Goal: Use online tool/utility: Utilize a website feature to perform a specific function

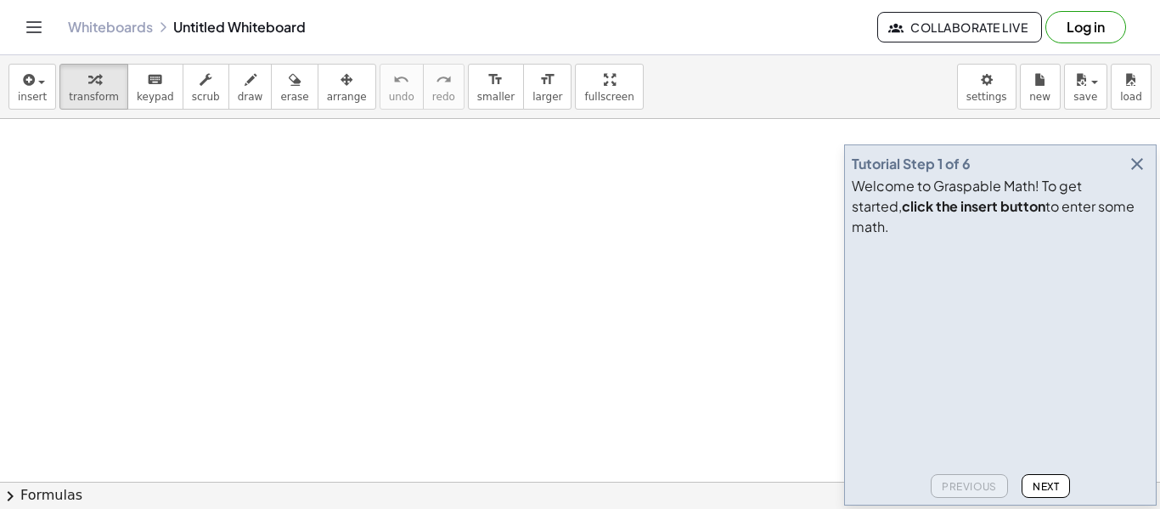
click at [1138, 174] on icon "button" at bounding box center [1137, 164] width 20 height 20
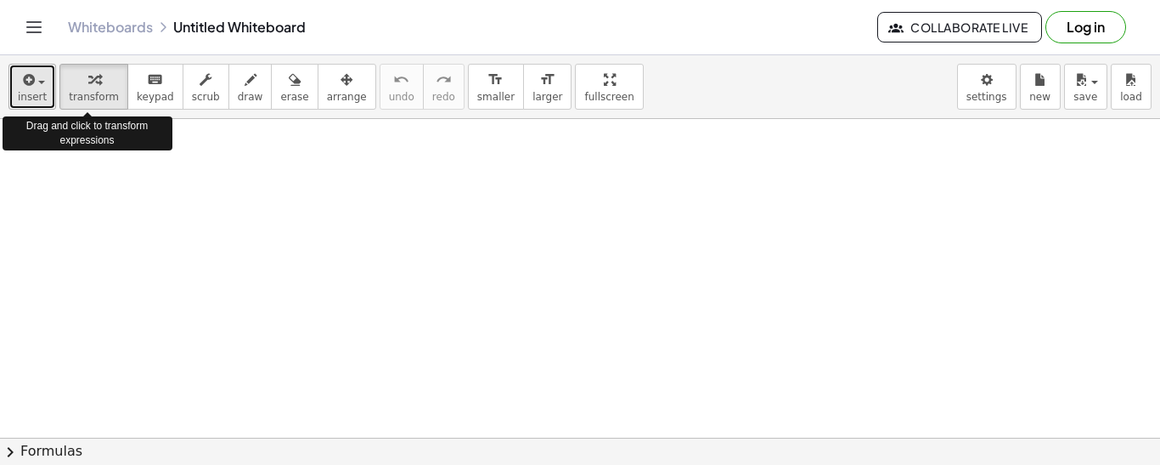
click at [43, 87] on button "insert" at bounding box center [32, 87] width 48 height 46
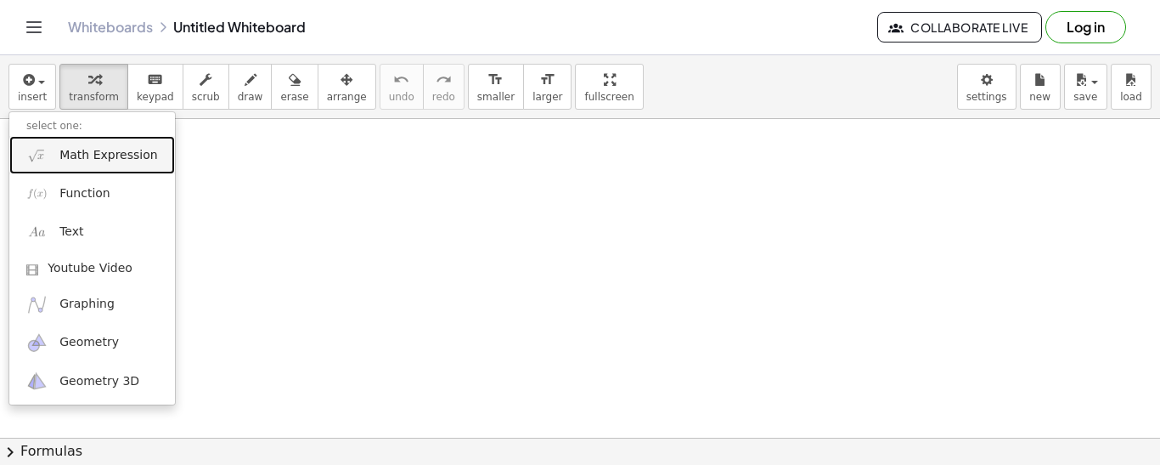
click at [86, 162] on span "Math Expression" at bounding box center [108, 155] width 98 height 17
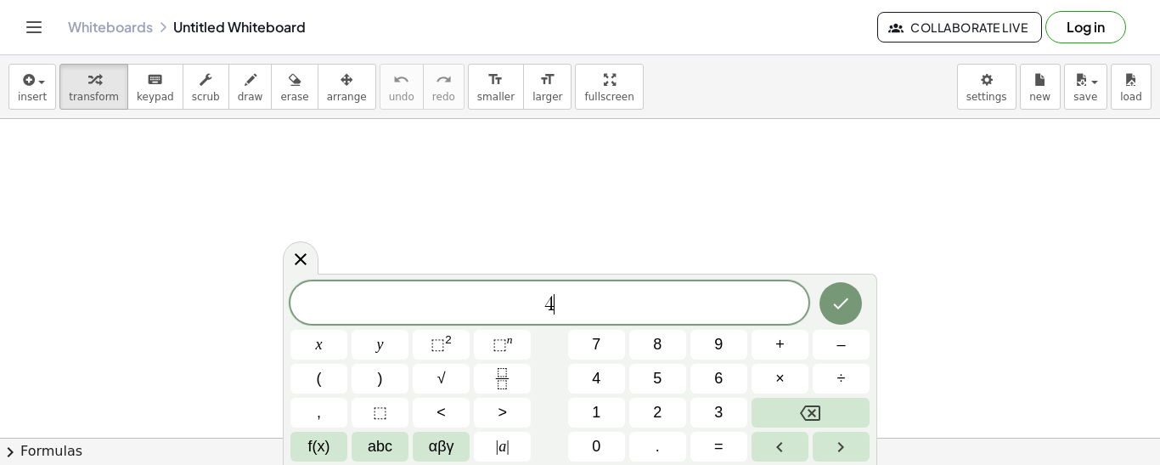
scroll to position [4, 0]
click at [795, 377] on button "×" at bounding box center [780, 379] width 57 height 30
click at [775, 377] on span "×" at bounding box center [779, 378] width 9 height 23
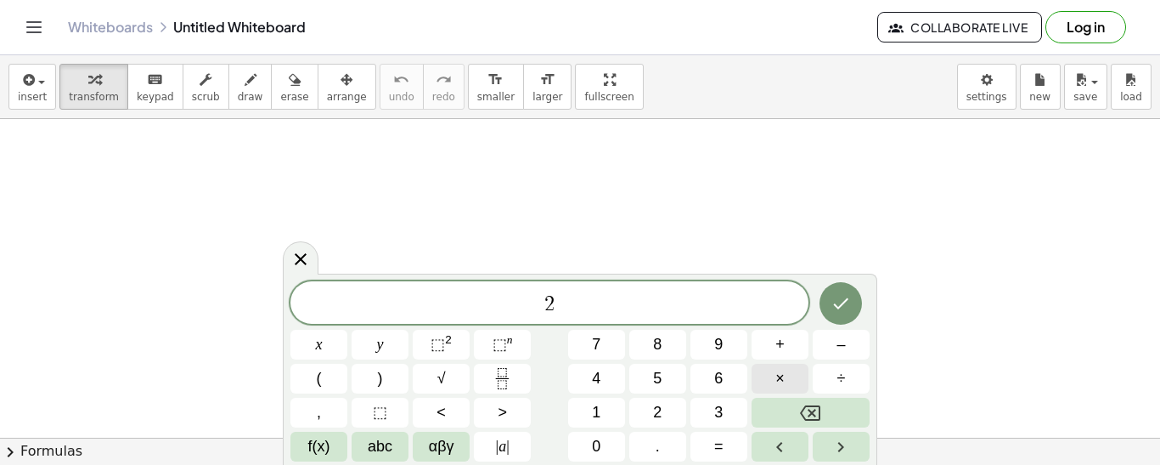
click at [780, 375] on span "×" at bounding box center [779, 378] width 9 height 23
click at [780, 376] on span "×" at bounding box center [779, 378] width 9 height 23
click at [829, 307] on button "Done" at bounding box center [841, 303] width 42 height 42
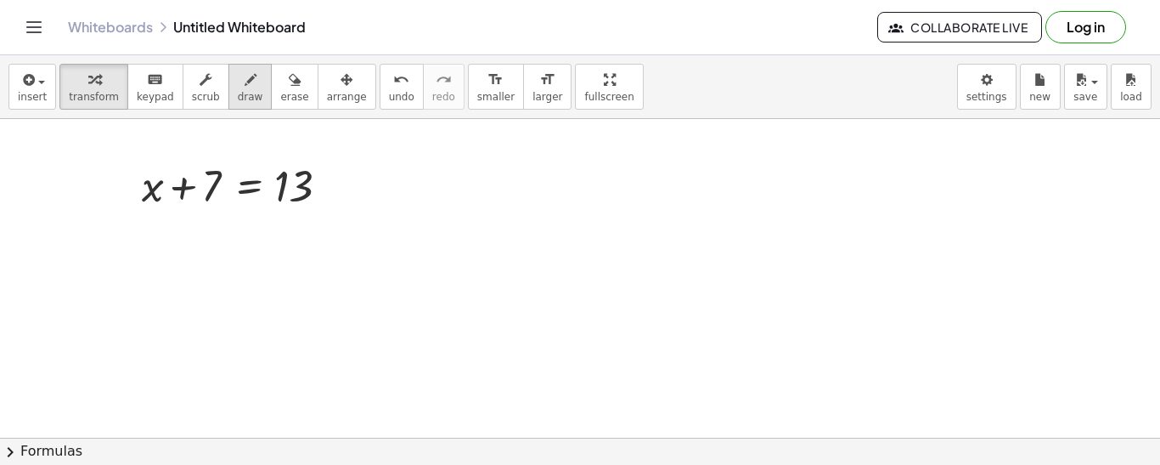
click at [245, 75] on icon "button" at bounding box center [251, 80] width 12 height 20
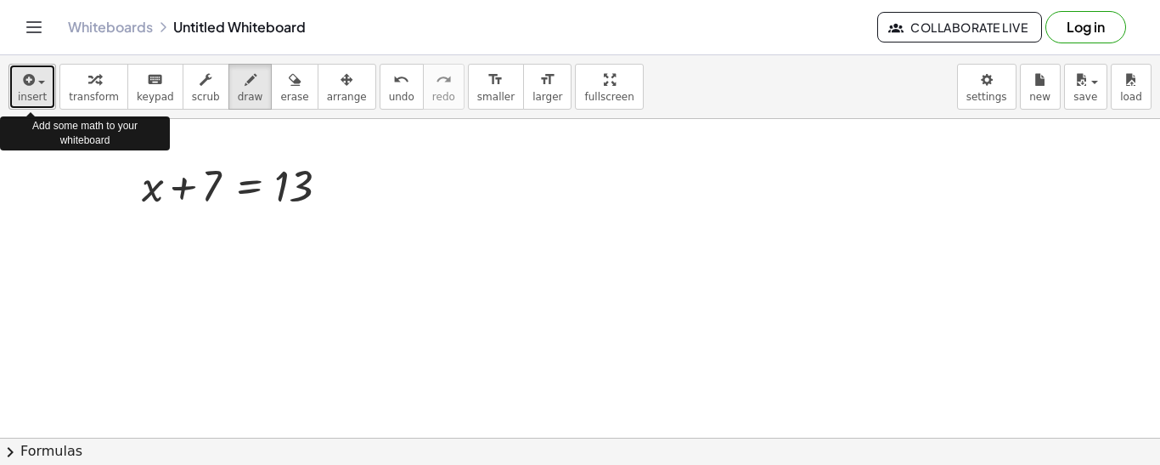
click at [15, 99] on button "insert" at bounding box center [32, 87] width 48 height 46
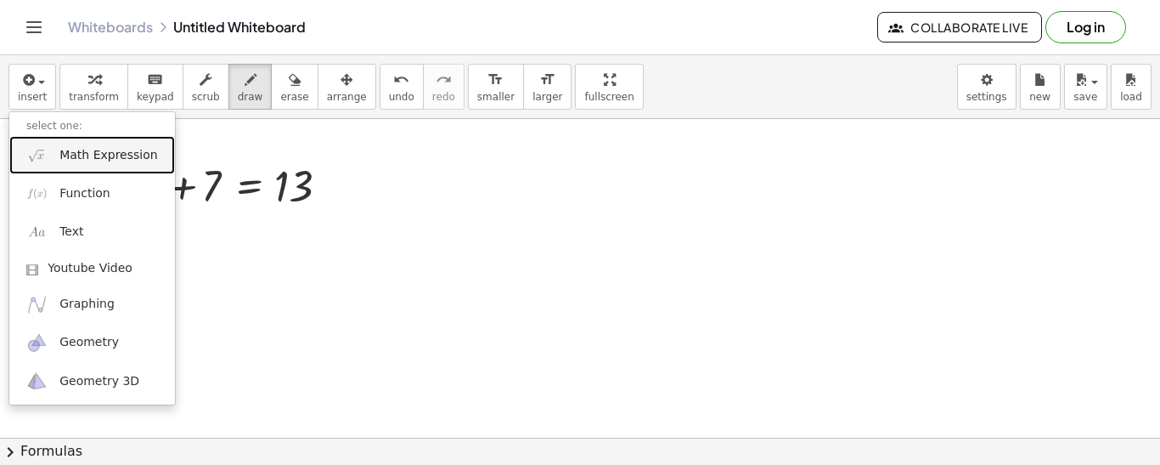
click at [100, 161] on span "Math Expression" at bounding box center [108, 155] width 98 height 17
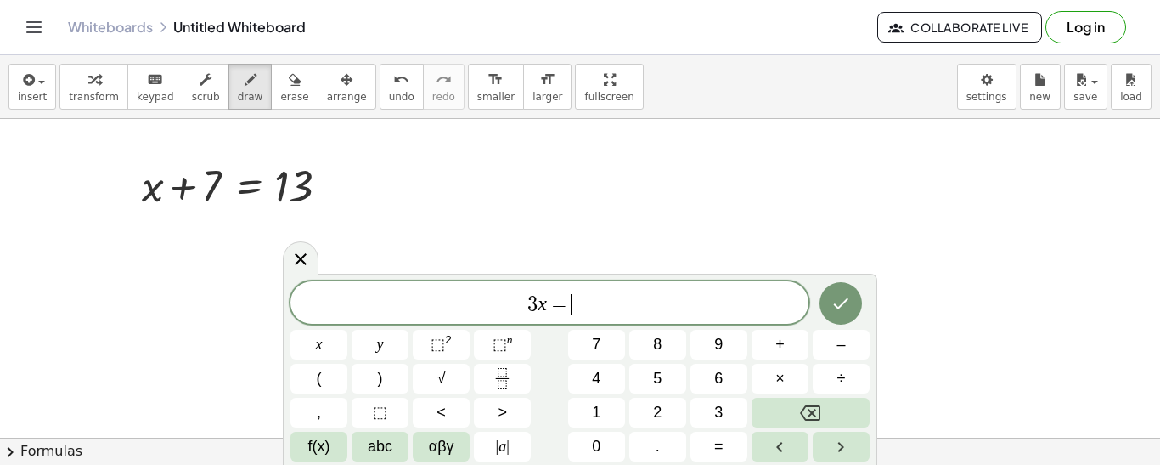
scroll to position [20, 0]
click at [855, 302] on button "Done" at bounding box center [841, 303] width 42 height 42
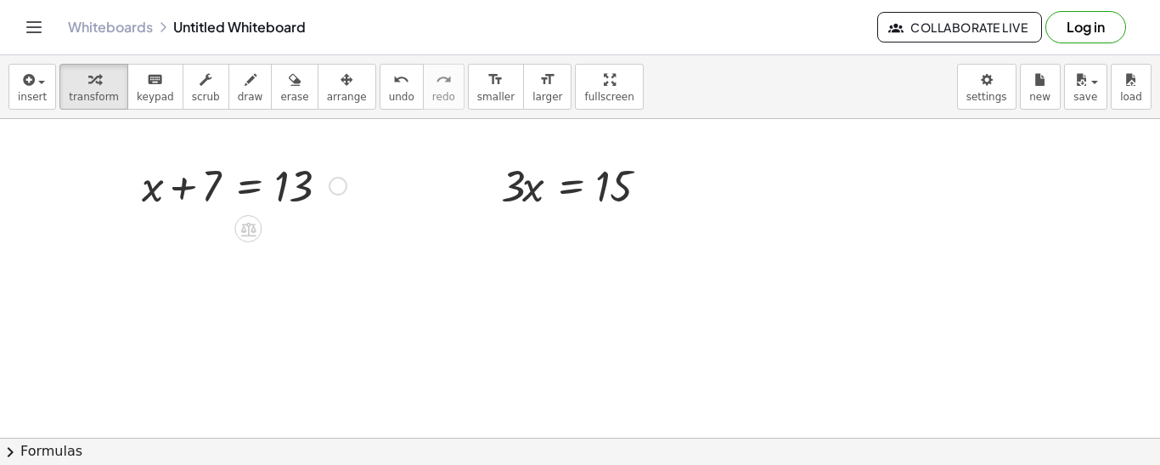
click at [245, 198] on div at bounding box center [244, 184] width 222 height 58
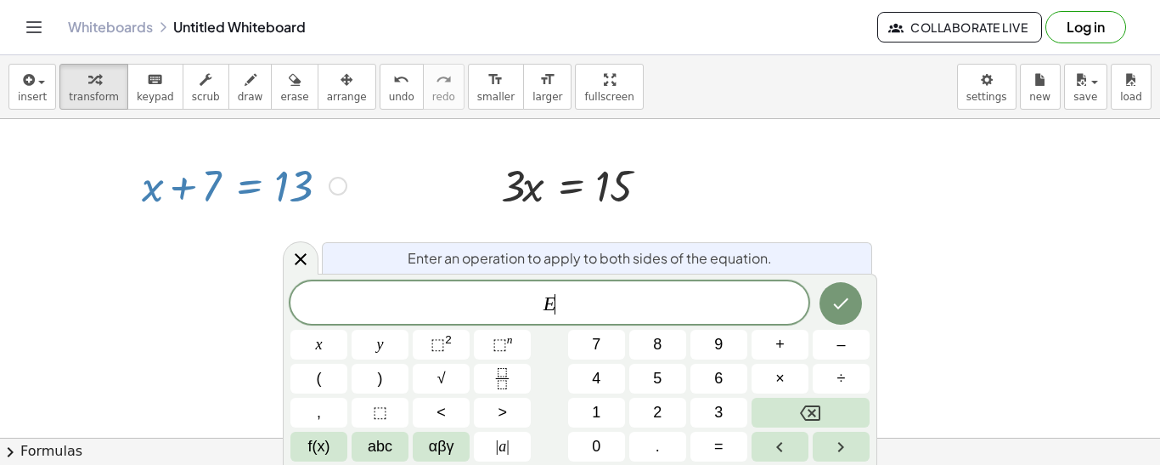
click at [340, 183] on div at bounding box center [338, 186] width 19 height 19
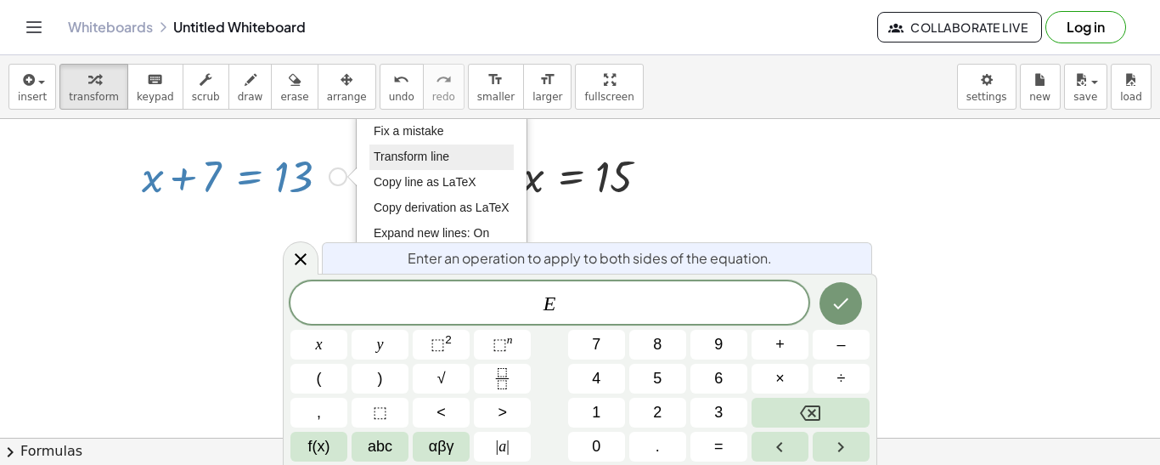
scroll to position [0, 0]
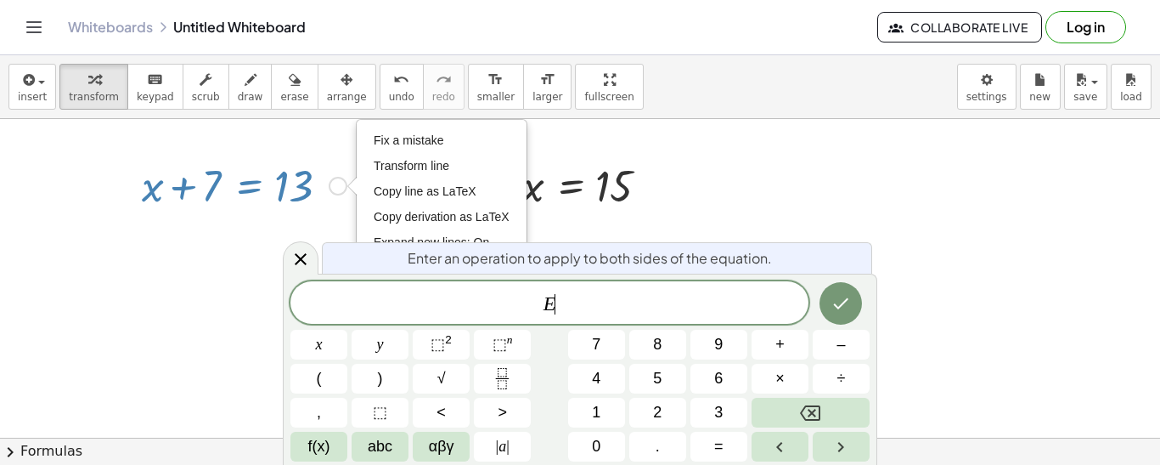
click at [197, 211] on div at bounding box center [244, 184] width 222 height 58
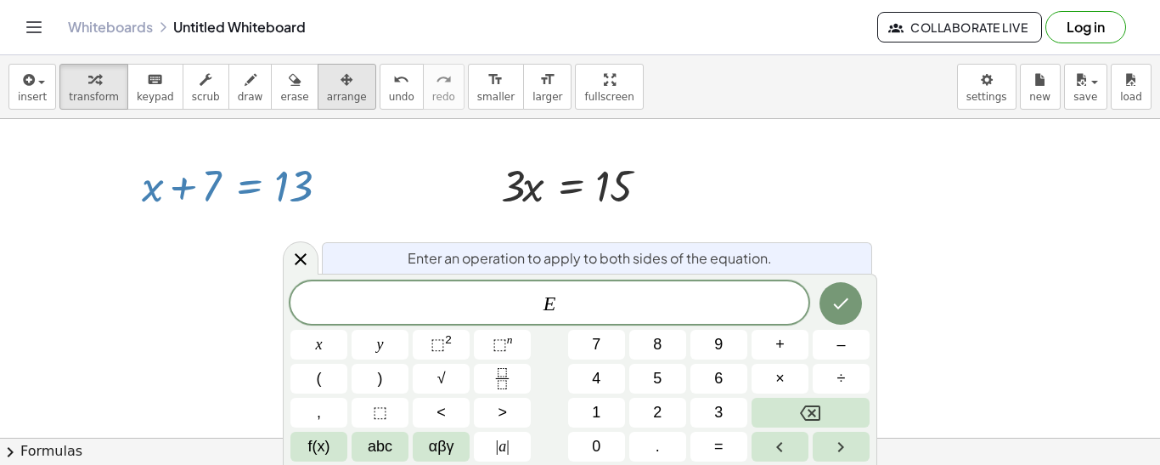
click at [327, 92] on span "arrange" at bounding box center [347, 97] width 40 height 12
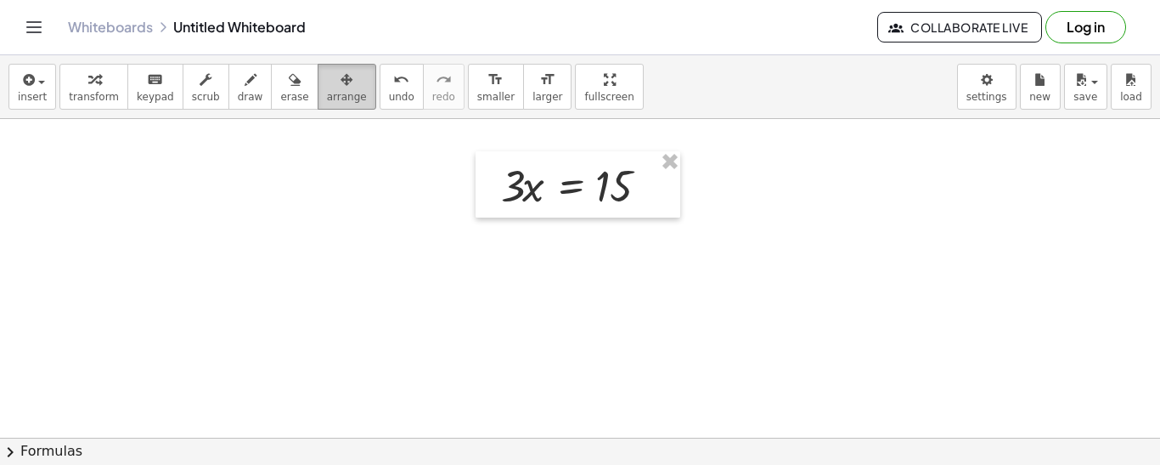
click at [341, 80] on icon "button" at bounding box center [347, 80] width 12 height 20
click at [106, 91] on span "transform" at bounding box center [94, 97] width 50 height 12
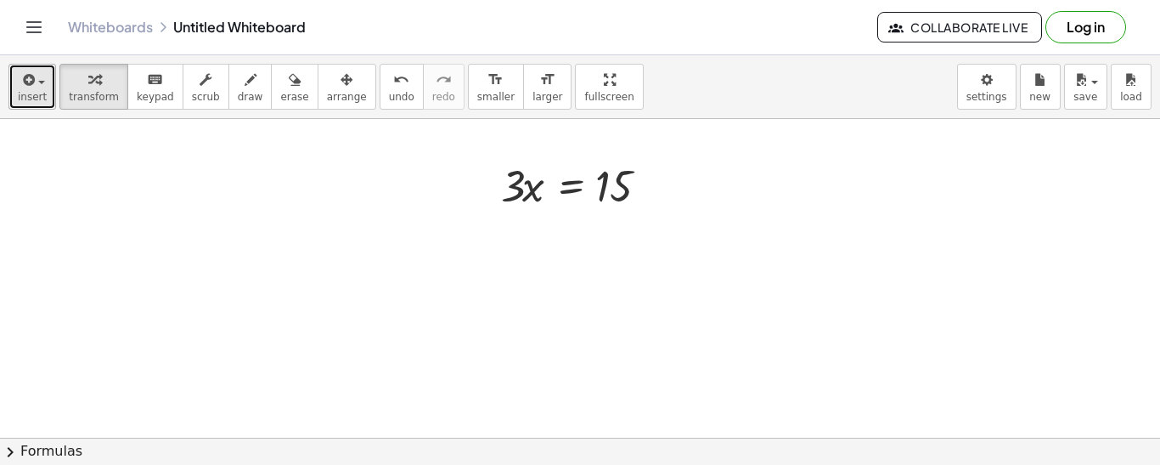
click at [50, 85] on button "insert" at bounding box center [32, 87] width 48 height 46
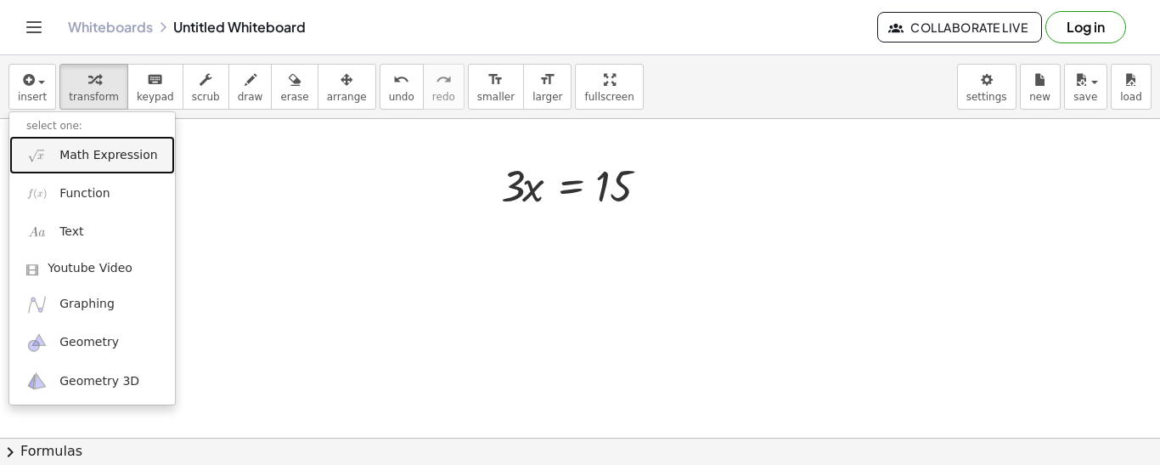
click at [82, 163] on link "Math Expression" at bounding box center [92, 155] width 166 height 38
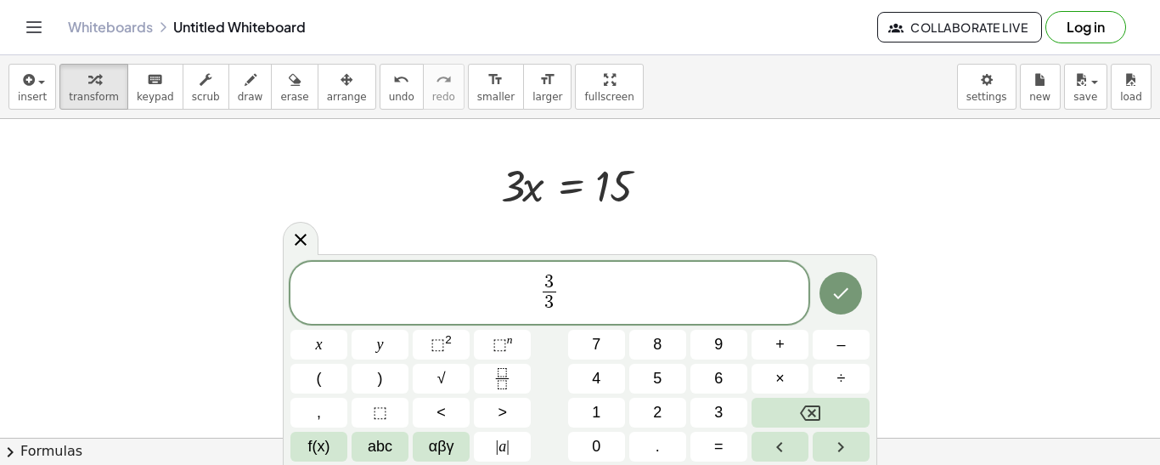
click at [598, 295] on span "3 3 ​ ​" at bounding box center [549, 294] width 518 height 45
click at [639, 296] on span "3 3 ​ x = 1 5 3 ​ ​" at bounding box center [549, 294] width 518 height 45
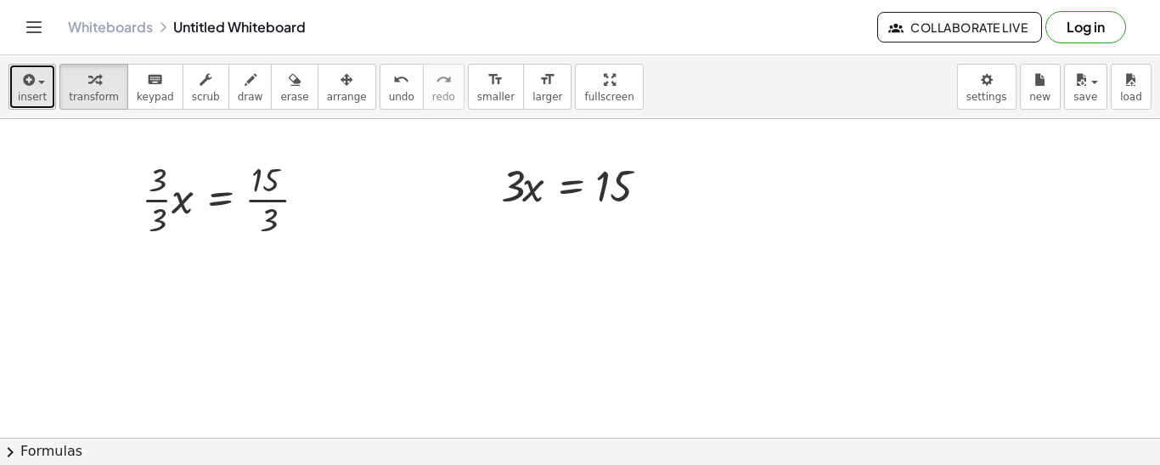
click at [39, 104] on button "insert" at bounding box center [32, 87] width 48 height 46
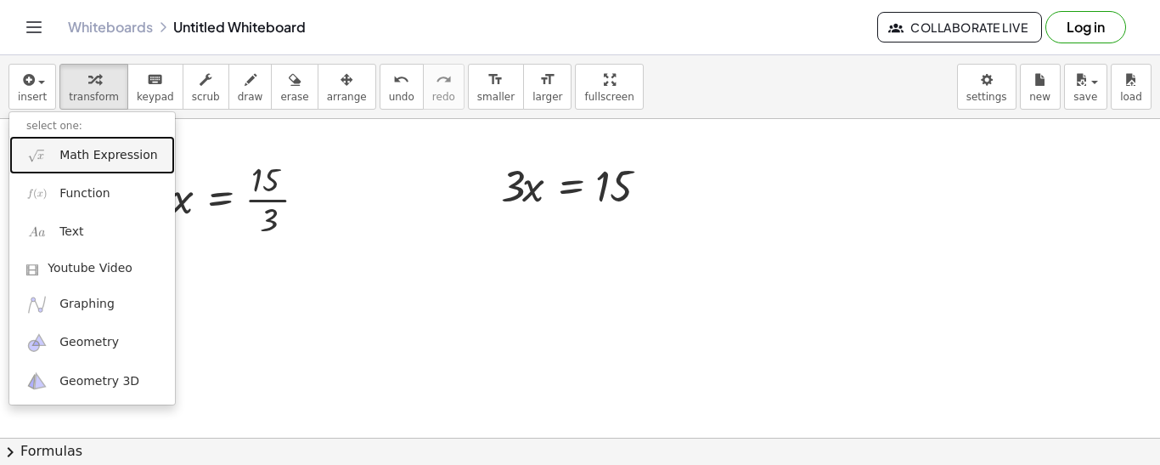
click at [84, 158] on span "Math Expression" at bounding box center [108, 155] width 98 height 17
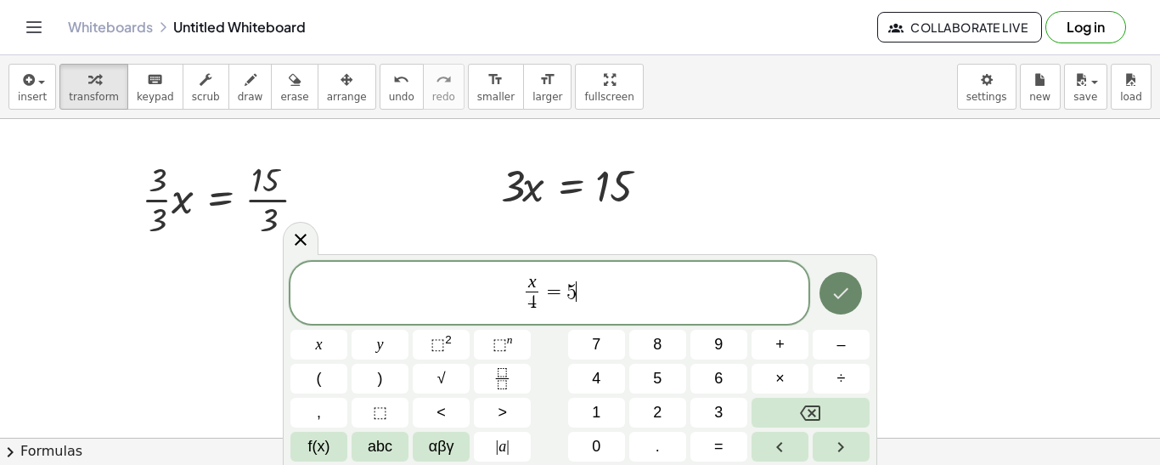
click at [849, 283] on icon "Done" at bounding box center [841, 293] width 20 height 20
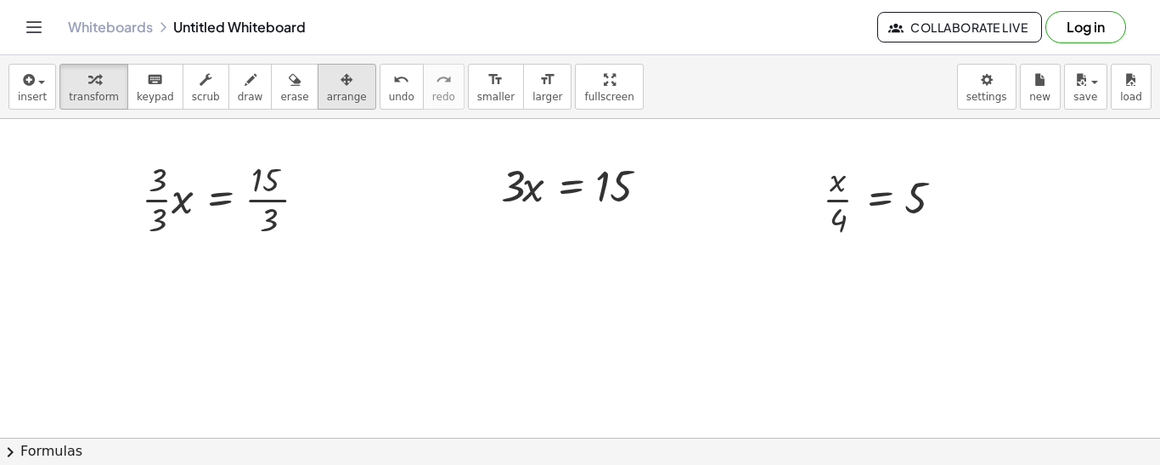
click at [319, 106] on button "arrange" at bounding box center [347, 87] width 59 height 46
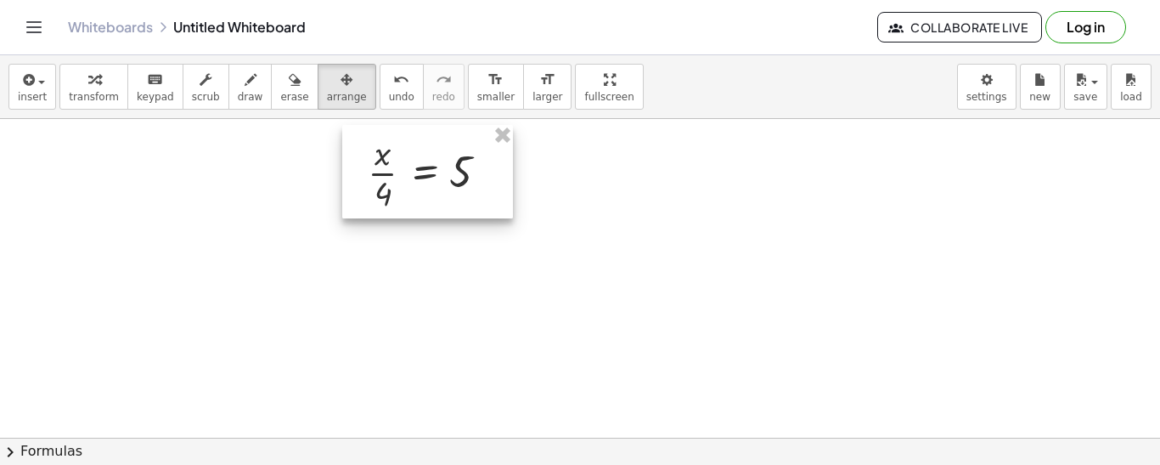
drag, startPoint x: 843, startPoint y: 211, endPoint x: 386, endPoint y: 185, distance: 457.7
click at [386, 185] on div at bounding box center [427, 171] width 171 height 93
click at [38, 84] on div "button" at bounding box center [32, 79] width 29 height 20
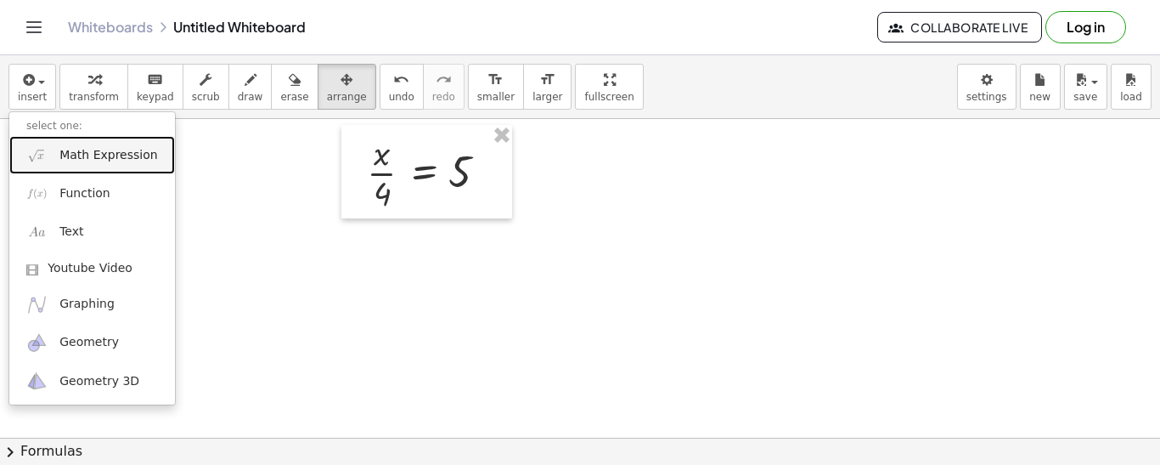
click at [72, 161] on span "Math Expression" at bounding box center [108, 155] width 98 height 17
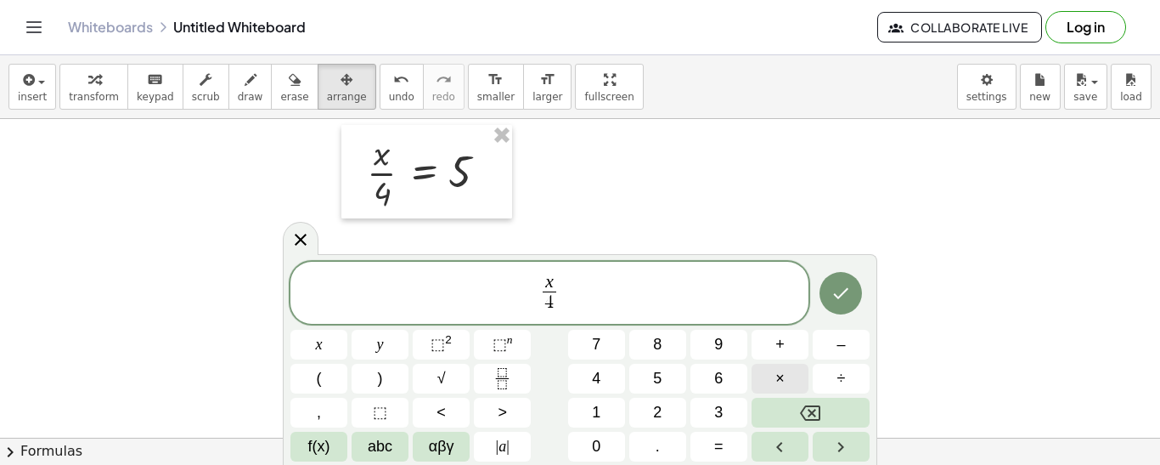
click at [773, 373] on button "×" at bounding box center [780, 379] width 57 height 30
click at [775, 372] on span "×" at bounding box center [779, 378] width 9 height 23
click at [832, 284] on icon "Done" at bounding box center [841, 293] width 20 height 20
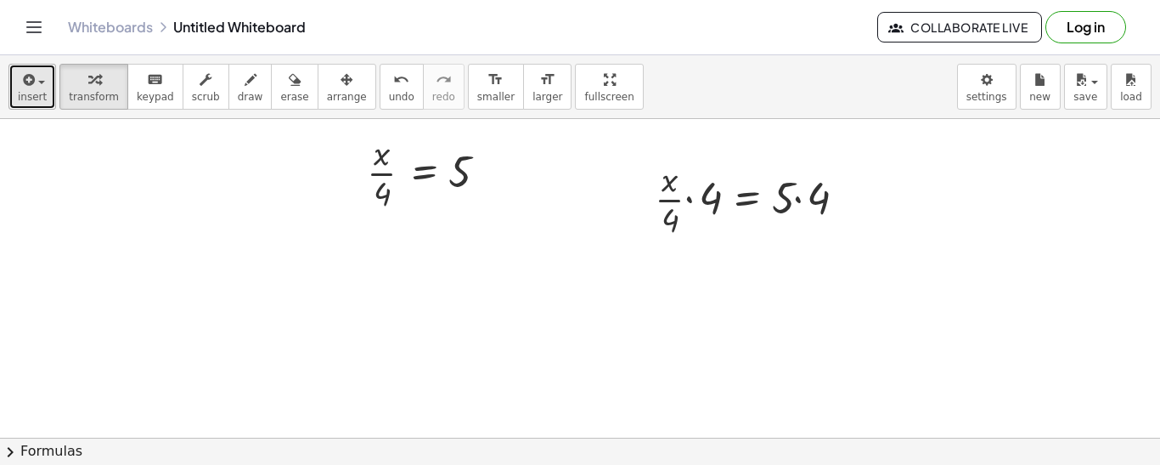
click at [16, 76] on button "insert" at bounding box center [32, 87] width 48 height 46
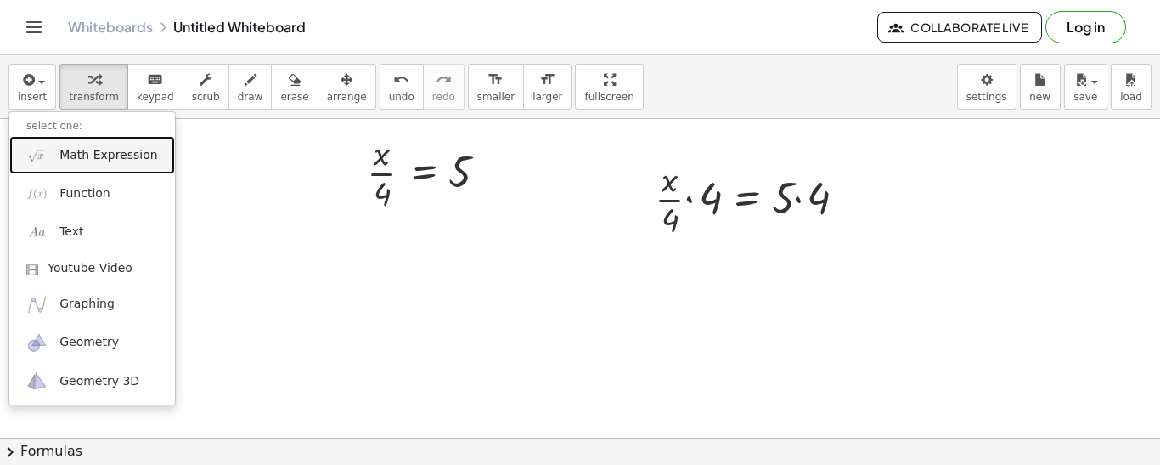
click at [78, 164] on link "Math Expression" at bounding box center [92, 155] width 166 height 38
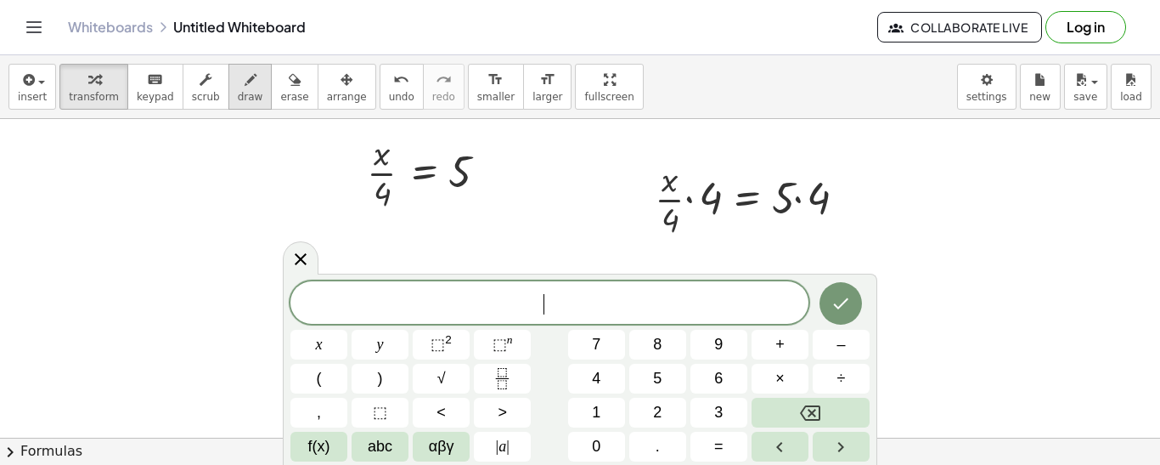
click at [228, 76] on button "draw" at bounding box center [250, 87] width 44 height 46
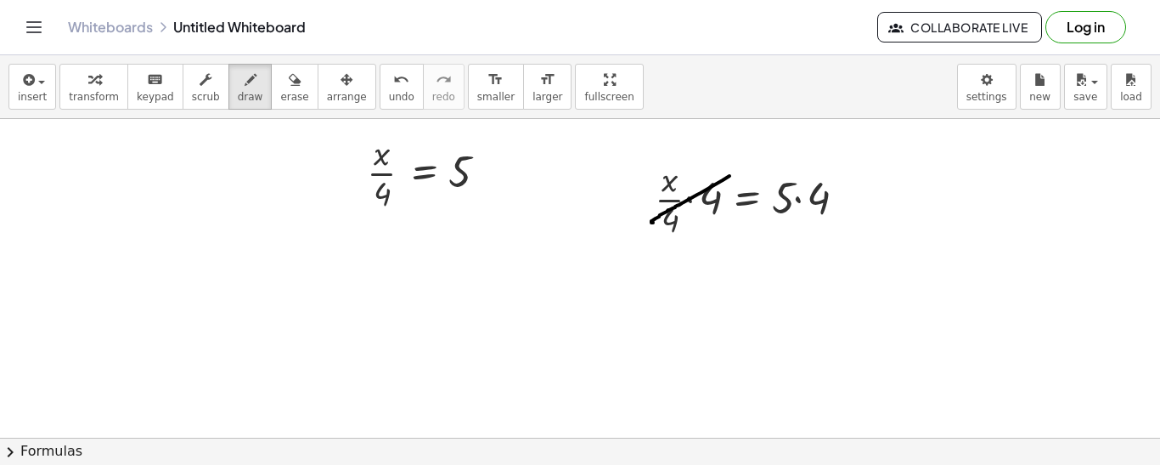
drag, startPoint x: 730, startPoint y: 176, endPoint x: 657, endPoint y: 222, distance: 85.5
click at [657, 222] on div at bounding box center [580, 437] width 1160 height 637
drag, startPoint x: 696, startPoint y: 260, endPoint x: 736, endPoint y: 303, distance: 58.3
click at [736, 303] on div at bounding box center [580, 437] width 1160 height 637
drag, startPoint x: 745, startPoint y: 262, endPoint x: 693, endPoint y: 293, distance: 60.2
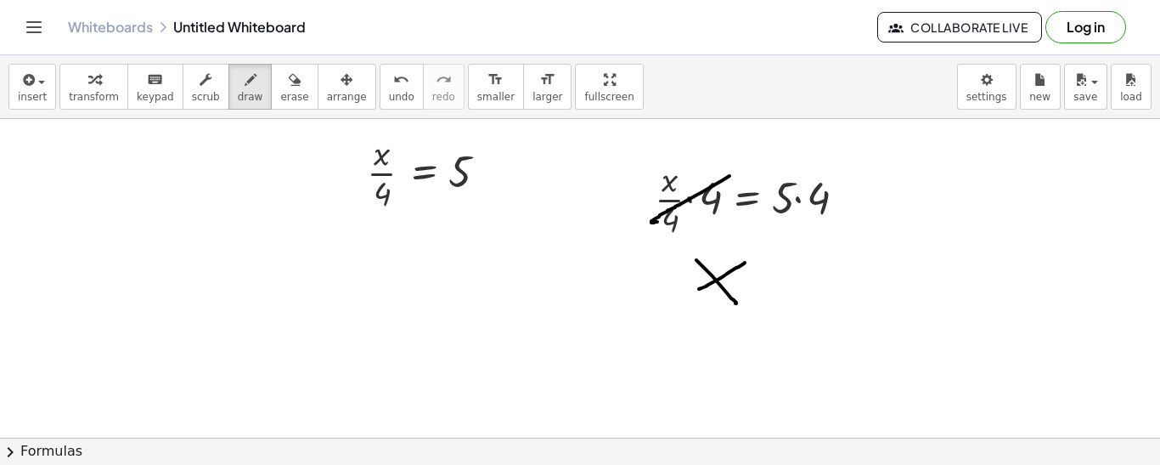
click at [693, 293] on div at bounding box center [580, 437] width 1160 height 637
drag, startPoint x: 763, startPoint y: 274, endPoint x: 781, endPoint y: 273, distance: 18.8
click at [781, 273] on div at bounding box center [580, 437] width 1160 height 637
drag, startPoint x: 782, startPoint y: 281, endPoint x: 764, endPoint y: 285, distance: 18.2
click at [764, 285] on div at bounding box center [580, 437] width 1160 height 637
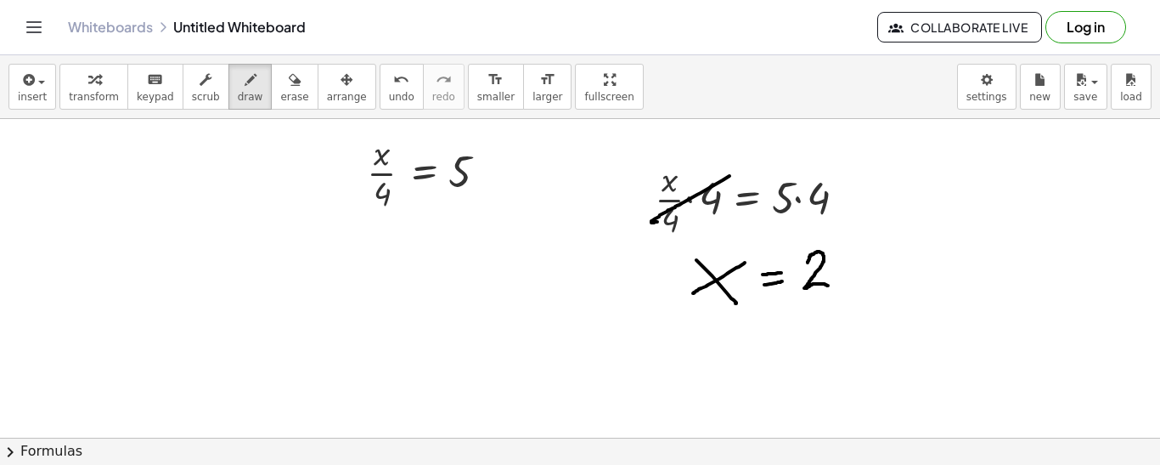
drag, startPoint x: 808, startPoint y: 262, endPoint x: 830, endPoint y: 286, distance: 32.5
click at [830, 286] on div at bounding box center [580, 437] width 1160 height 637
click at [854, 256] on div at bounding box center [580, 437] width 1160 height 637
click at [40, 88] on button "insert" at bounding box center [32, 87] width 48 height 46
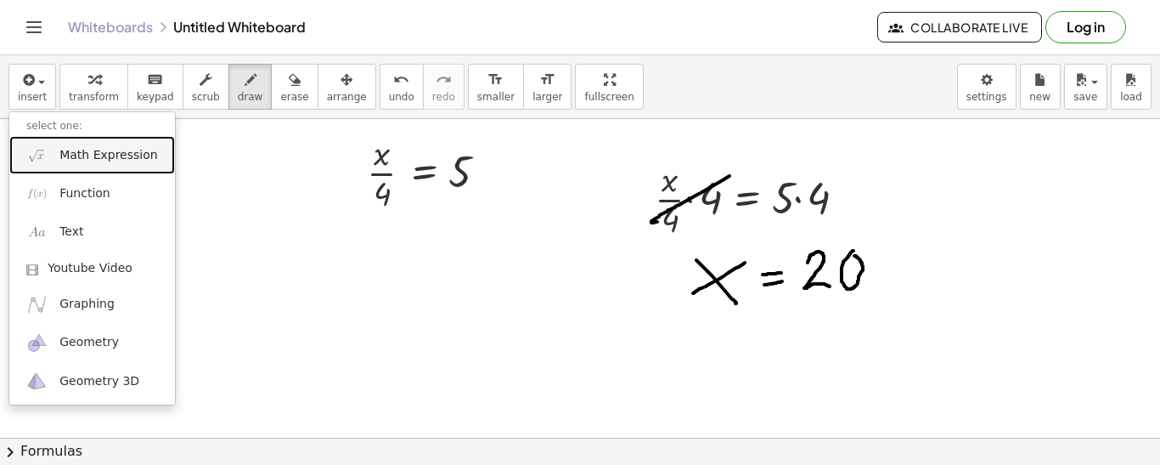
click at [101, 144] on link "Math Expression" at bounding box center [92, 155] width 166 height 38
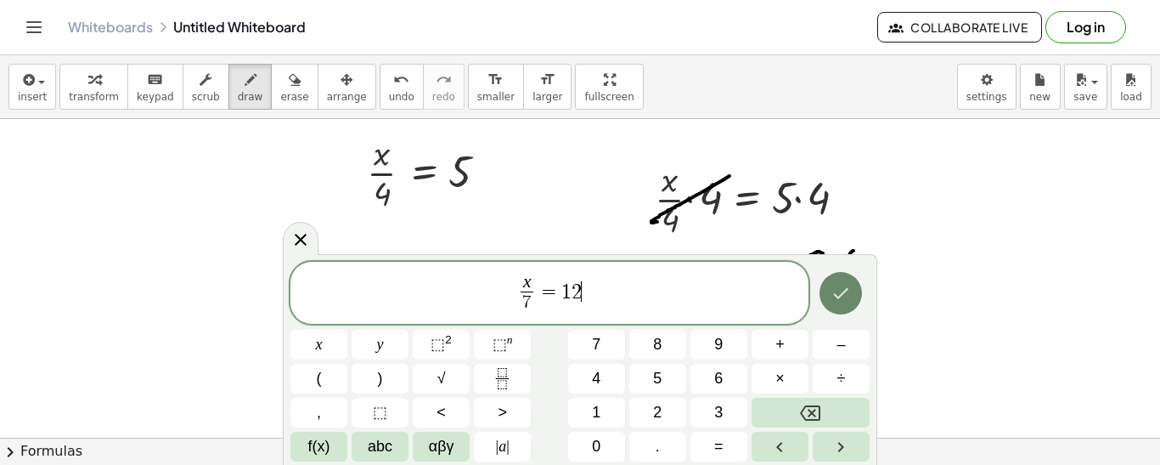
click at [841, 308] on button "Done" at bounding box center [841, 293] width 42 height 42
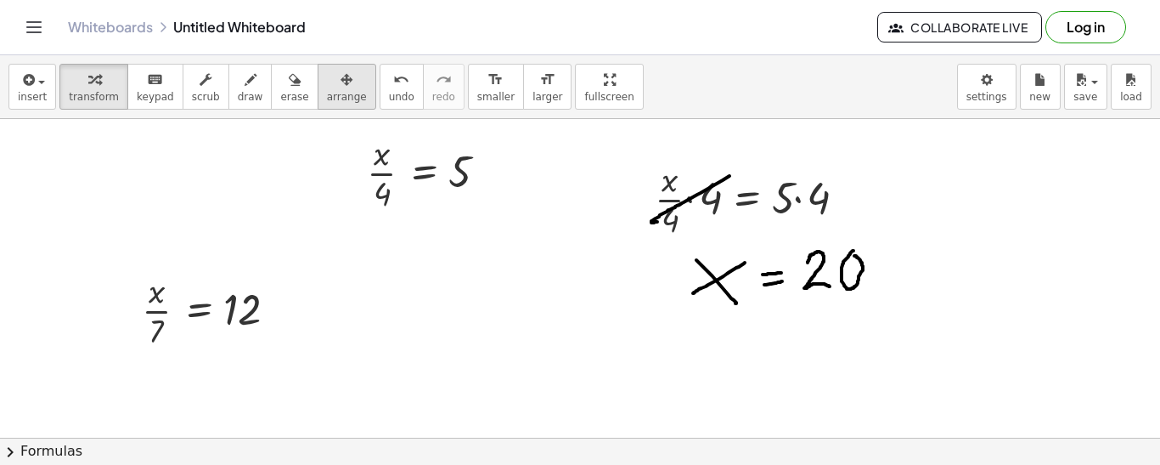
click at [341, 77] on icon "button" at bounding box center [347, 80] width 12 height 20
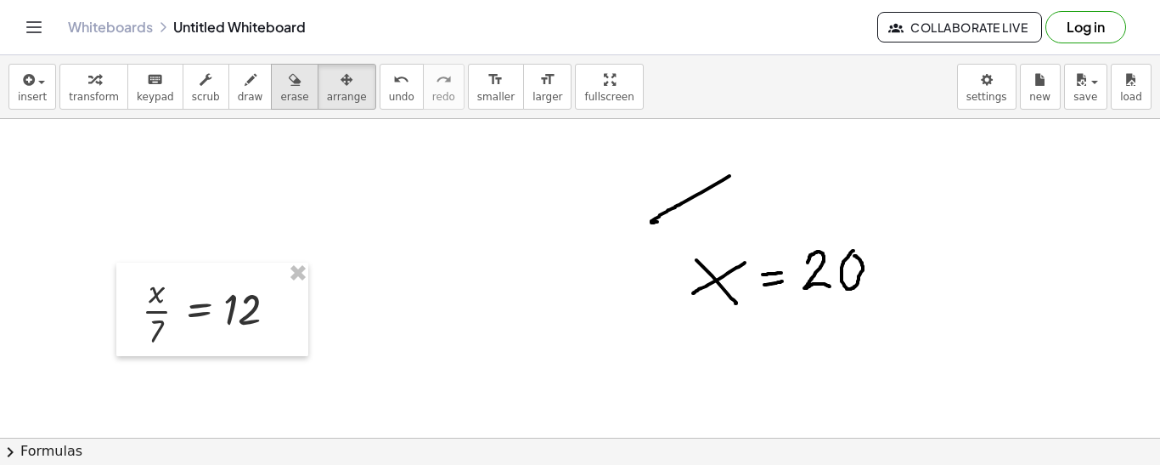
click at [289, 81] on icon "button" at bounding box center [295, 80] width 12 height 20
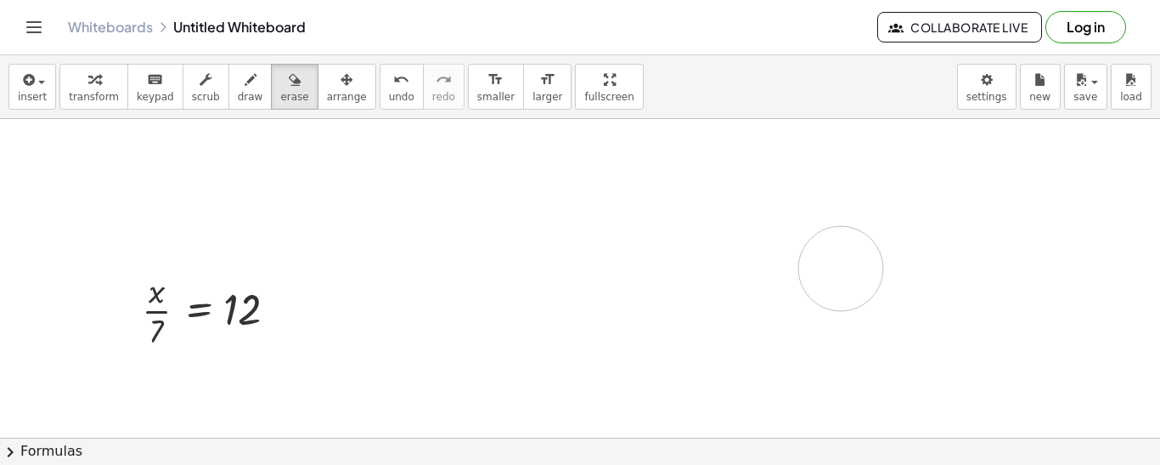
drag, startPoint x: 729, startPoint y: 169, endPoint x: 856, endPoint y: 268, distance: 161.1
click at [856, 268] on div at bounding box center [580, 437] width 1160 height 637
click at [214, 317] on div at bounding box center [580, 437] width 1160 height 637
drag, startPoint x: 214, startPoint y: 317, endPoint x: 226, endPoint y: 313, distance: 12.4
click at [226, 313] on div at bounding box center [580, 437] width 1160 height 637
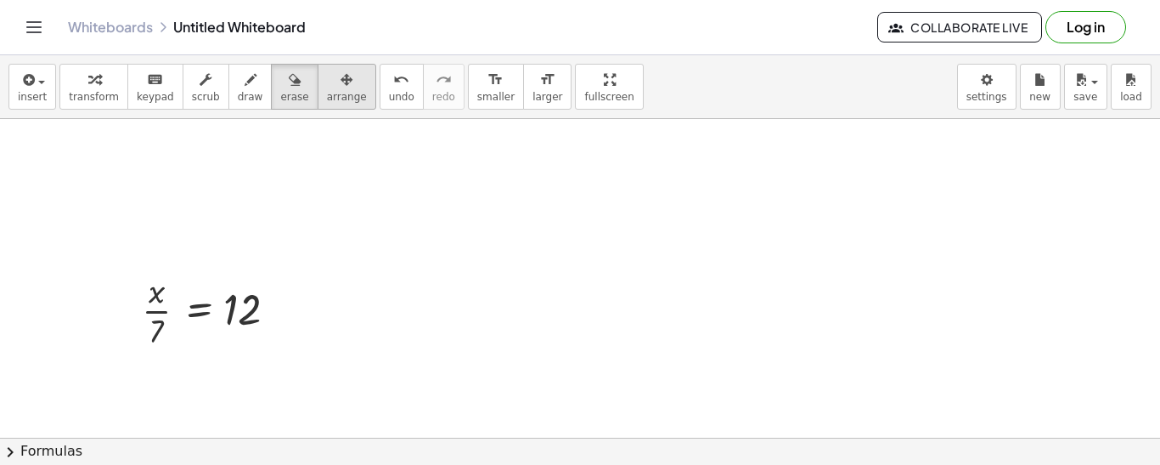
click at [341, 94] on span "arrange" at bounding box center [347, 97] width 40 height 12
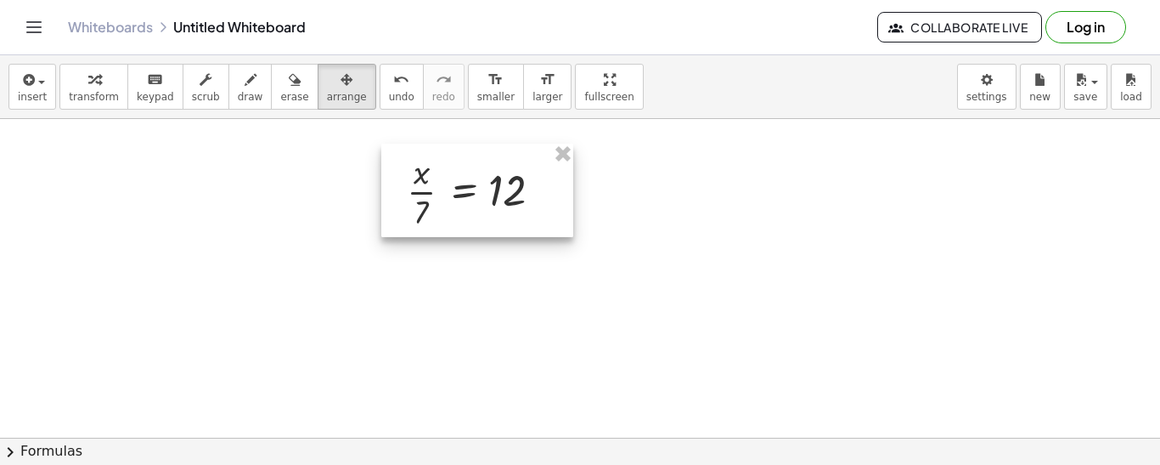
drag, startPoint x: 217, startPoint y: 303, endPoint x: 489, endPoint y: 183, distance: 298.1
click at [489, 183] on div at bounding box center [477, 190] width 192 height 93
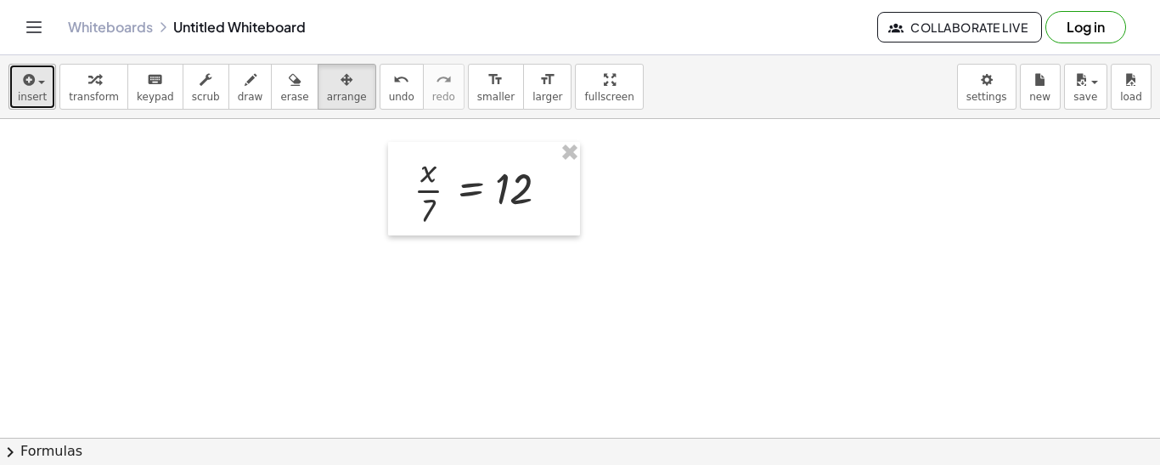
click at [45, 83] on button "insert" at bounding box center [32, 87] width 48 height 46
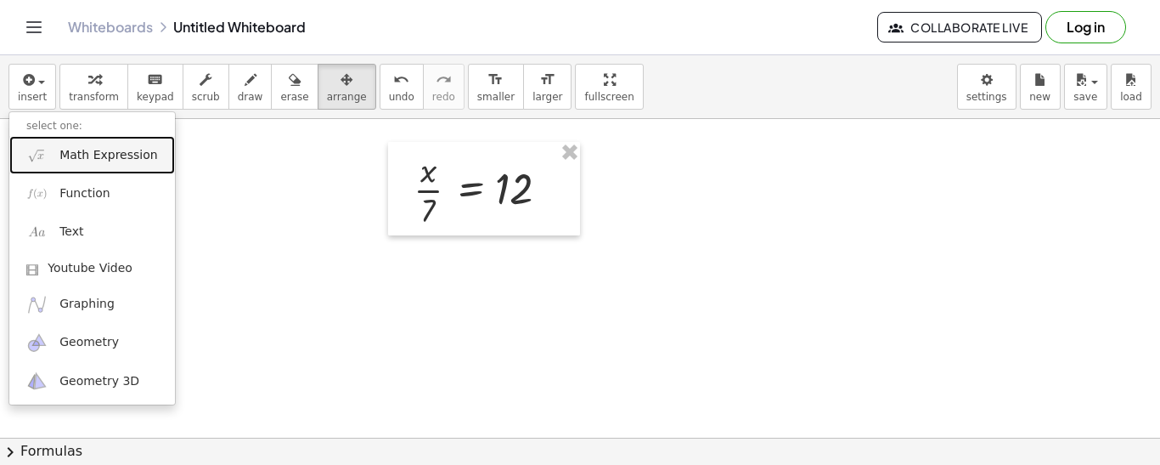
click at [80, 159] on span "Math Expression" at bounding box center [108, 155] width 98 height 17
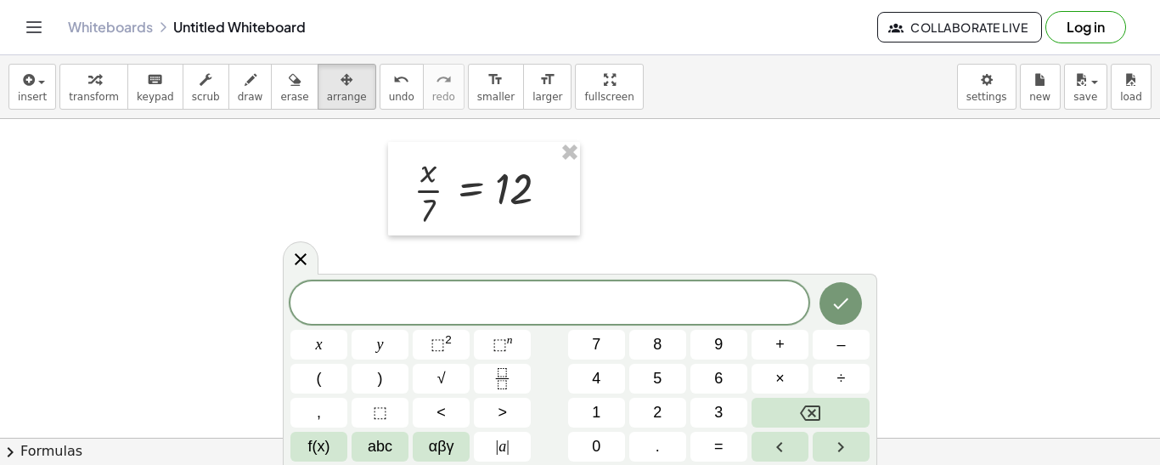
click at [713, 167] on div at bounding box center [580, 437] width 1160 height 637
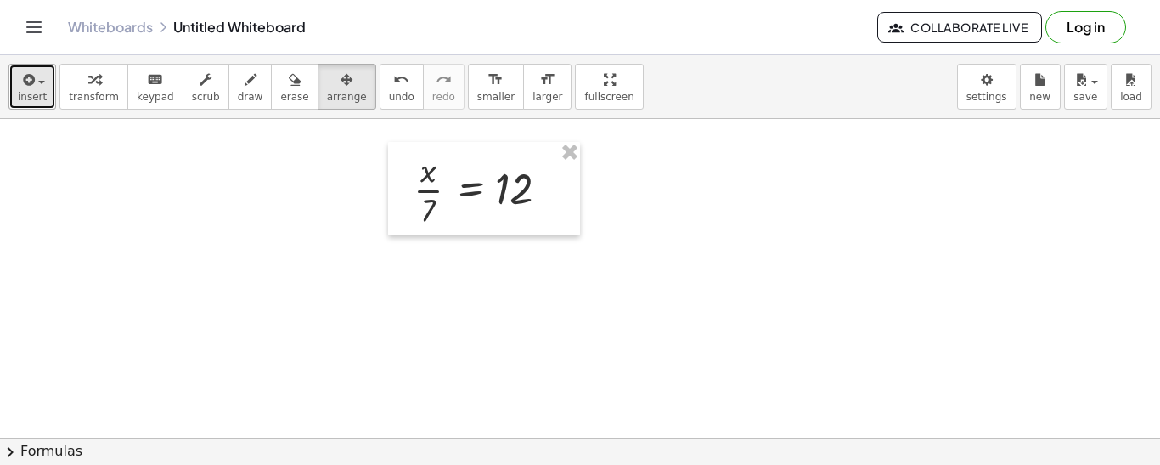
click at [32, 69] on div "button" at bounding box center [32, 79] width 29 height 20
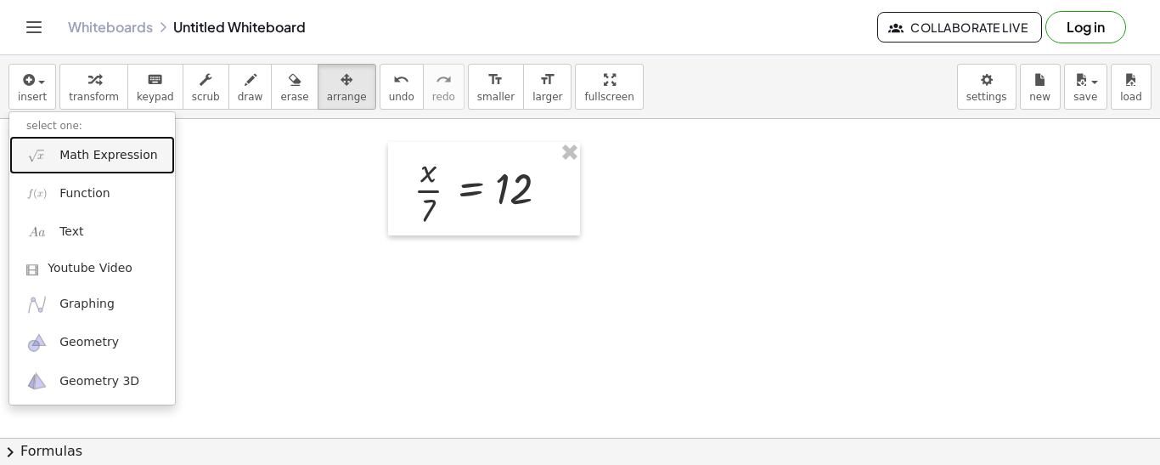
click at [65, 155] on span "Math Expression" at bounding box center [108, 155] width 98 height 17
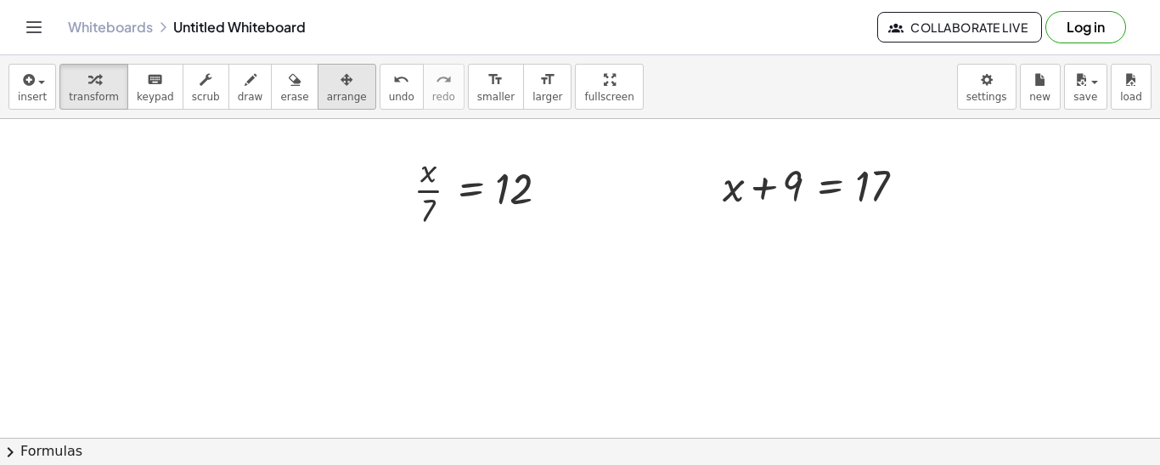
click at [341, 74] on icon "button" at bounding box center [347, 80] width 12 height 20
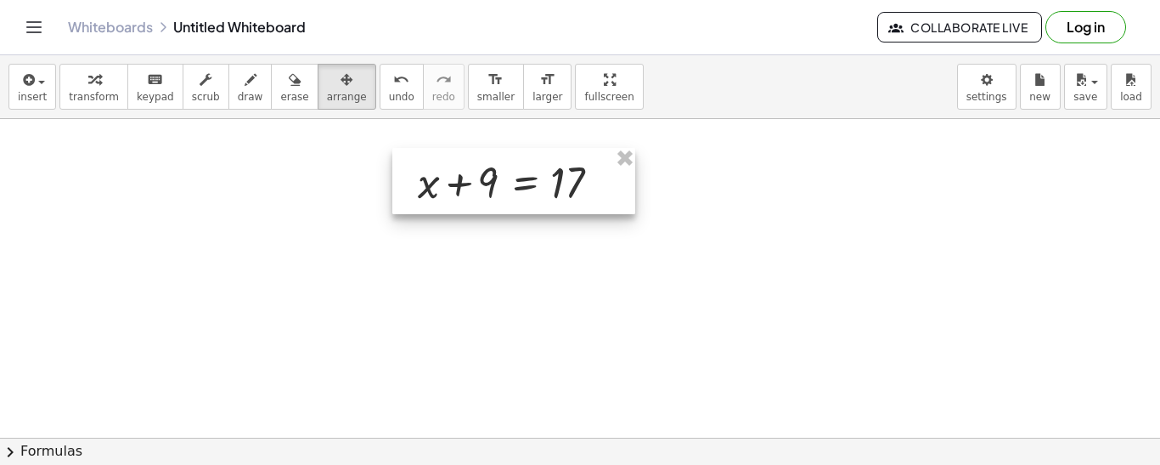
drag, startPoint x: 755, startPoint y: 195, endPoint x: 456, endPoint y: 191, distance: 299.0
click at [456, 191] on div at bounding box center [513, 181] width 243 height 66
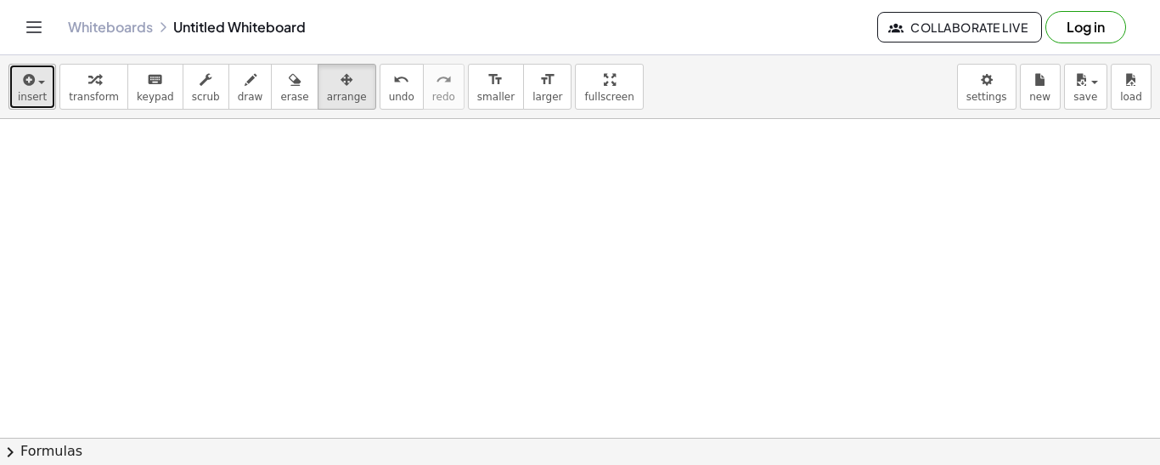
click at [36, 87] on span "button" at bounding box center [36, 82] width 3 height 12
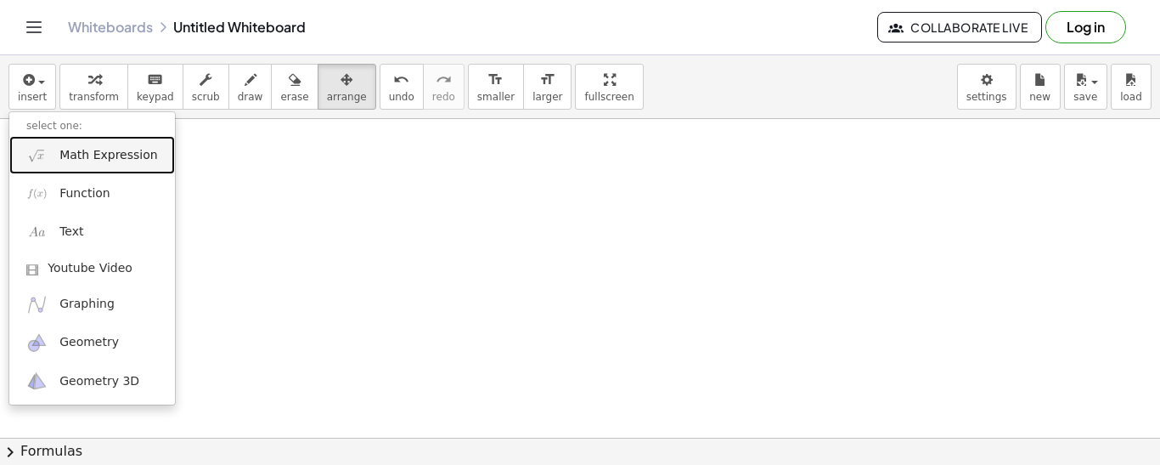
click at [129, 161] on span "Math Expression" at bounding box center [108, 155] width 98 height 17
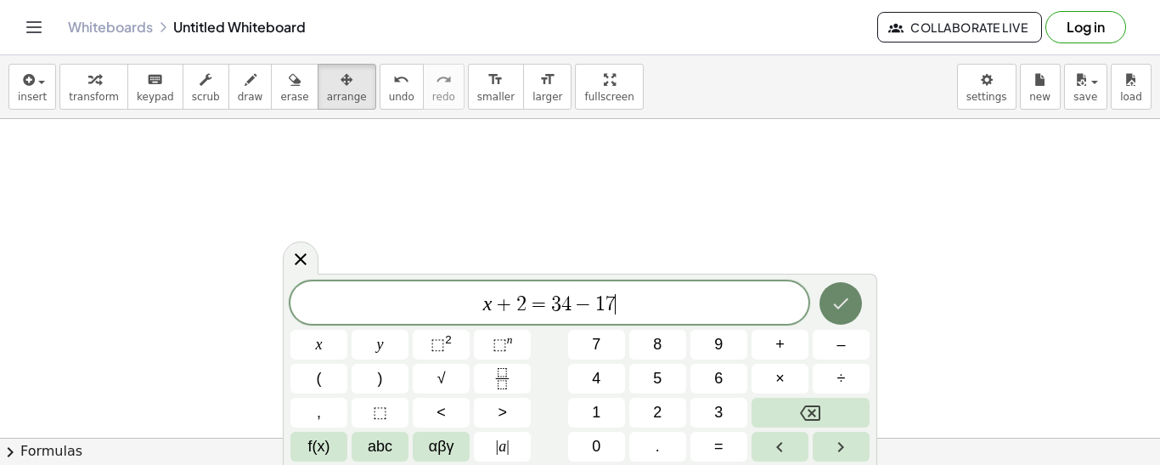
click at [840, 307] on icon "Done" at bounding box center [841, 303] width 20 height 20
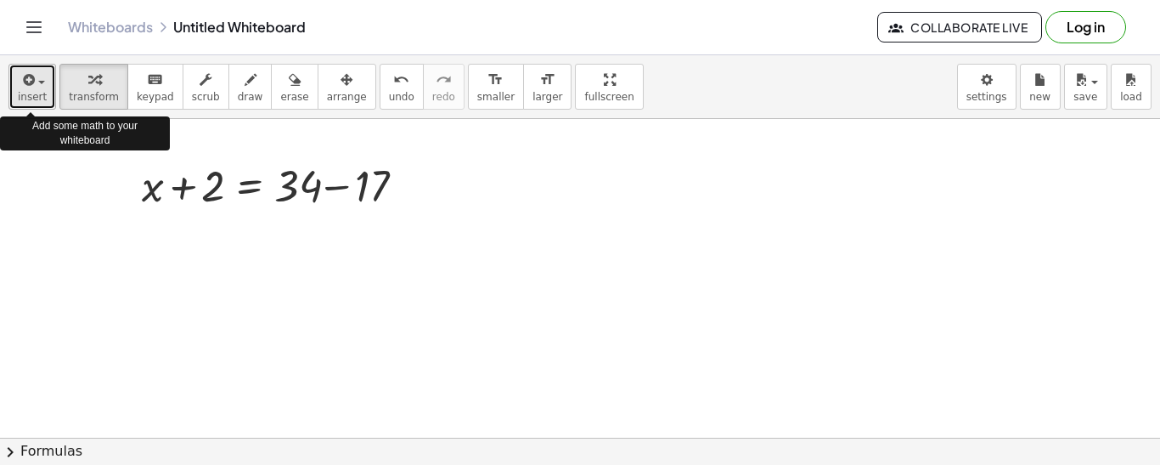
click at [42, 73] on div "button" at bounding box center [32, 79] width 29 height 20
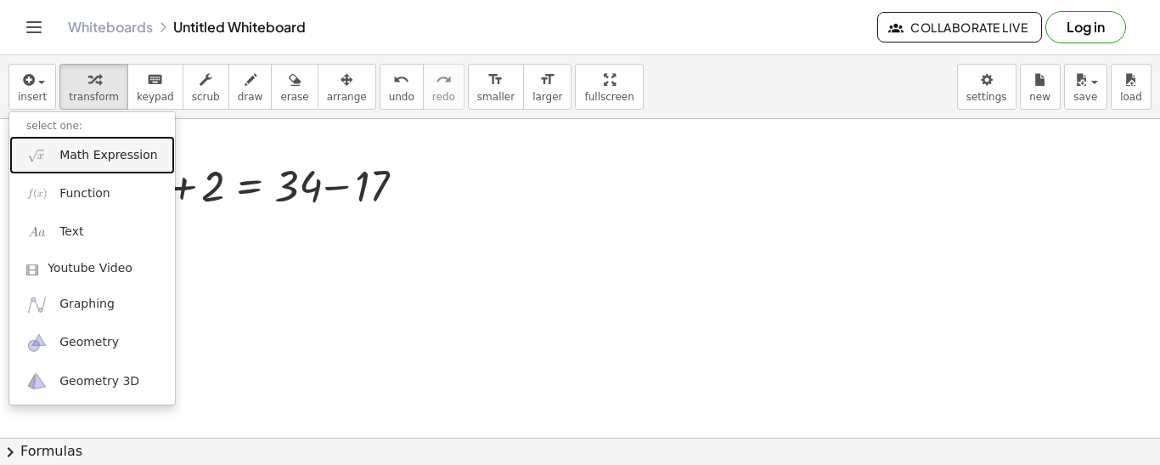
click at [87, 164] on link "Math Expression" at bounding box center [92, 155] width 166 height 38
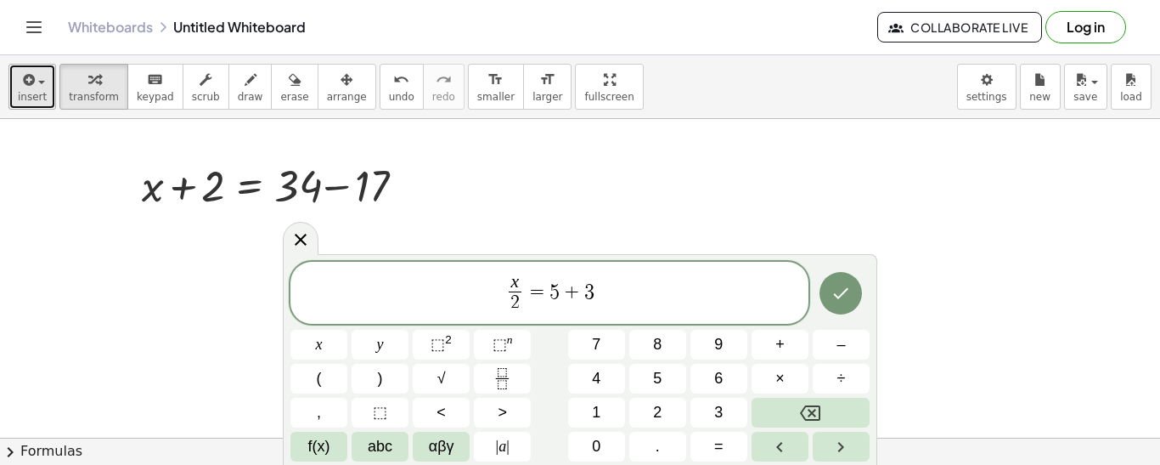
click at [30, 85] on icon "button" at bounding box center [27, 80] width 15 height 20
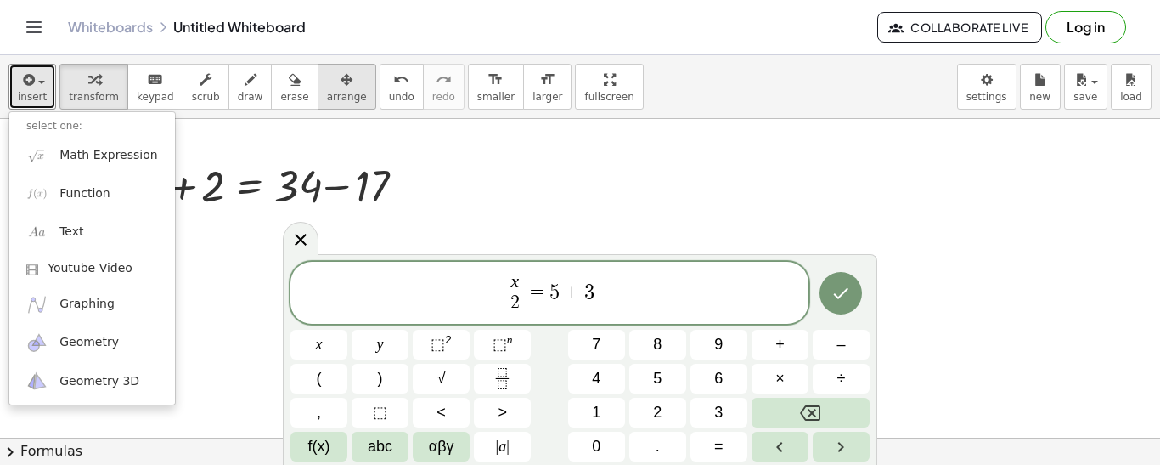
click at [327, 91] on span "arrange" at bounding box center [347, 97] width 40 height 12
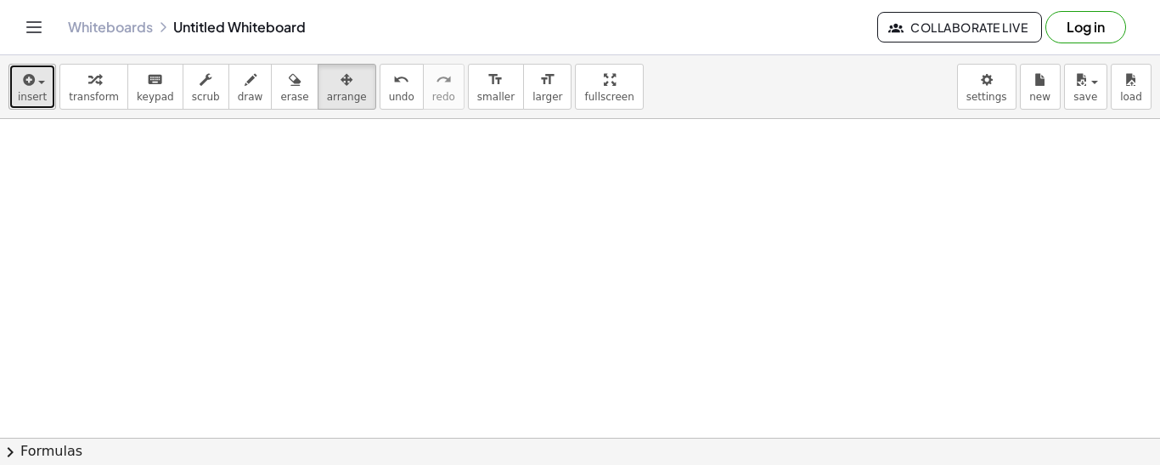
click at [34, 96] on span "insert" at bounding box center [32, 97] width 29 height 12
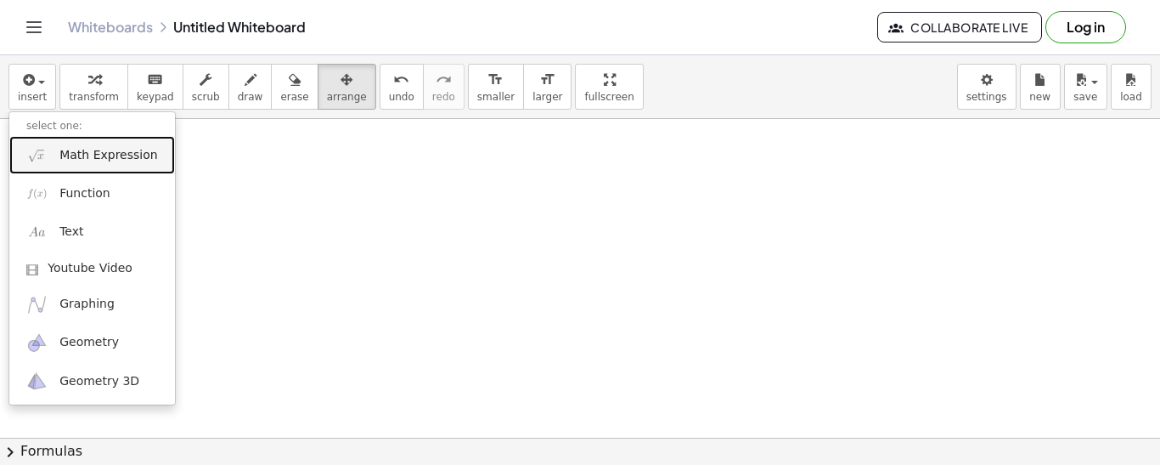
click at [65, 148] on span "Math Expression" at bounding box center [108, 155] width 98 height 17
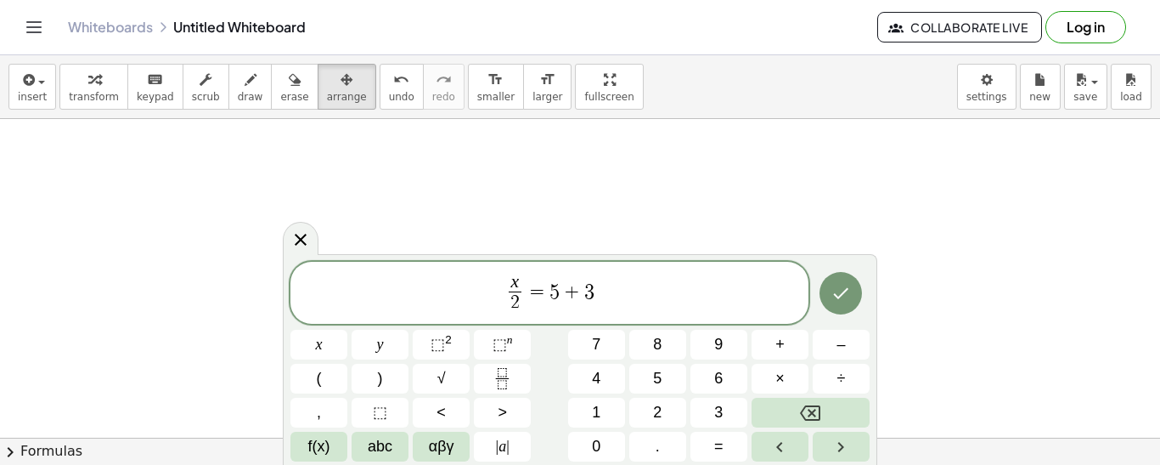
click at [347, 330] on div at bounding box center [318, 345] width 57 height 30
click at [841, 292] on icon "Done" at bounding box center [841, 293] width 20 height 20
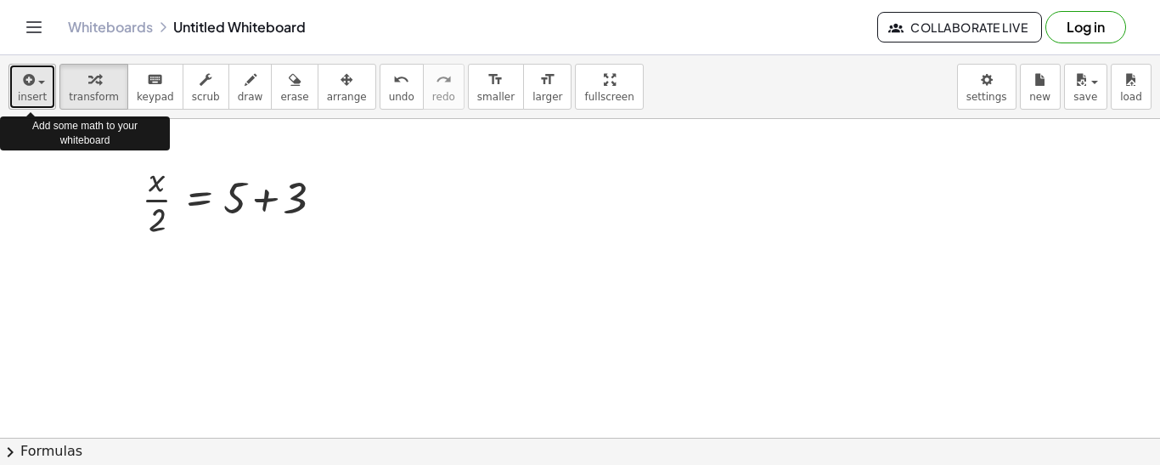
click at [36, 99] on span "insert" at bounding box center [32, 97] width 29 height 12
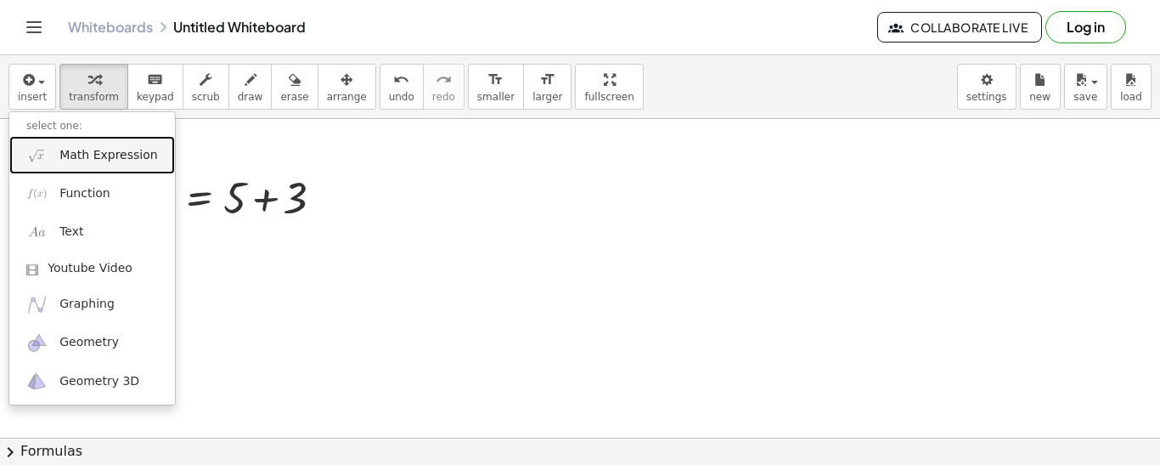
click at [84, 149] on span "Math Expression" at bounding box center [108, 155] width 98 height 17
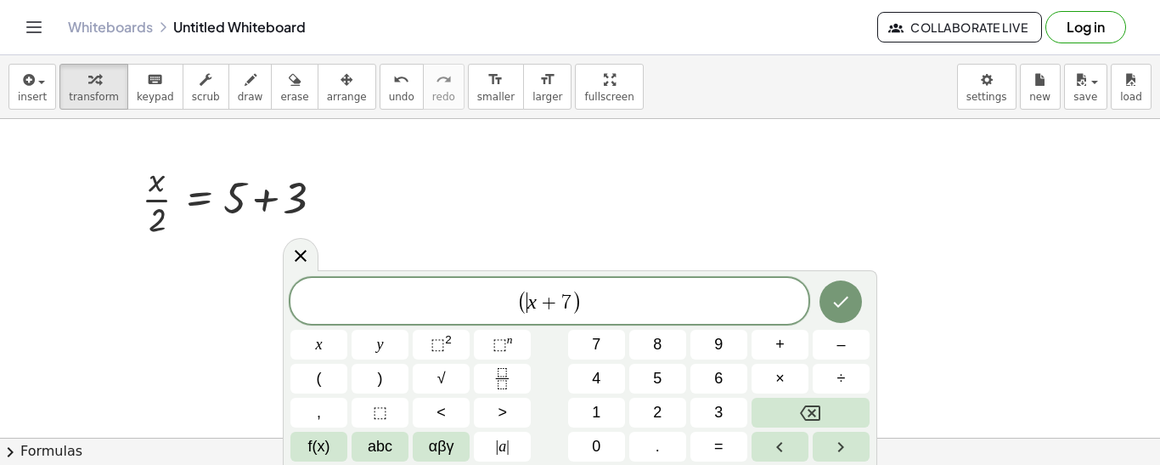
click at [620, 308] on span "( ​ x + 7 )" at bounding box center [549, 302] width 518 height 28
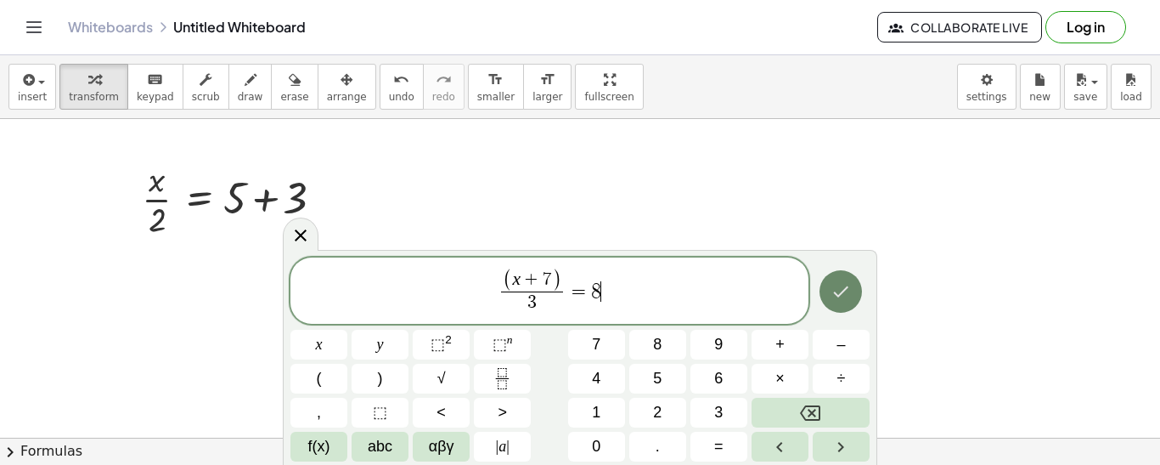
click at [847, 295] on icon "Done" at bounding box center [841, 291] width 20 height 20
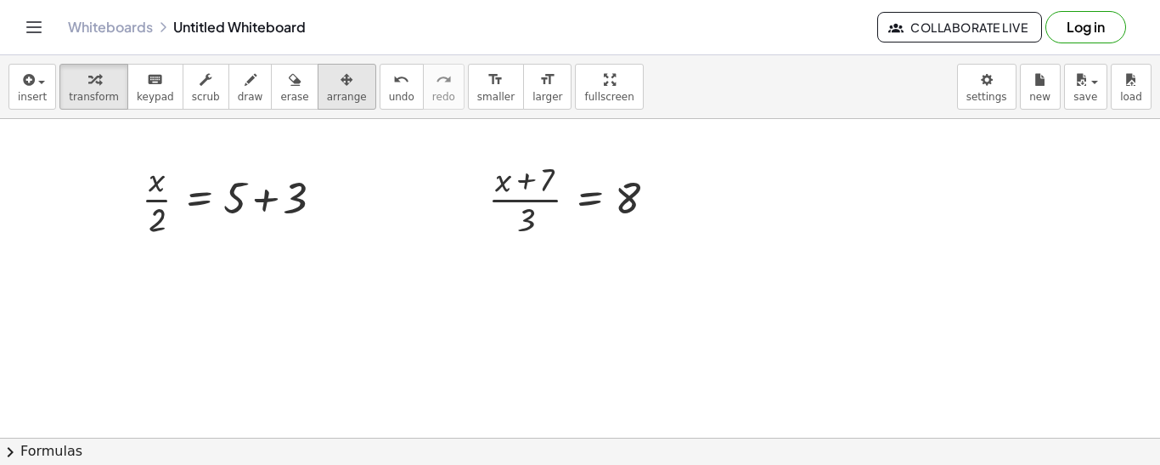
click at [327, 92] on span "arrange" at bounding box center [347, 97] width 40 height 12
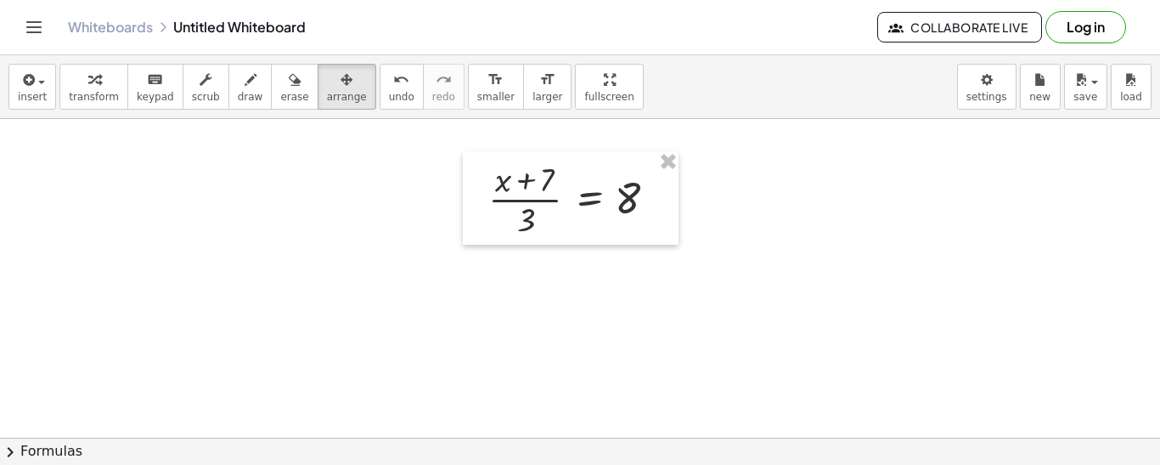
click at [30, 112] on div "insert select one: Math Expression Function Text Youtube Video Graphing Geometr…" at bounding box center [580, 87] width 1160 height 64
click at [23, 96] on span "insert" at bounding box center [32, 97] width 29 height 12
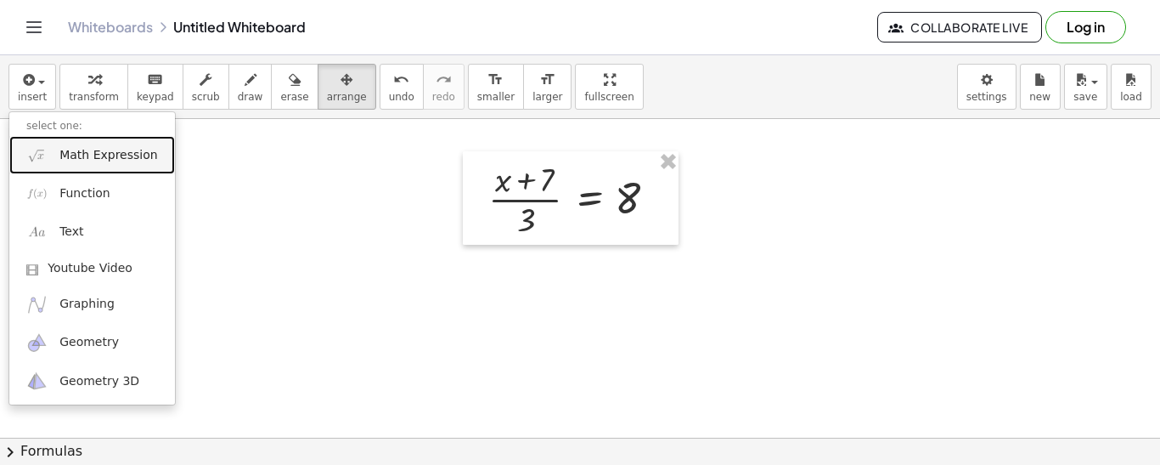
click at [104, 155] on span "Math Expression" at bounding box center [108, 155] width 98 height 17
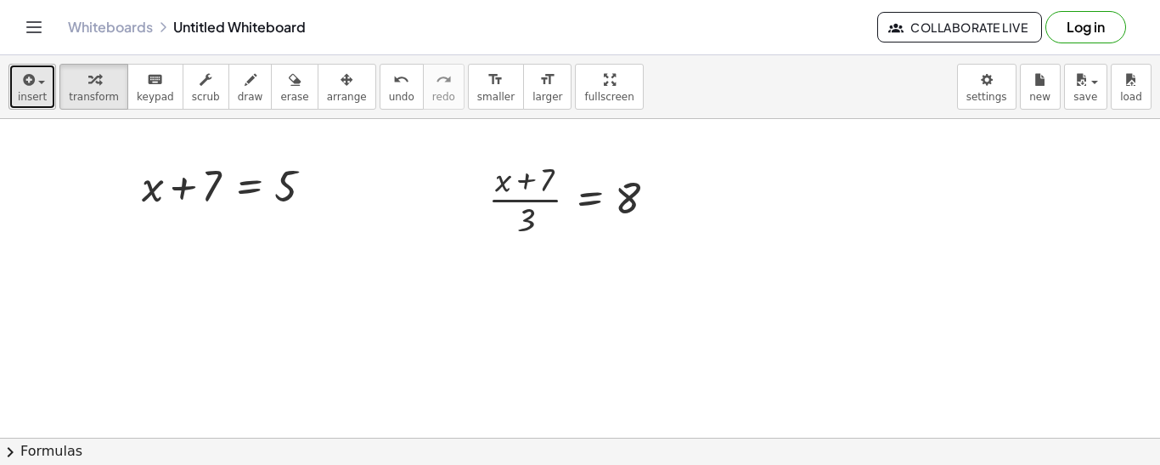
click at [31, 66] on button "insert" at bounding box center [32, 87] width 48 height 46
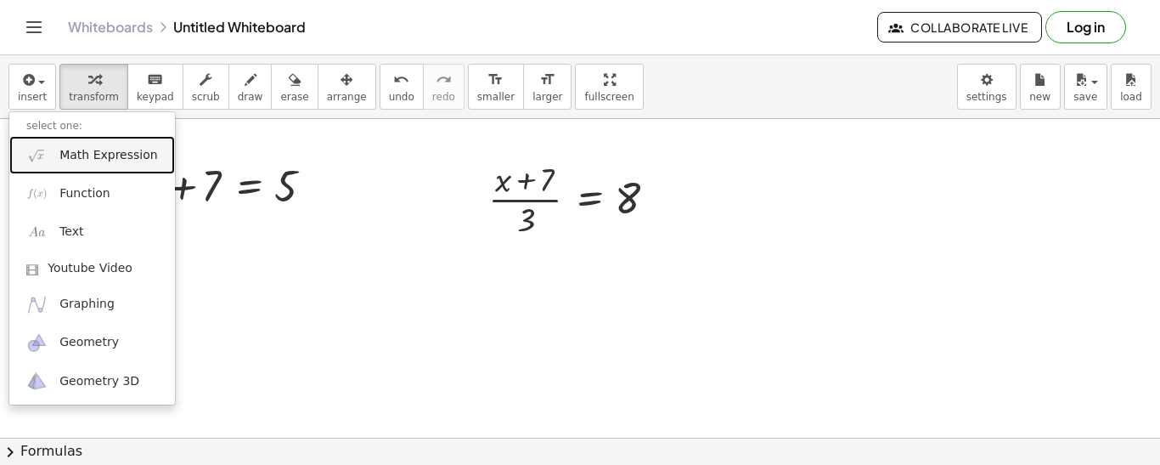
click at [78, 159] on span "Math Expression" at bounding box center [108, 155] width 98 height 17
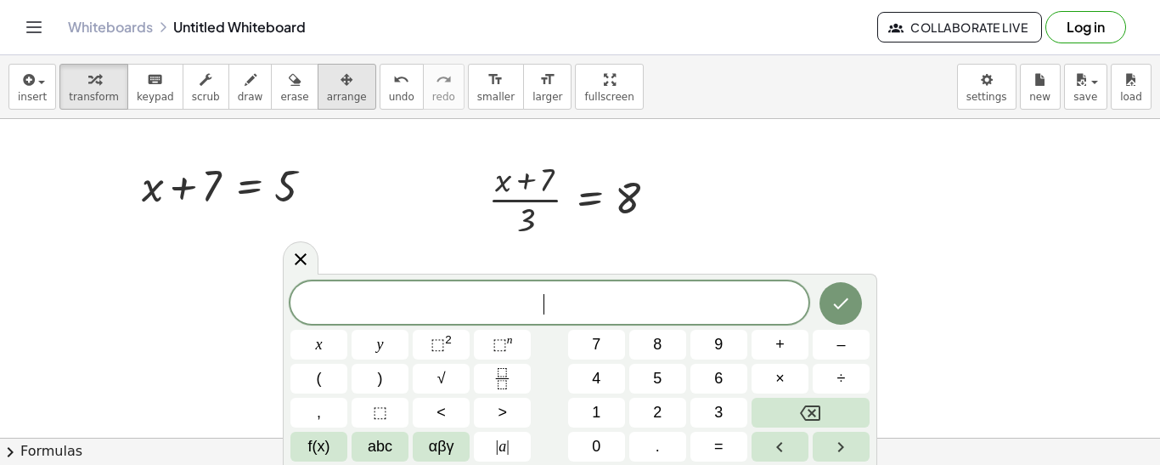
click at [335, 71] on div "button" at bounding box center [347, 79] width 40 height 20
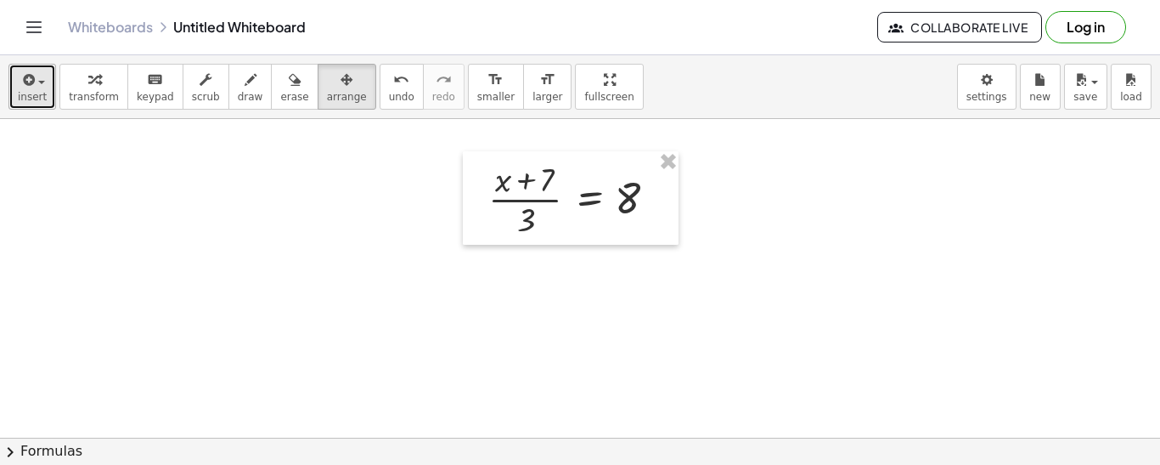
click at [36, 91] on span "insert" at bounding box center [32, 97] width 29 height 12
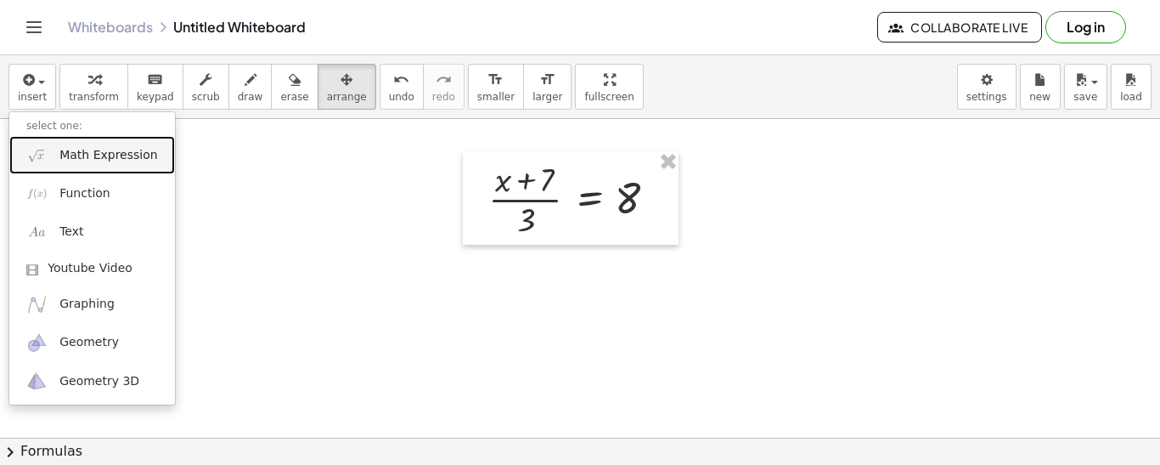
click at [111, 163] on span "Math Expression" at bounding box center [108, 155] width 98 height 17
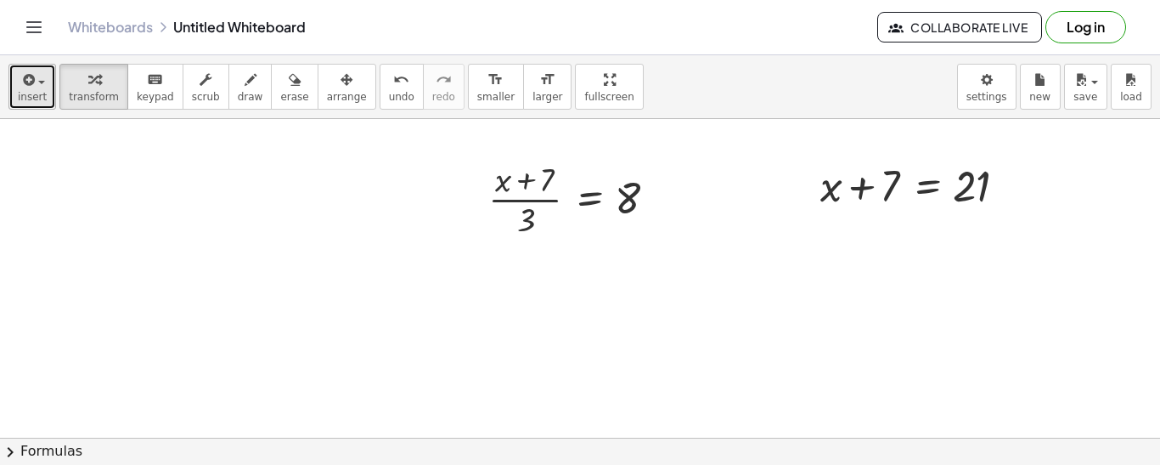
click at [28, 100] on span "insert" at bounding box center [32, 97] width 29 height 12
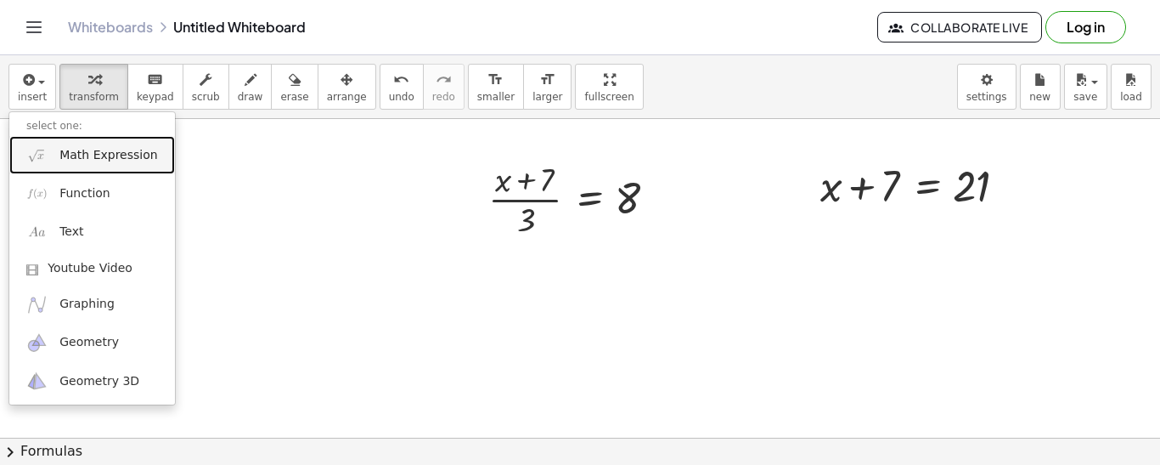
click at [65, 172] on link "Math Expression" at bounding box center [92, 155] width 166 height 38
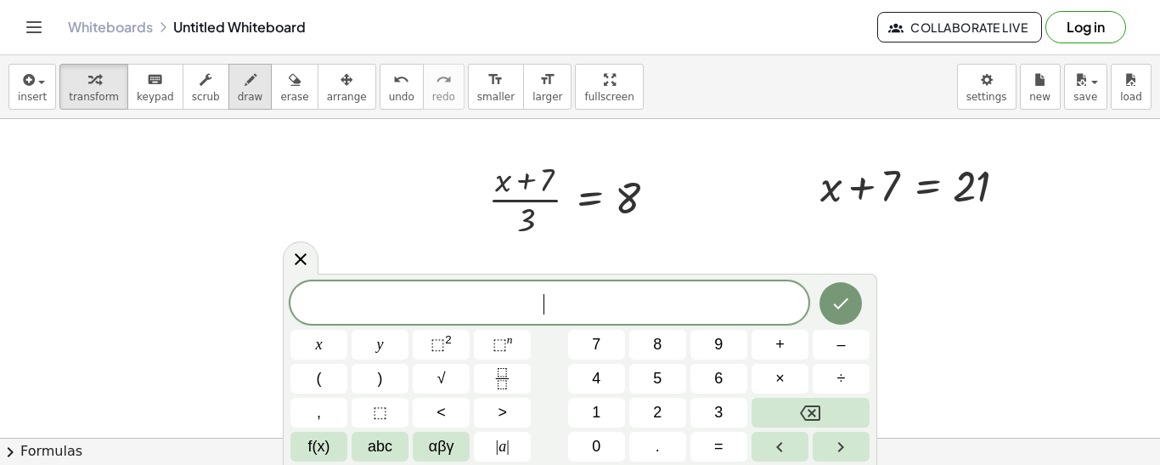
click at [245, 74] on icon "button" at bounding box center [251, 80] width 12 height 20
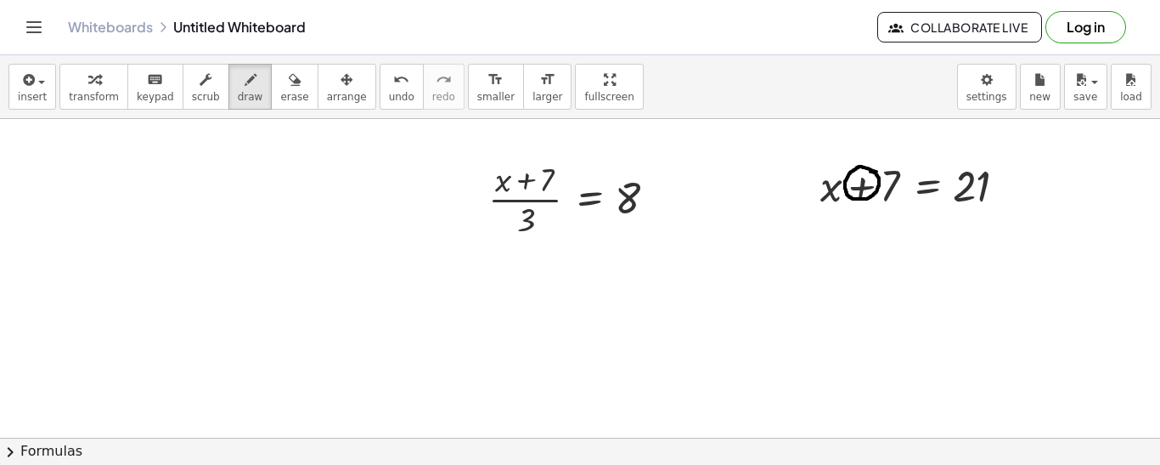
click at [870, 172] on div at bounding box center [580, 437] width 1160 height 637
click at [31, 76] on icon "button" at bounding box center [27, 80] width 15 height 20
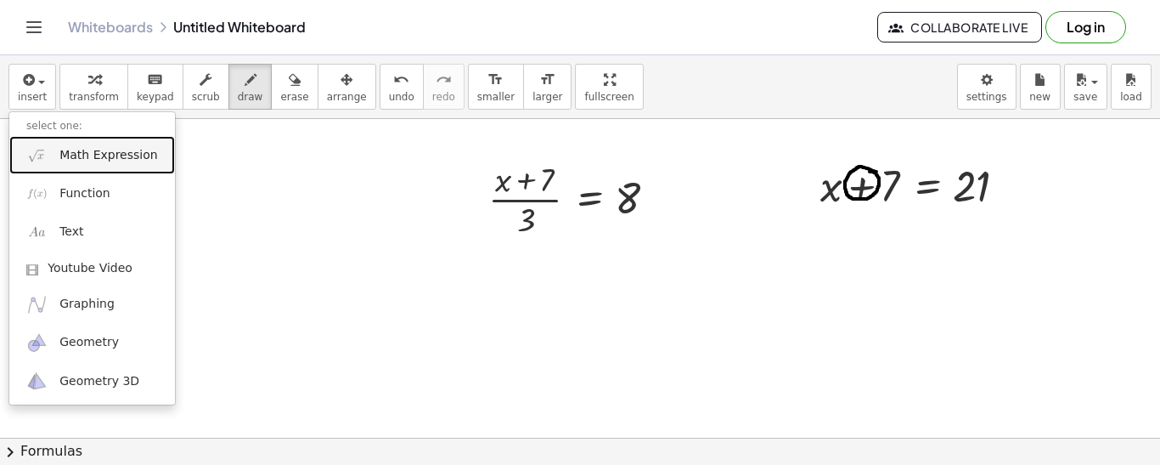
click at [58, 153] on link "Math Expression" at bounding box center [92, 155] width 166 height 38
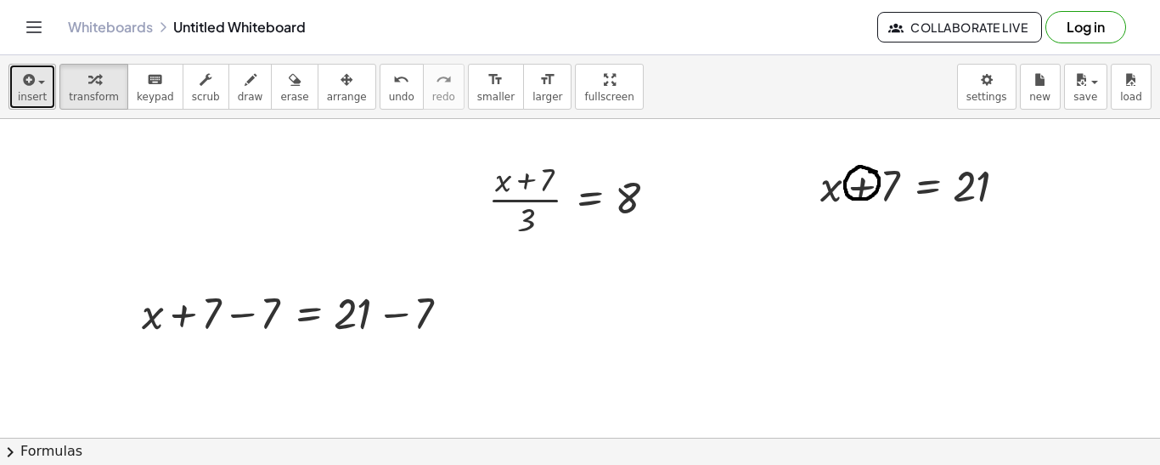
click at [28, 101] on span "insert" at bounding box center [32, 97] width 29 height 12
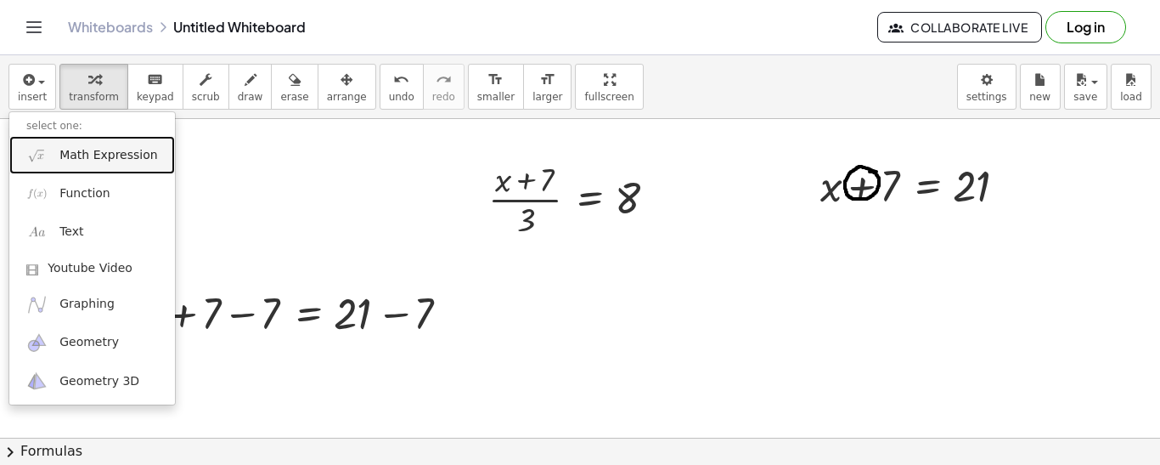
click at [124, 161] on span "Math Expression" at bounding box center [108, 155] width 98 height 17
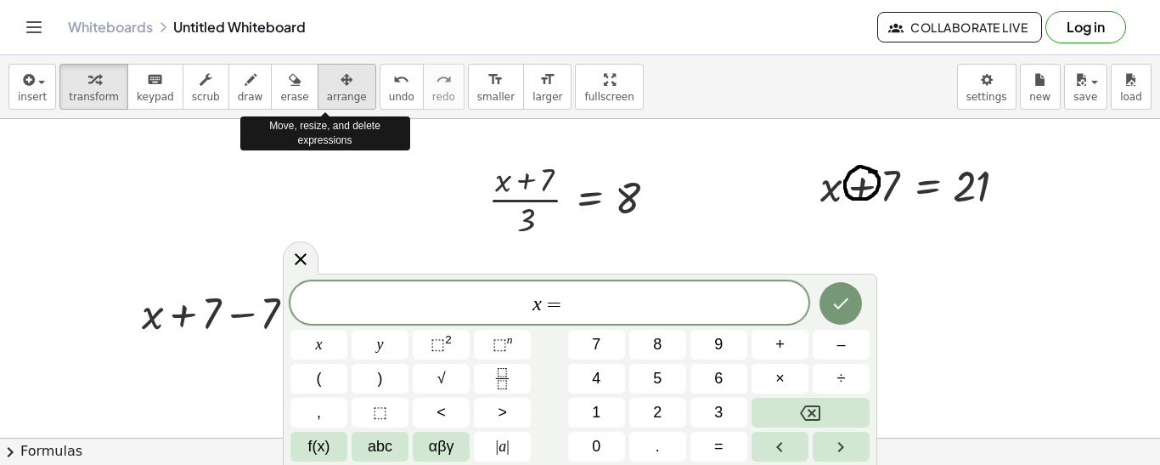
click at [341, 84] on icon "button" at bounding box center [347, 80] width 12 height 20
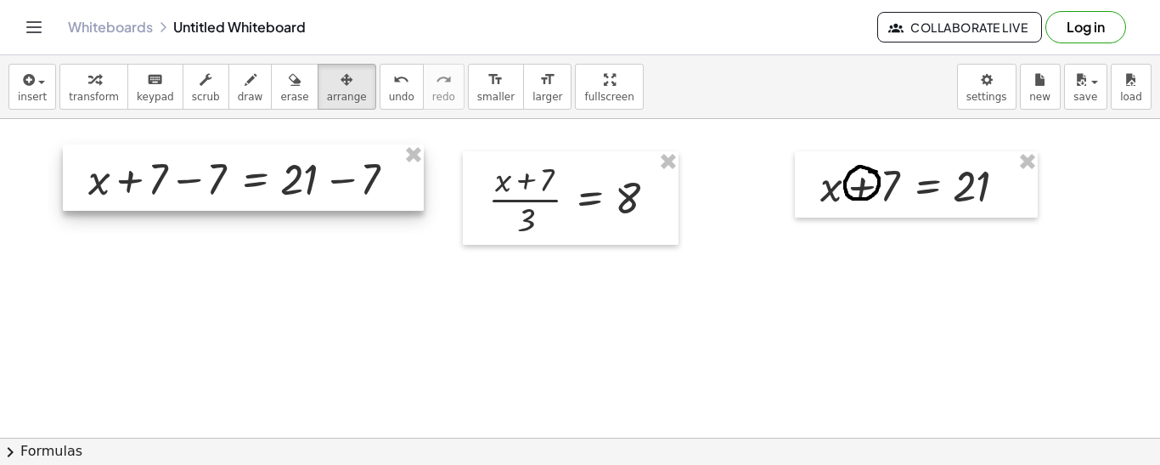
drag, startPoint x: 263, startPoint y: 335, endPoint x: 208, endPoint y: 200, distance: 145.9
click at [208, 200] on div at bounding box center [243, 177] width 361 height 66
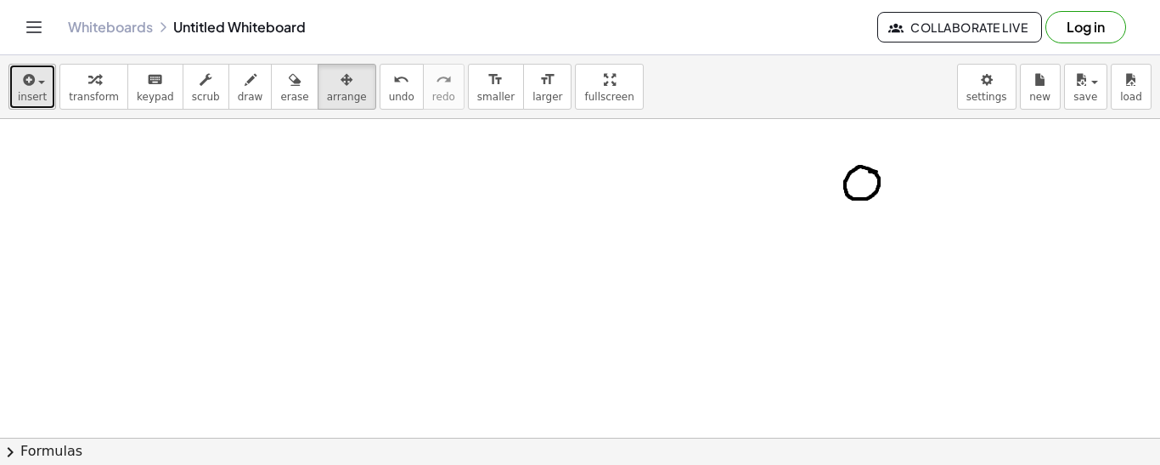
click at [30, 101] on span "insert" at bounding box center [32, 97] width 29 height 12
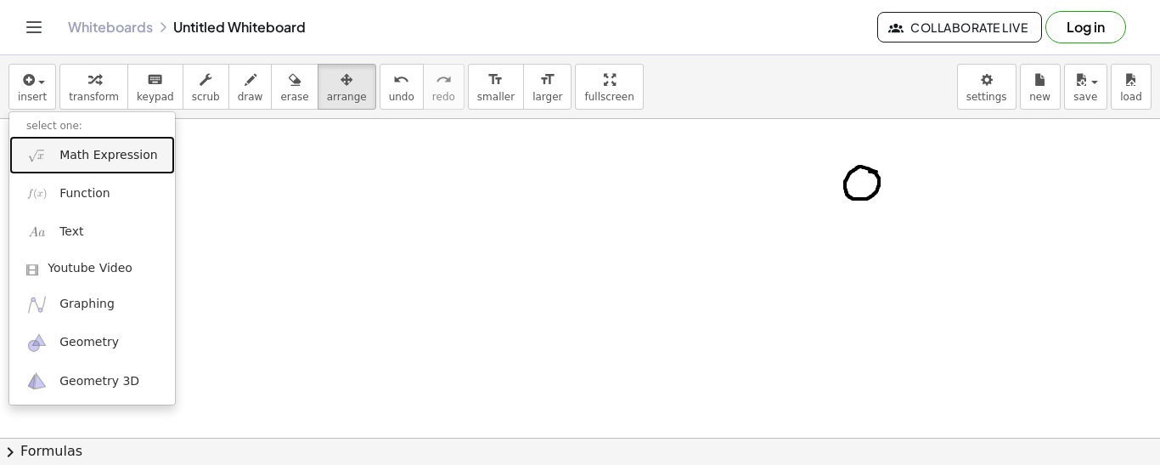
click at [87, 157] on span "Math Expression" at bounding box center [108, 155] width 98 height 17
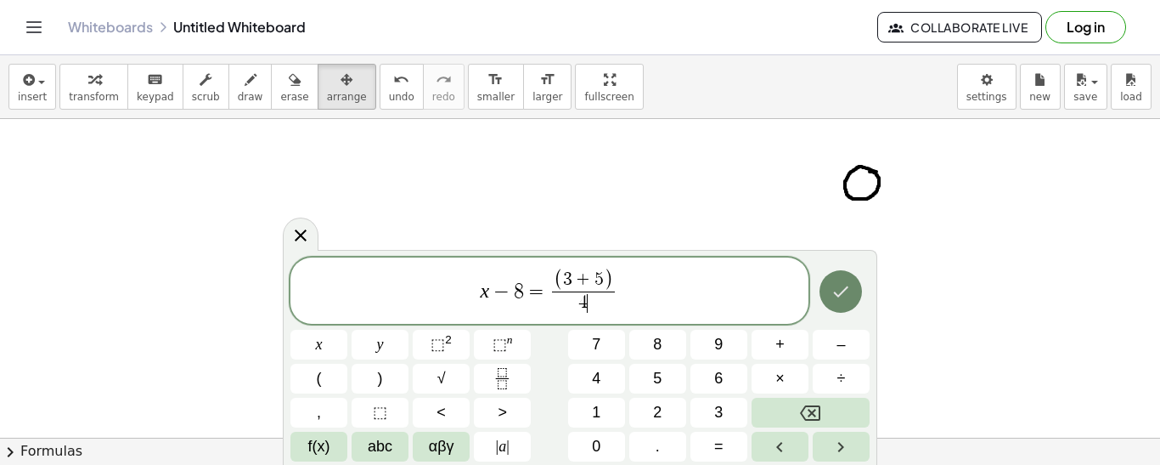
click at [837, 293] on icon "Done" at bounding box center [841, 291] width 20 height 20
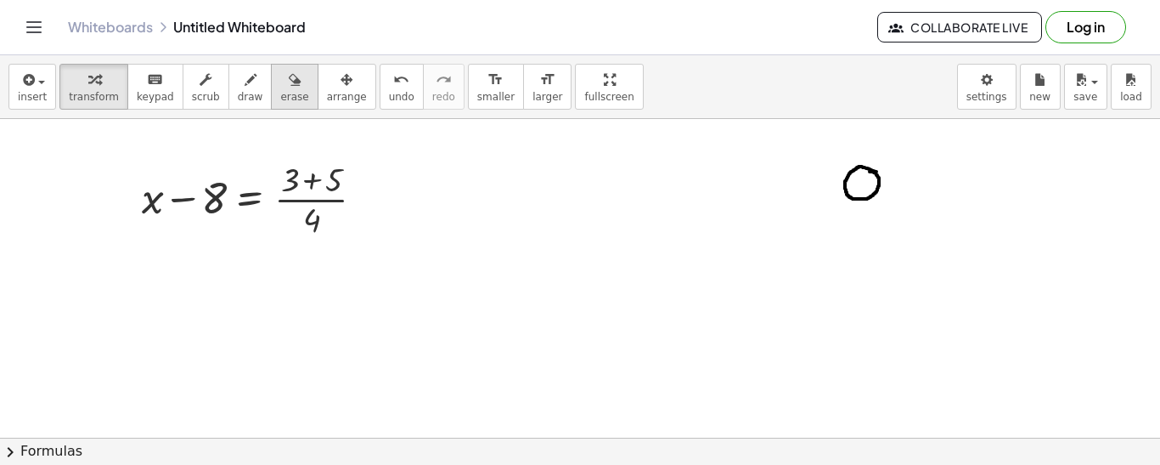
click at [271, 71] on button "erase" at bounding box center [294, 87] width 47 height 46
click at [857, 175] on div at bounding box center [580, 437] width 1160 height 637
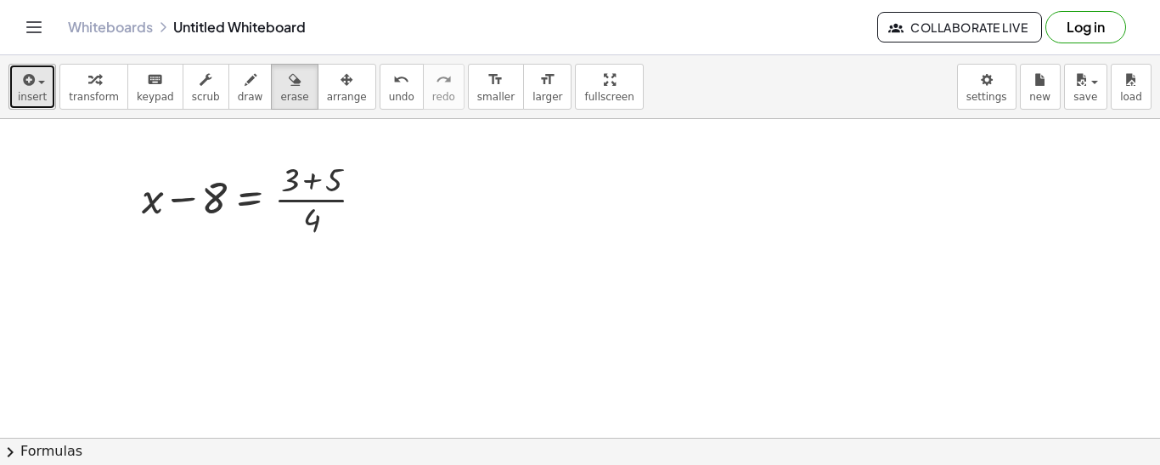
click at [28, 89] on icon "button" at bounding box center [27, 80] width 15 height 20
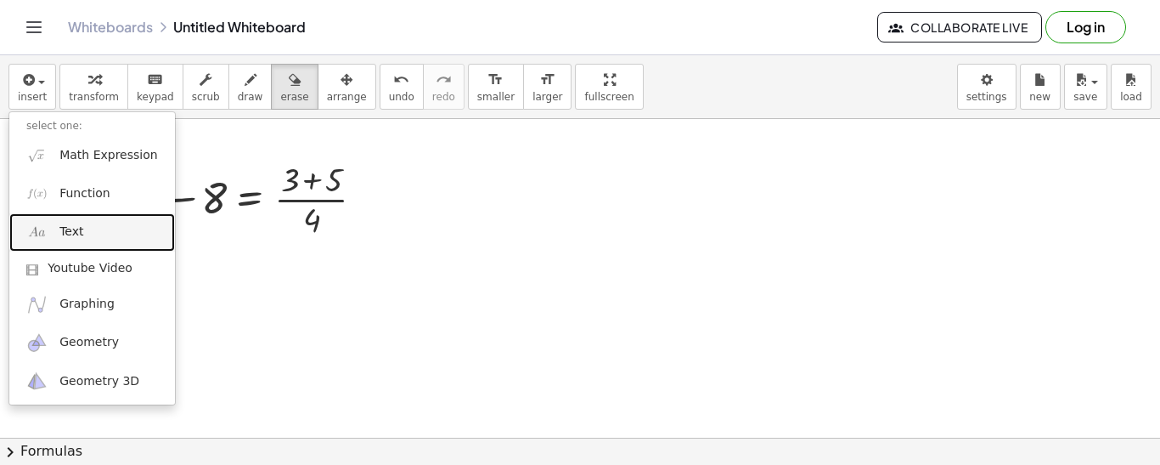
click at [85, 224] on link "Text" at bounding box center [92, 232] width 166 height 38
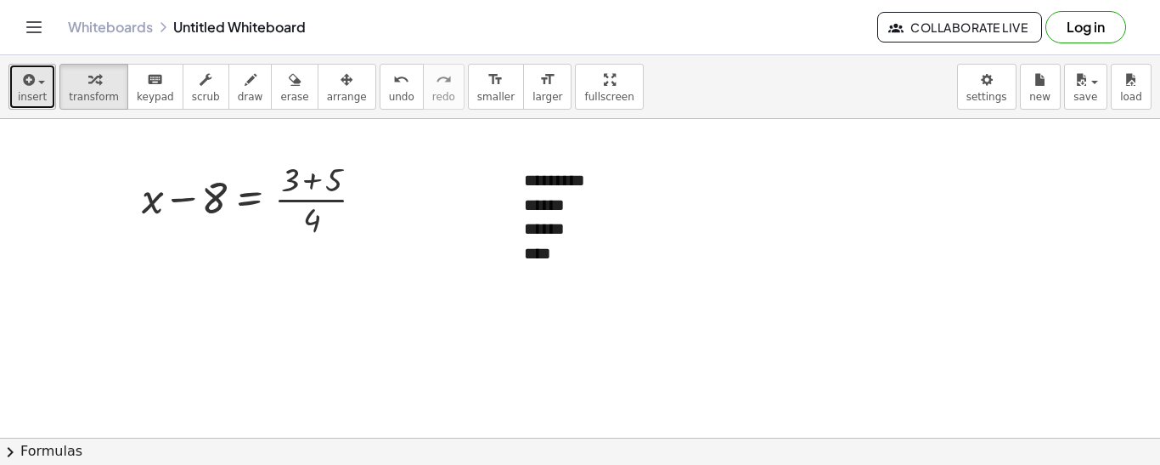
click at [31, 89] on icon "button" at bounding box center [27, 80] width 15 height 20
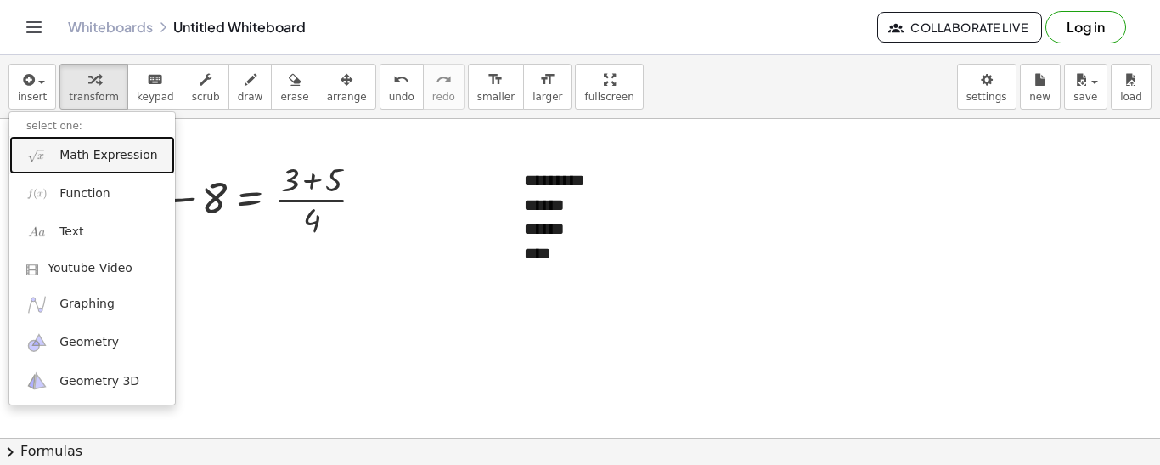
click at [76, 161] on span "Math Expression" at bounding box center [108, 155] width 98 height 17
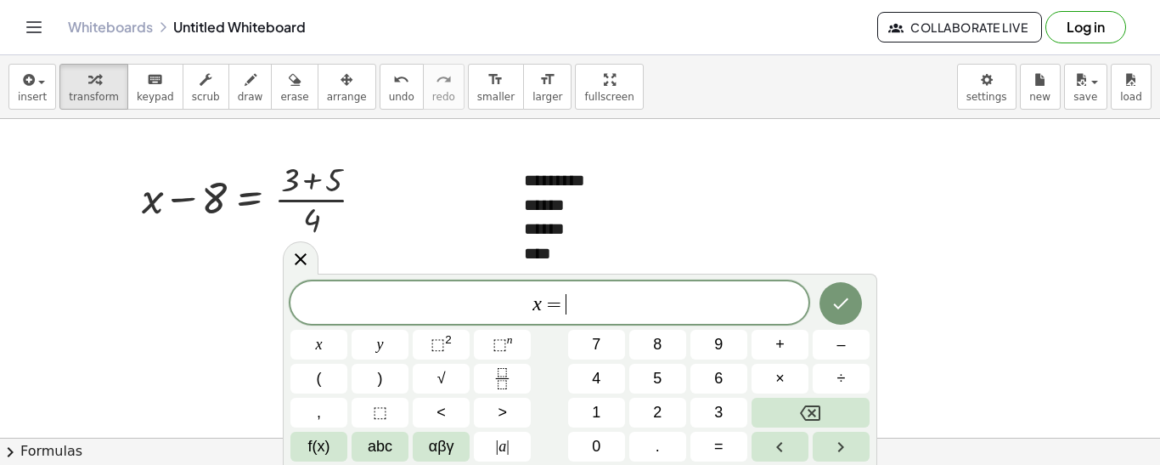
click at [535, 305] on var "x" at bounding box center [537, 303] width 9 height 22
click at [584, 303] on span "4 x = ​" at bounding box center [549, 304] width 518 height 24
click at [835, 293] on icon "Done" at bounding box center [841, 303] width 20 height 20
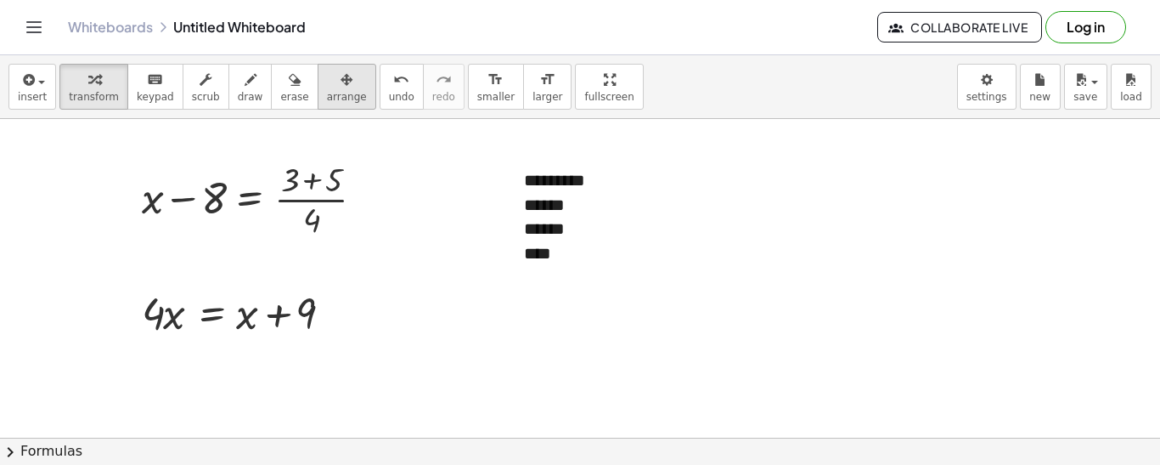
click at [344, 87] on button "arrange" at bounding box center [347, 87] width 59 height 46
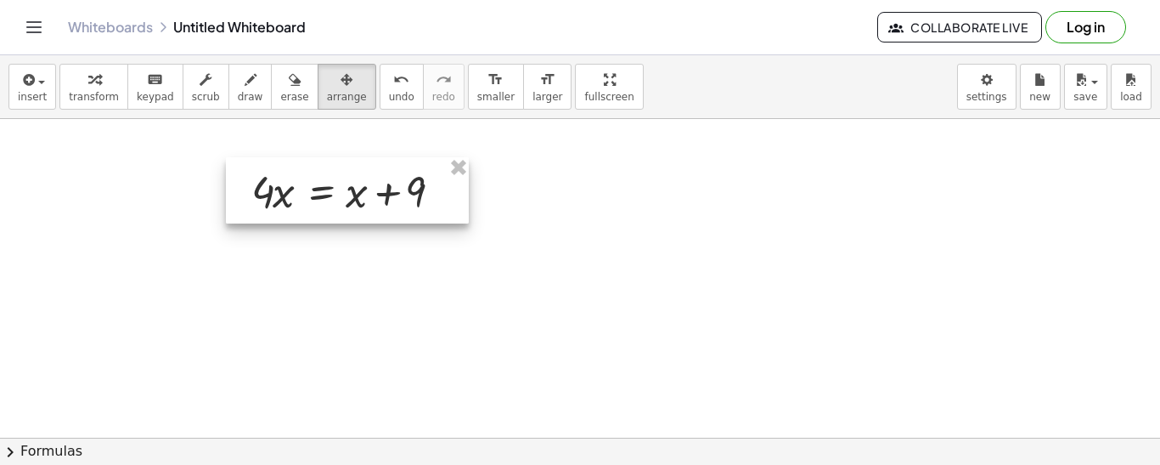
drag, startPoint x: 211, startPoint y: 283, endPoint x: 321, endPoint y: 161, distance: 163.6
click at [321, 161] on div at bounding box center [347, 190] width 243 height 66
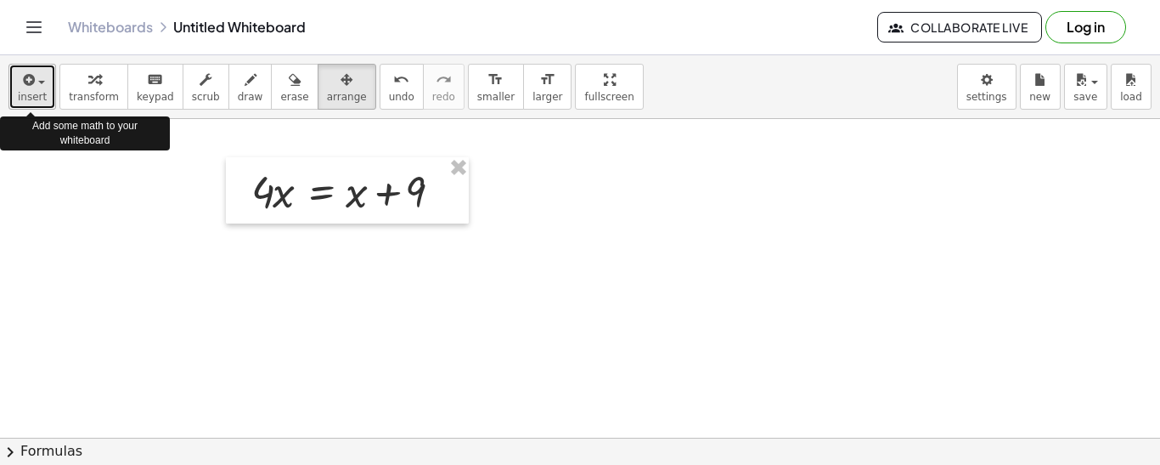
click at [40, 81] on span "button" at bounding box center [41, 82] width 7 height 3
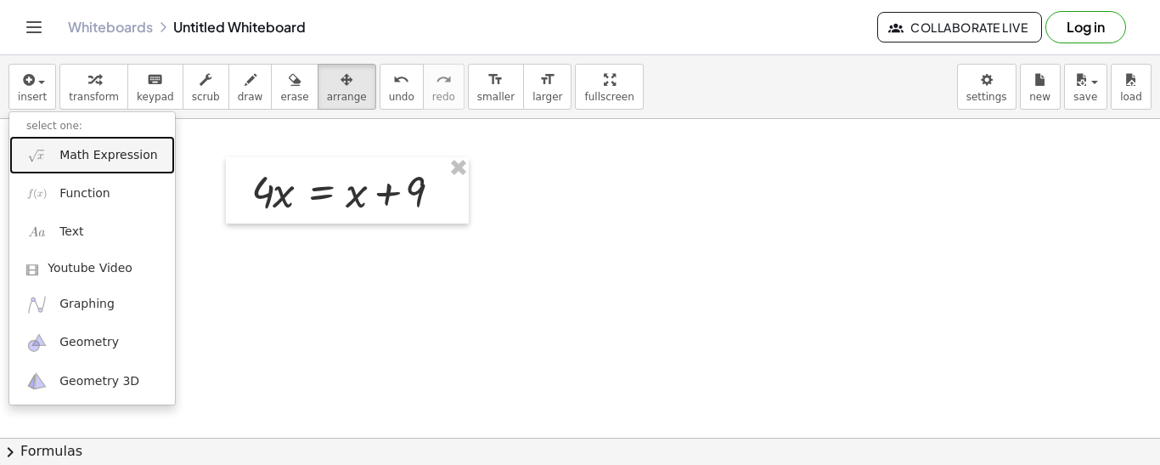
click at [79, 163] on link "Math Expression" at bounding box center [92, 155] width 166 height 38
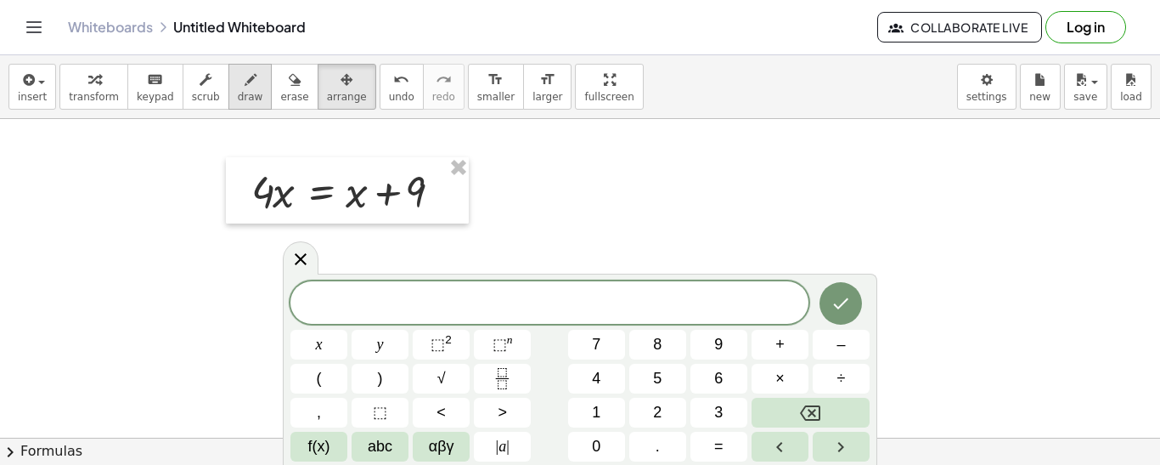
click at [228, 97] on button "draw" at bounding box center [250, 87] width 44 height 46
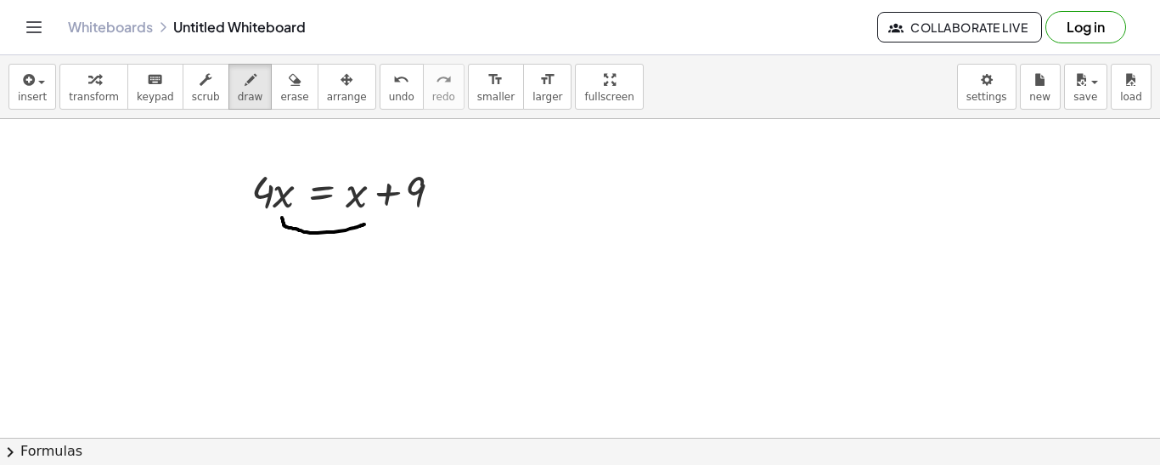
drag, startPoint x: 282, startPoint y: 217, endPoint x: 364, endPoint y: 223, distance: 82.6
click at [364, 223] on div at bounding box center [580, 437] width 1160 height 637
drag, startPoint x: 358, startPoint y: 220, endPoint x: 370, endPoint y: 229, distance: 15.1
click at [370, 229] on div at bounding box center [580, 437] width 1160 height 637
drag, startPoint x: 409, startPoint y: 219, endPoint x: 238, endPoint y: 222, distance: 170.7
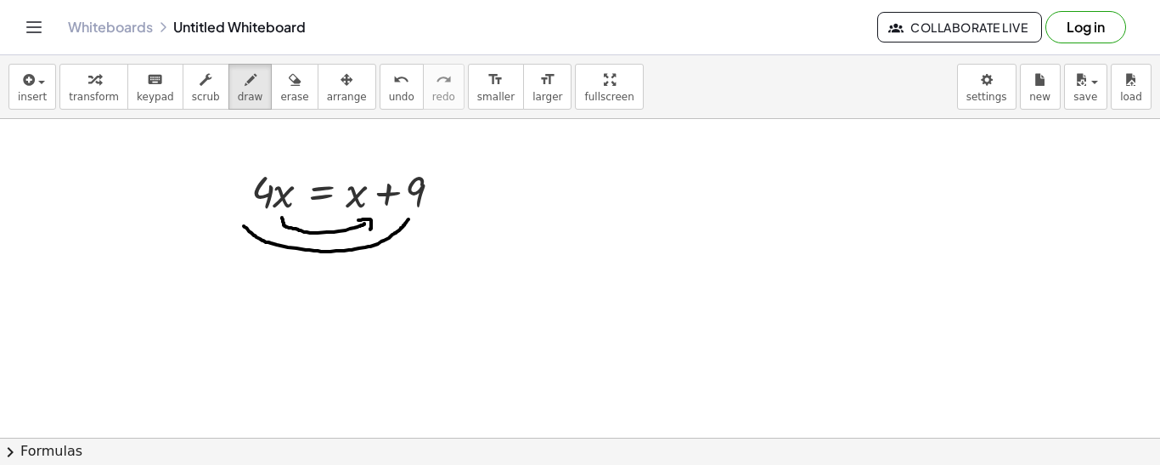
click at [238, 222] on div at bounding box center [580, 437] width 1160 height 637
drag, startPoint x: 234, startPoint y: 228, endPoint x: 250, endPoint y: 217, distance: 18.9
click at [250, 217] on div at bounding box center [580, 437] width 1160 height 637
click at [48, 93] on button "insert" at bounding box center [32, 87] width 48 height 46
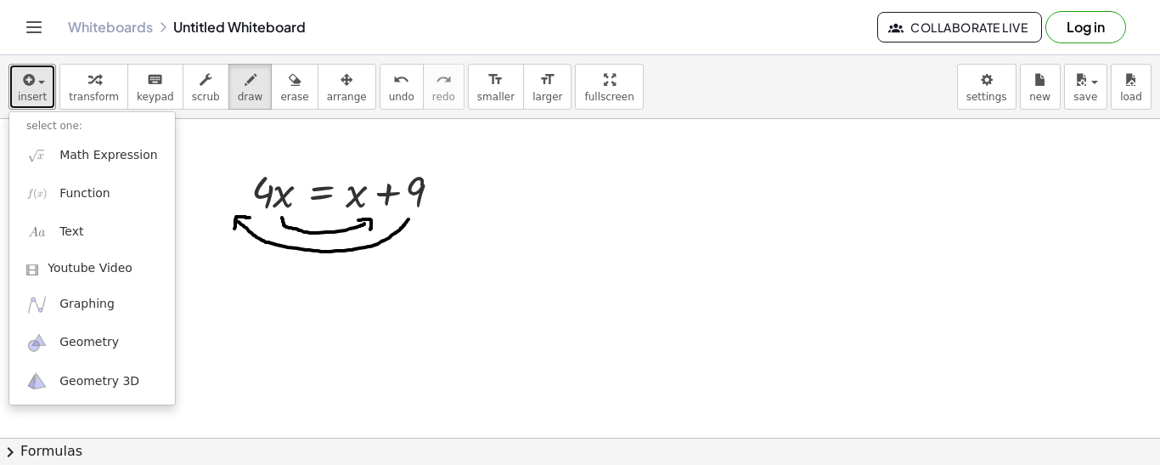
click at [293, 164] on div at bounding box center [580, 437] width 1160 height 637
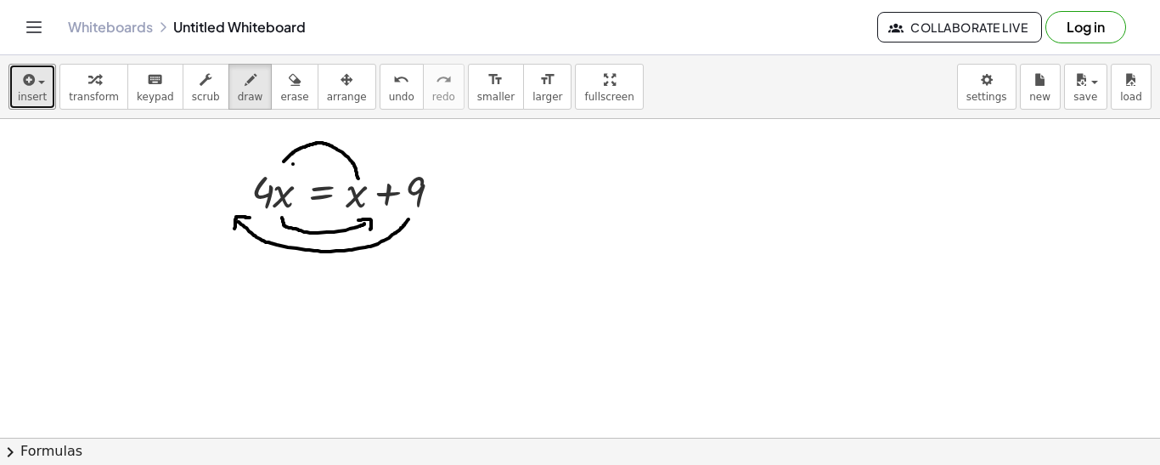
drag, startPoint x: 358, startPoint y: 178, endPoint x: 283, endPoint y: 161, distance: 77.5
click at [283, 161] on div at bounding box center [580, 437] width 1160 height 637
drag, startPoint x: 279, startPoint y: 149, endPoint x: 291, endPoint y: 162, distance: 18.1
click at [291, 162] on div at bounding box center [580, 437] width 1160 height 637
click at [271, 105] on button "erase" at bounding box center [294, 87] width 47 height 46
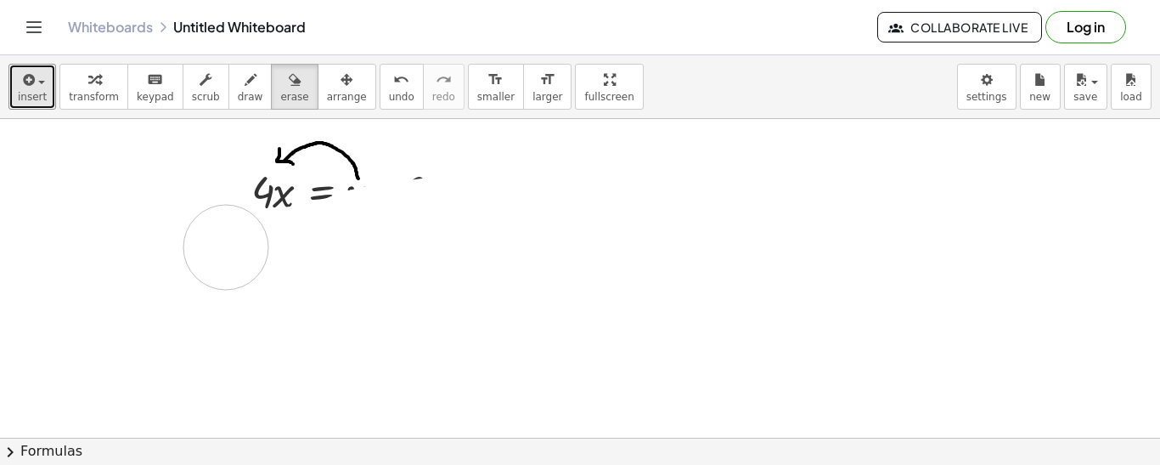
drag, startPoint x: 448, startPoint y: 218, endPoint x: 227, endPoint y: 247, distance: 223.6
click at [227, 247] on div at bounding box center [580, 437] width 1160 height 637
click at [28, 87] on icon "button" at bounding box center [27, 80] width 15 height 20
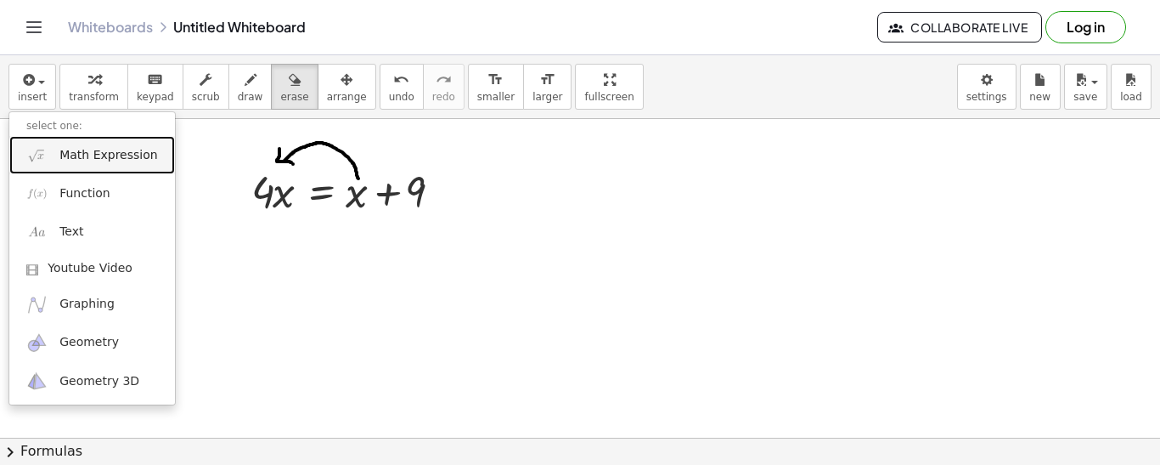
click at [75, 150] on span "Math Expression" at bounding box center [108, 155] width 98 height 17
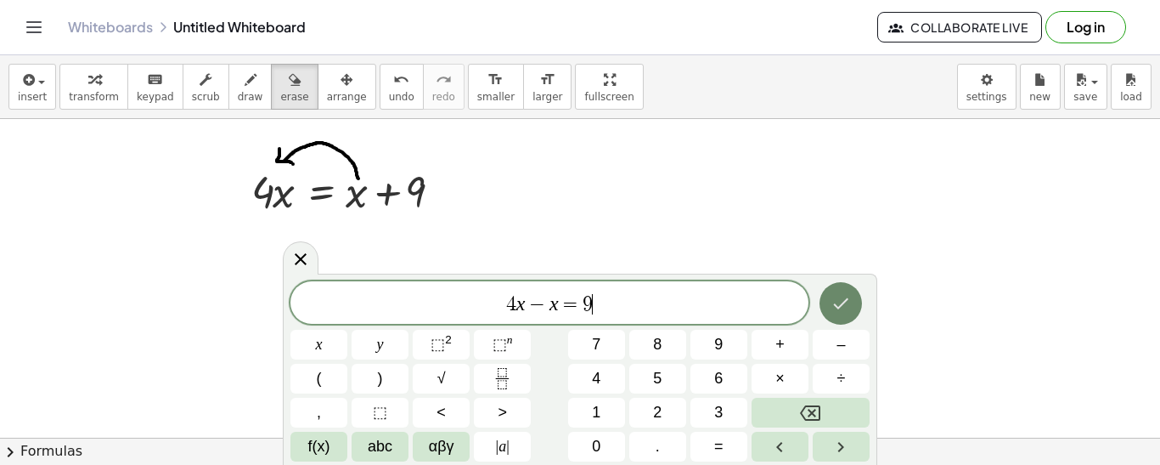
click at [852, 309] on button "Done" at bounding box center [841, 303] width 42 height 42
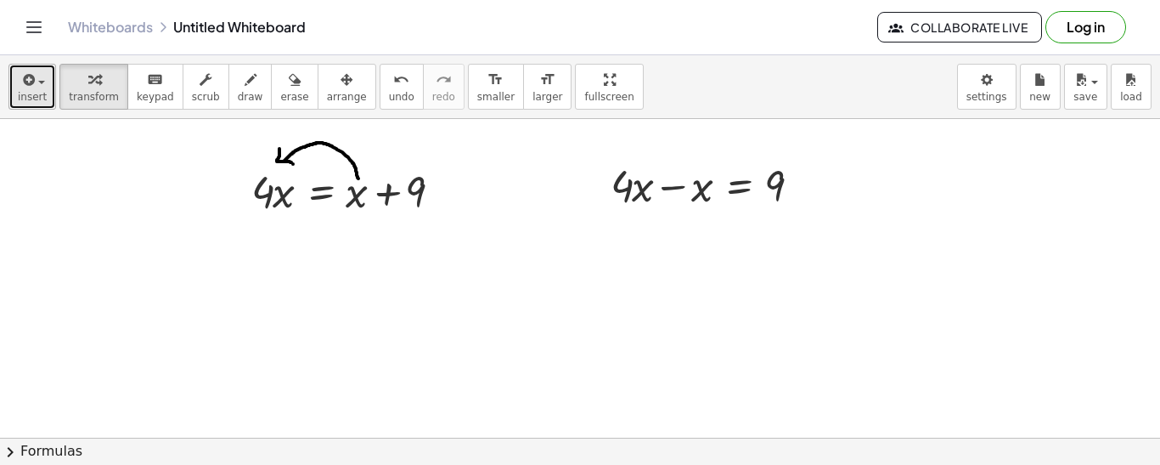
click at [37, 91] on span "insert" at bounding box center [32, 97] width 29 height 12
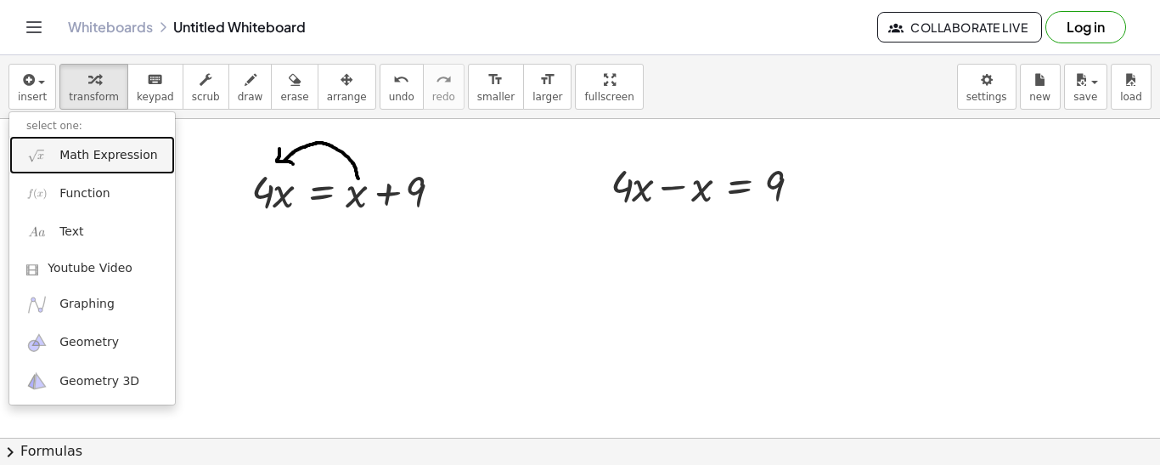
click at [108, 153] on span "Math Expression" at bounding box center [108, 155] width 98 height 17
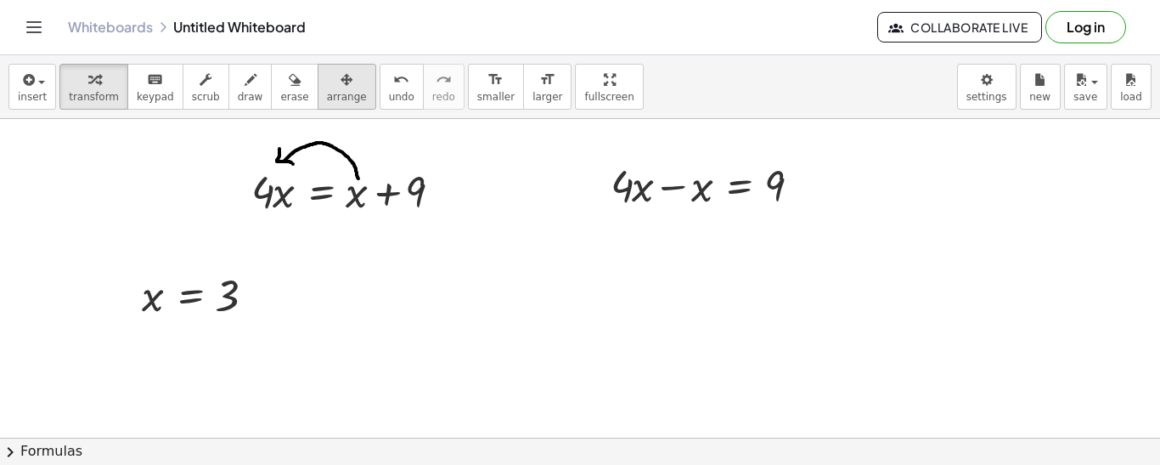
click at [318, 103] on button "arrange" at bounding box center [347, 87] width 59 height 46
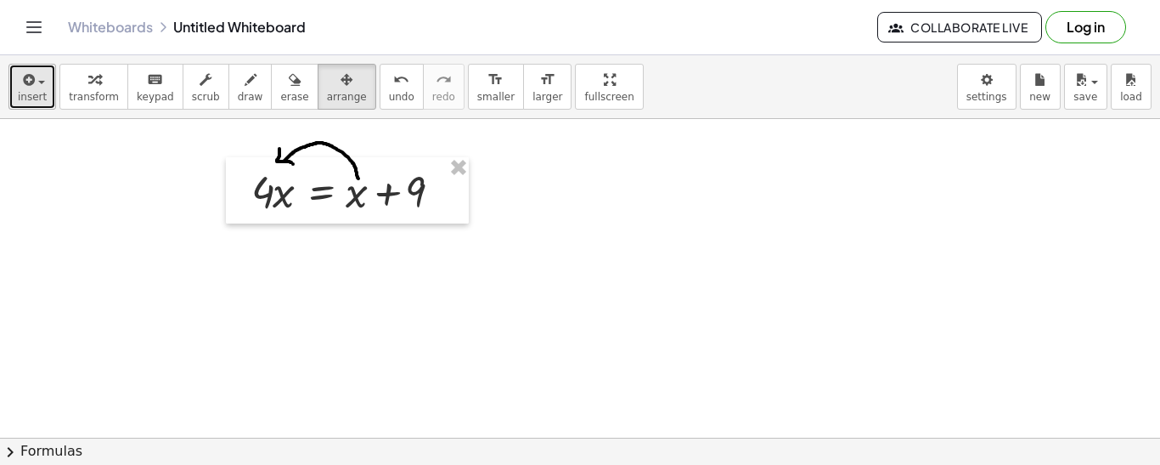
click at [47, 100] on button "insert" at bounding box center [32, 87] width 48 height 46
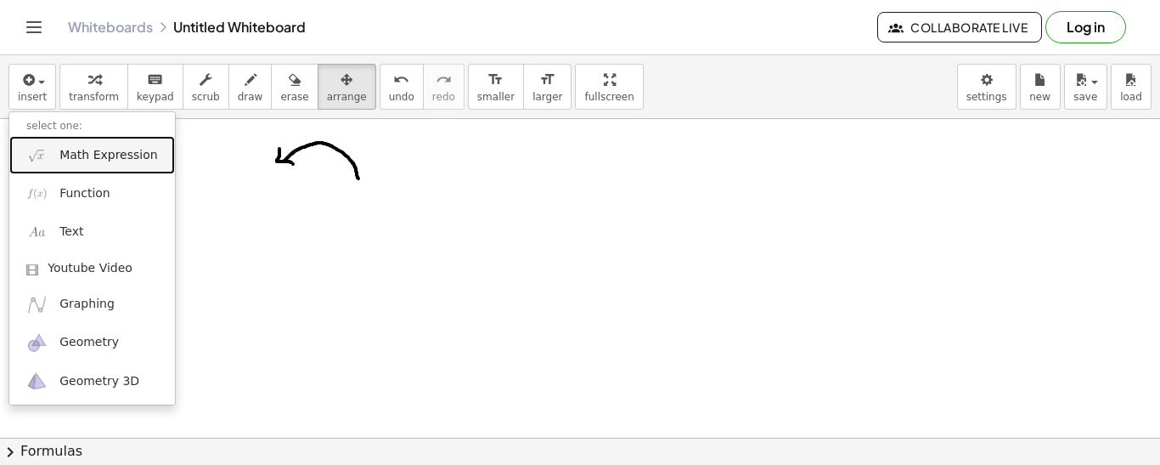
click at [128, 154] on span "Math Expression" at bounding box center [108, 155] width 98 height 17
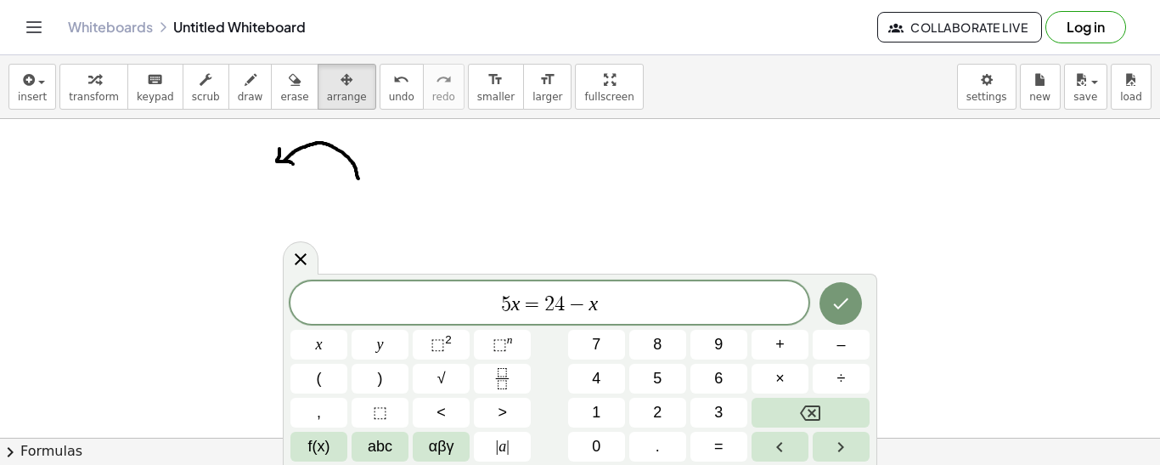
click at [566, 310] on span "−" at bounding box center [577, 304] width 25 height 20
click at [846, 305] on icon "Done" at bounding box center [841, 303] width 20 height 20
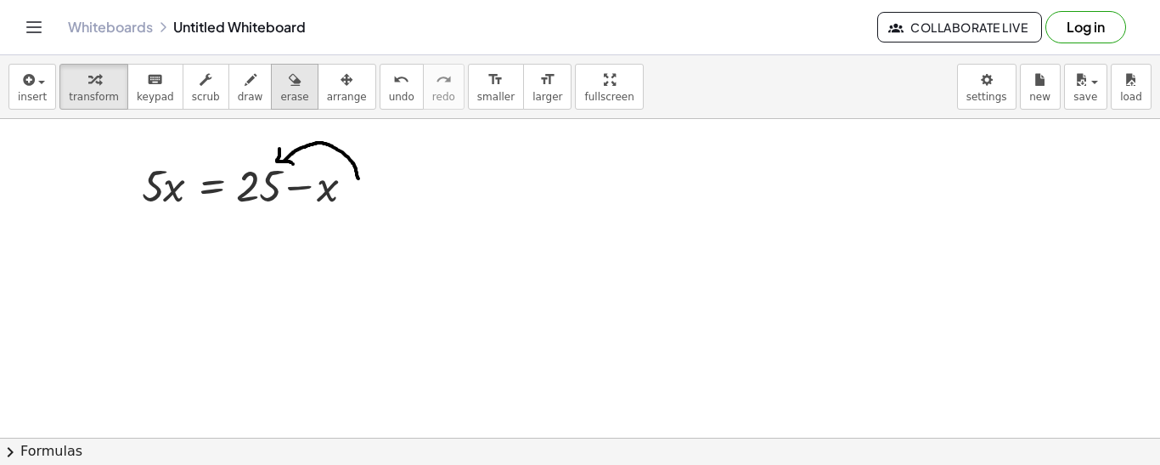
click at [289, 87] on icon "button" at bounding box center [295, 80] width 12 height 20
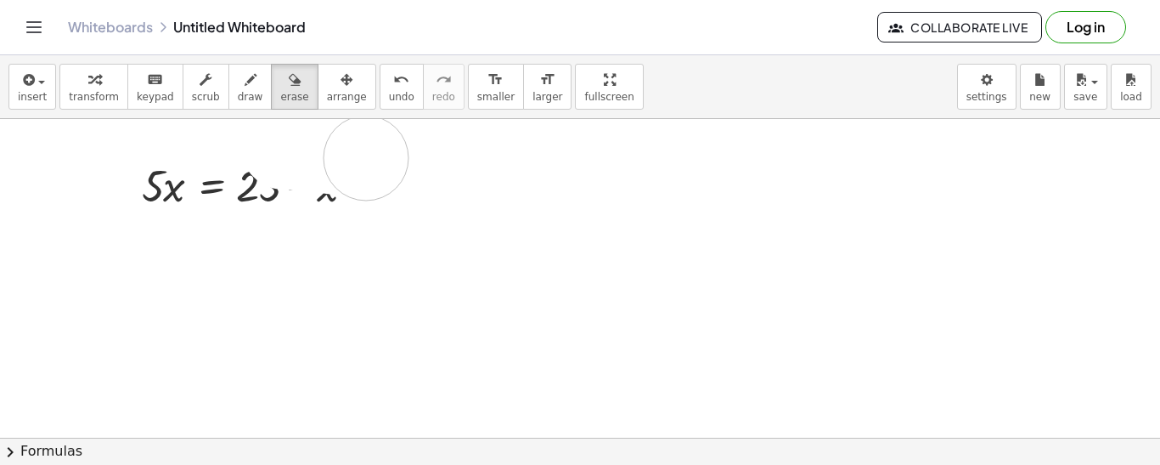
drag, startPoint x: 284, startPoint y: 147, endPoint x: 381, endPoint y: 172, distance: 99.9
click at [381, 172] on div at bounding box center [580, 437] width 1160 height 637
click at [28, 78] on icon "button" at bounding box center [27, 80] width 15 height 20
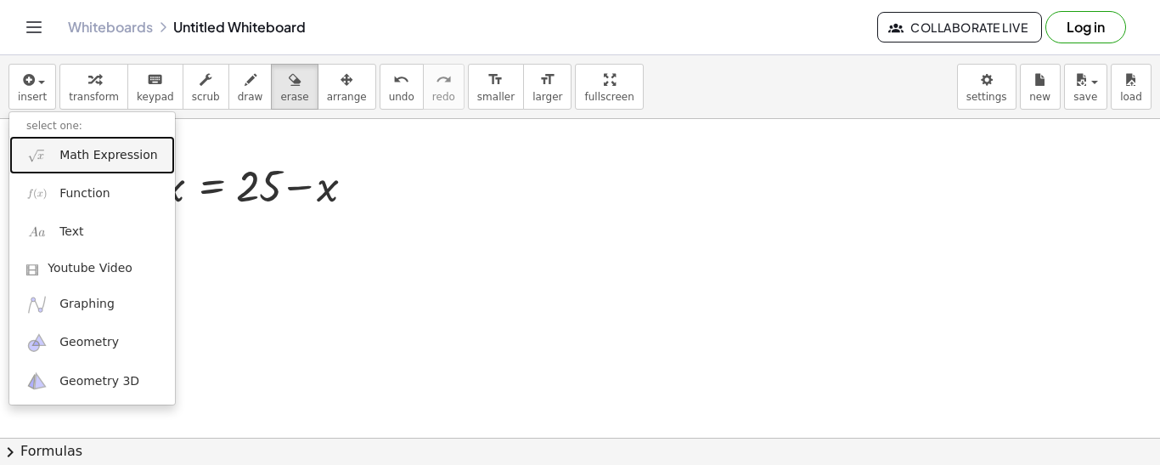
click at [70, 156] on span "Math Expression" at bounding box center [108, 155] width 98 height 17
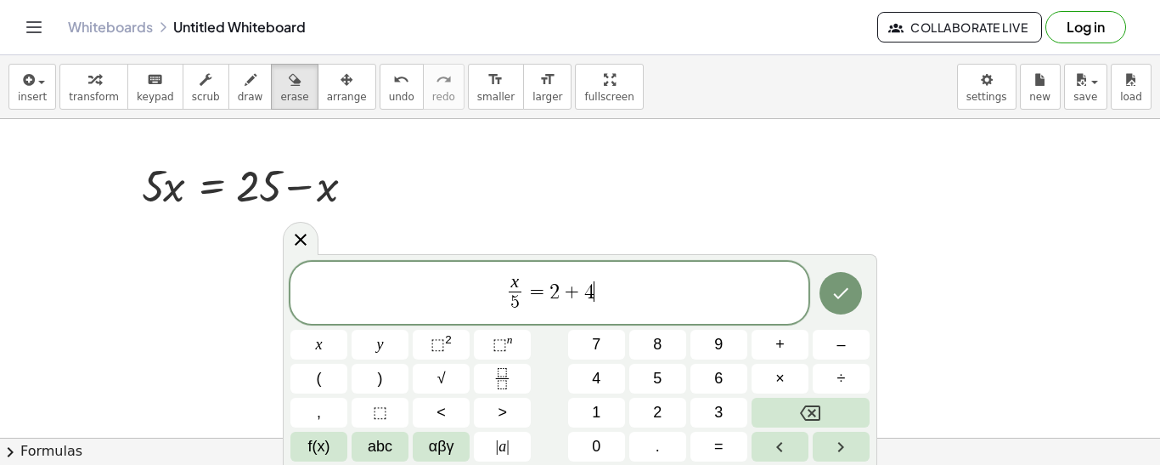
click at [347, 330] on div at bounding box center [318, 345] width 57 height 30
click at [844, 280] on button "Done" at bounding box center [841, 293] width 42 height 42
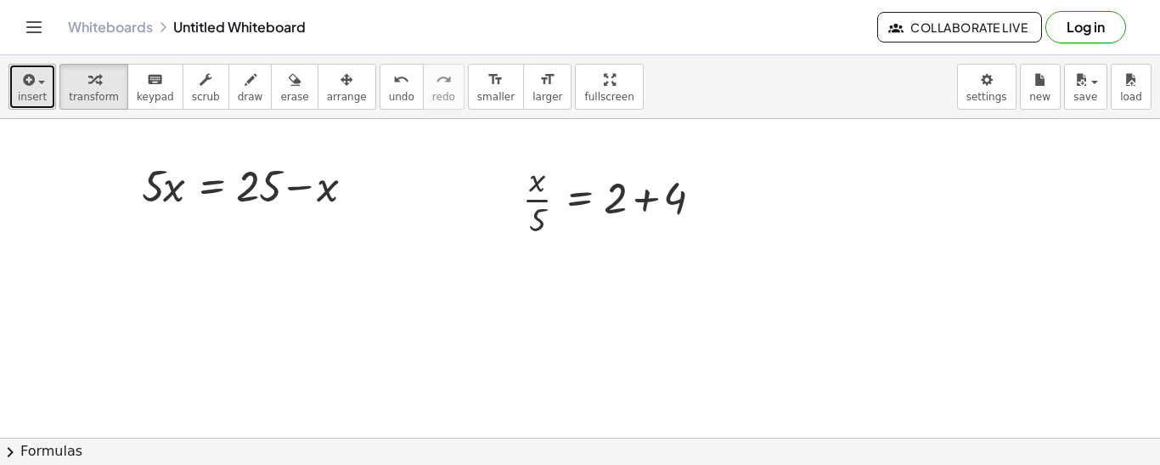
click at [22, 79] on icon "button" at bounding box center [27, 80] width 15 height 20
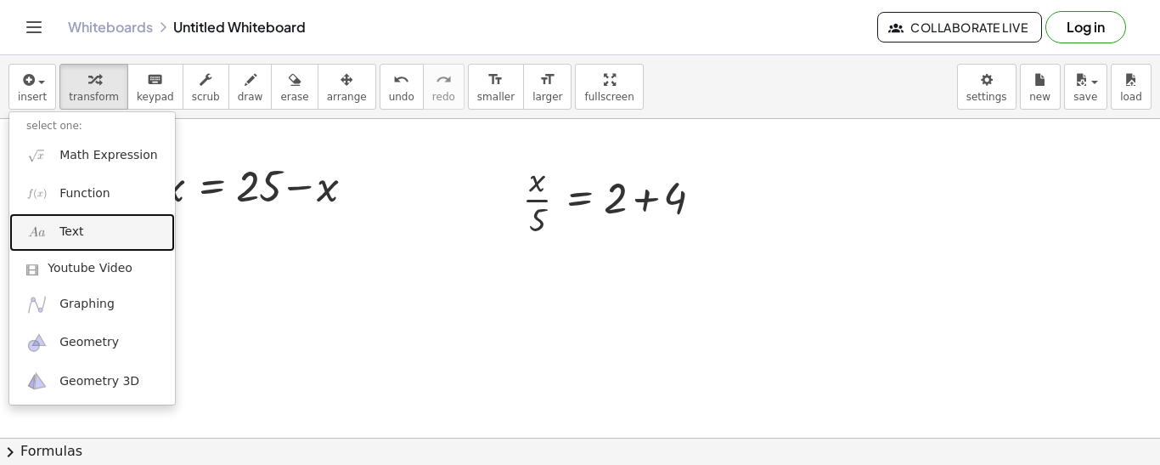
click at [67, 222] on link "Text" at bounding box center [92, 232] width 166 height 38
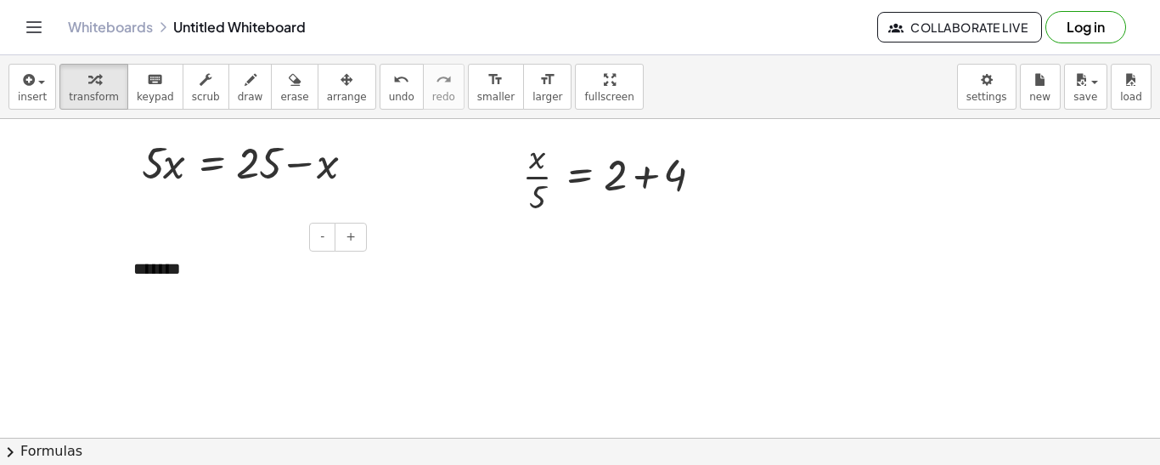
scroll to position [25, 0]
click at [357, 241] on button "+" at bounding box center [351, 234] width 32 height 29
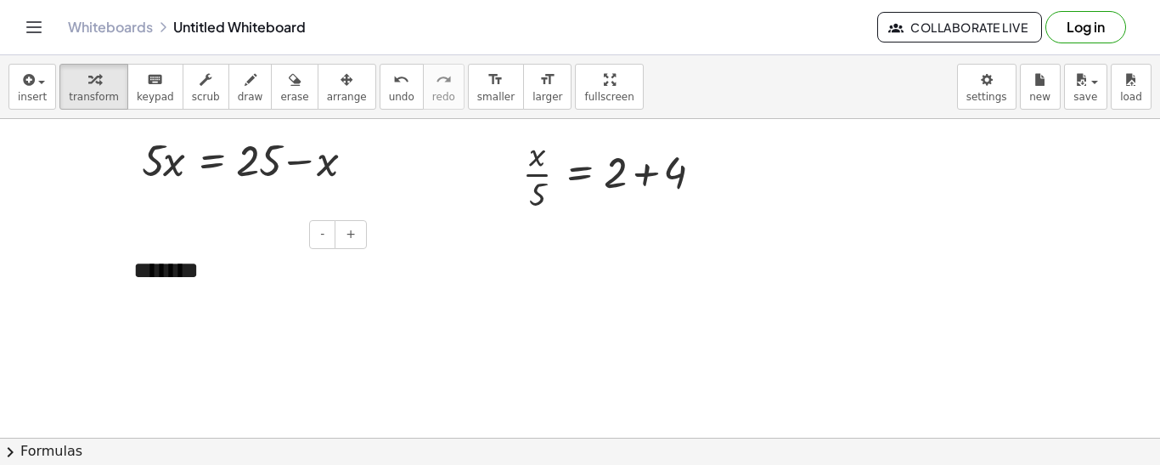
click at [250, 273] on div "*******" at bounding box center [243, 288] width 255 height 102
click at [365, 160] on div at bounding box center [359, 160] width 19 height 19
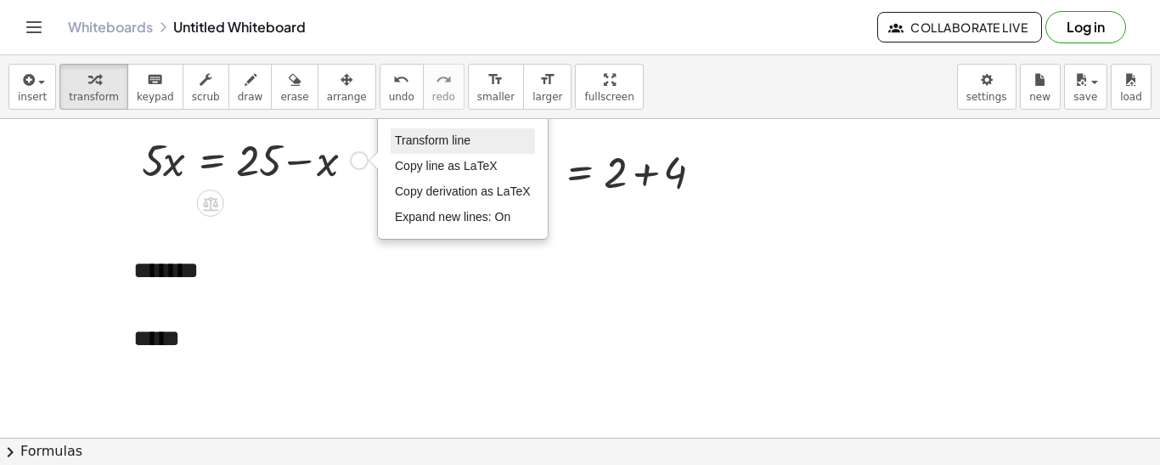
scroll to position [0, 0]
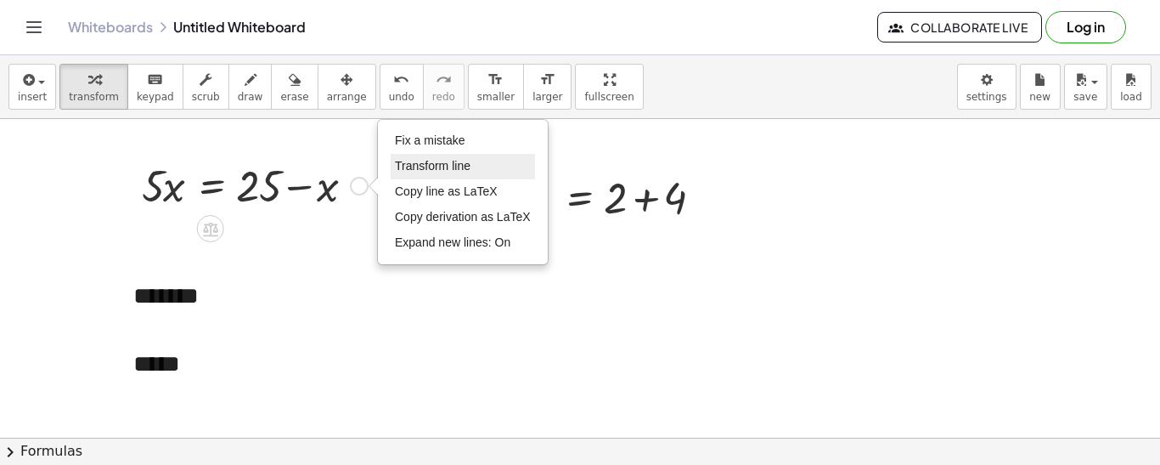
click at [414, 146] on span "Fix a mistake" at bounding box center [430, 140] width 70 height 14
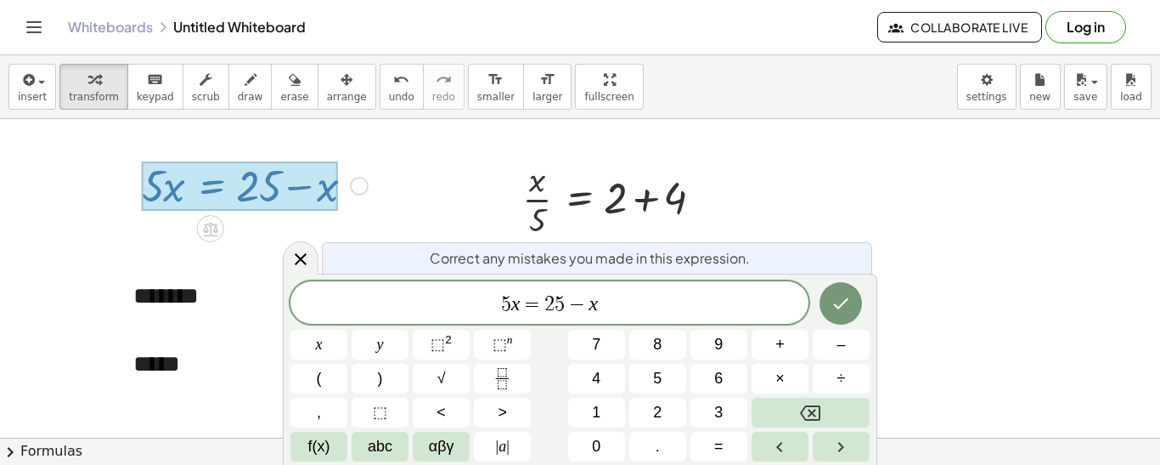
click at [275, 192] on div at bounding box center [240, 185] width 196 height 49
click at [560, 303] on span "5" at bounding box center [560, 304] width 10 height 20
click at [837, 309] on icon "Done" at bounding box center [841, 303] width 20 height 20
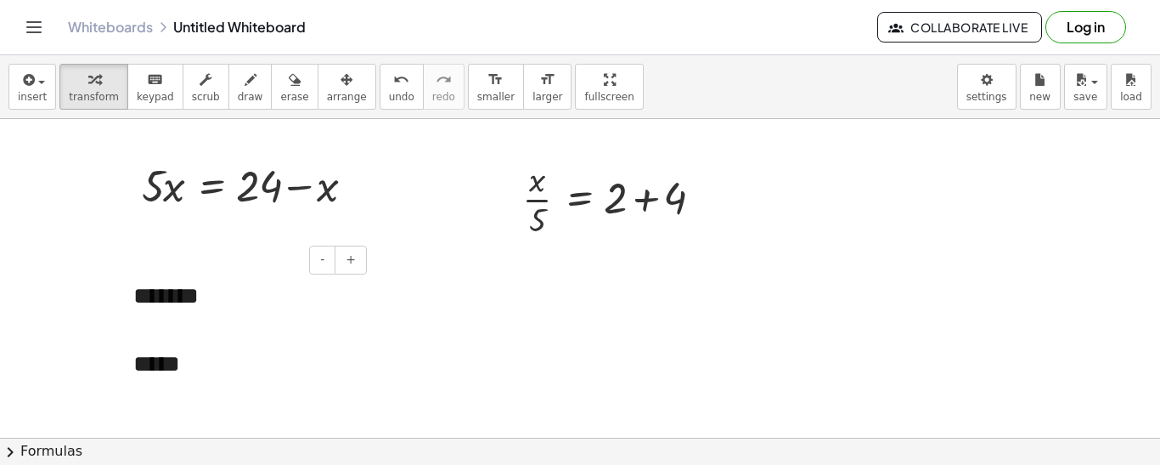
click at [192, 301] on div "******* *****" at bounding box center [243, 364] width 255 height 204
click at [196, 302] on div "******* *****" at bounding box center [243, 364] width 255 height 204
click at [197, 364] on div "*****" at bounding box center [243, 364] width 221 height 34
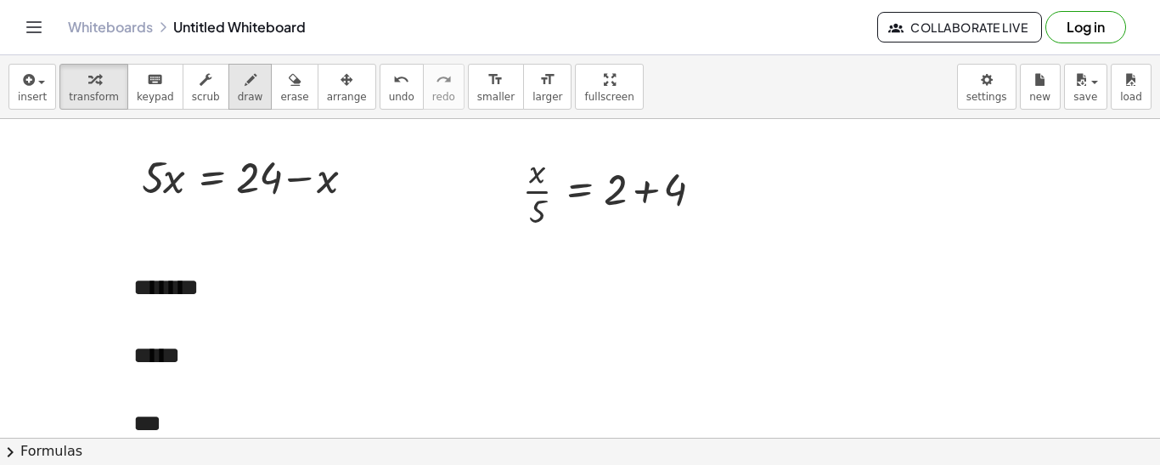
click at [228, 84] on button "draw" at bounding box center [250, 87] width 44 height 46
drag, startPoint x: 202, startPoint y: 307, endPoint x: 202, endPoint y: 317, distance: 9.3
click at [202, 317] on div at bounding box center [580, 428] width 1160 height 637
drag, startPoint x: 198, startPoint y: 314, endPoint x: 207, endPoint y: 314, distance: 9.3
click at [207, 314] on div at bounding box center [580, 428] width 1160 height 637
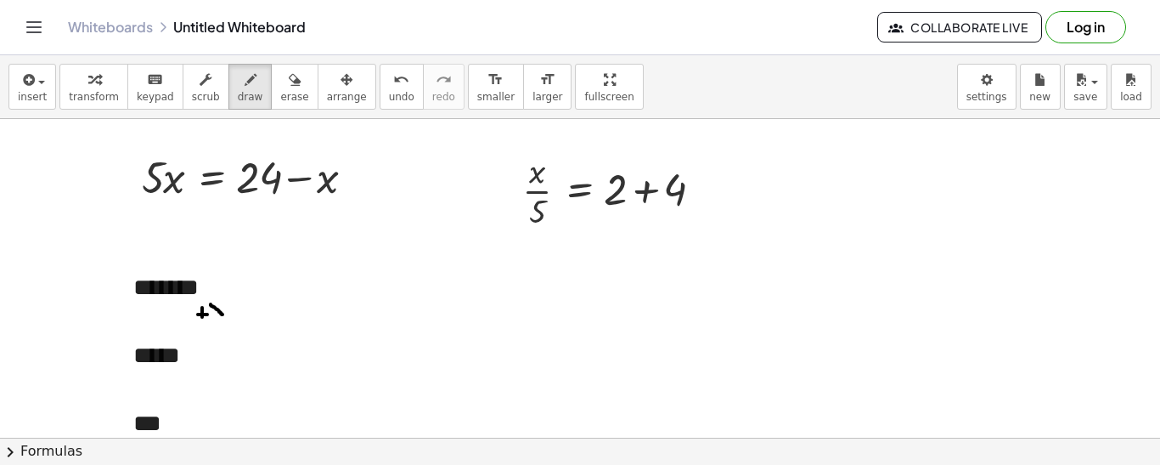
drag, startPoint x: 211, startPoint y: 304, endPoint x: 223, endPoint y: 314, distance: 16.3
click at [223, 314] on div at bounding box center [580, 428] width 1160 height 637
drag, startPoint x: 223, startPoint y: 302, endPoint x: 208, endPoint y: 313, distance: 18.9
click at [208, 313] on div at bounding box center [580, 428] width 1160 height 637
click at [128, 313] on div at bounding box center [580, 428] width 1160 height 637
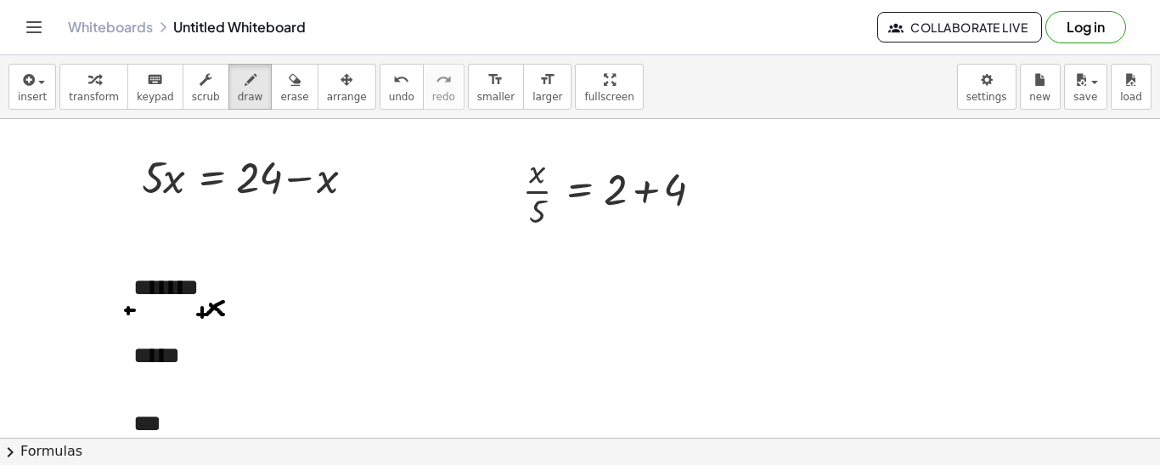
drag, startPoint x: 134, startPoint y: 310, endPoint x: 124, endPoint y: 310, distance: 10.2
click at [124, 310] on div at bounding box center [580, 428] width 1160 height 637
drag, startPoint x: 141, startPoint y: 305, endPoint x: 149, endPoint y: 312, distance: 10.2
click at [149, 312] on div at bounding box center [580, 428] width 1160 height 637
drag, startPoint x: 149, startPoint y: 303, endPoint x: 139, endPoint y: 311, distance: 12.1
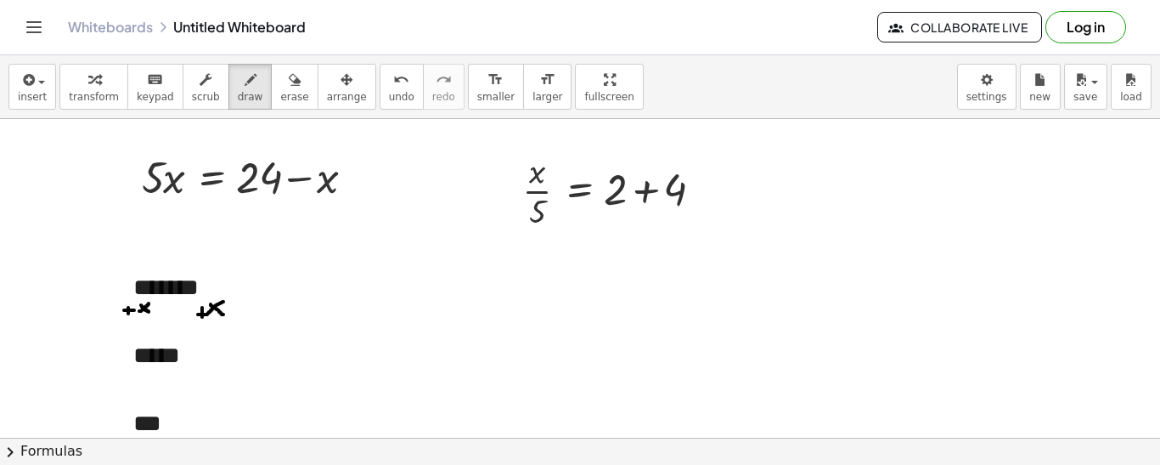
click at [139, 311] on div at bounding box center [580, 428] width 1160 height 637
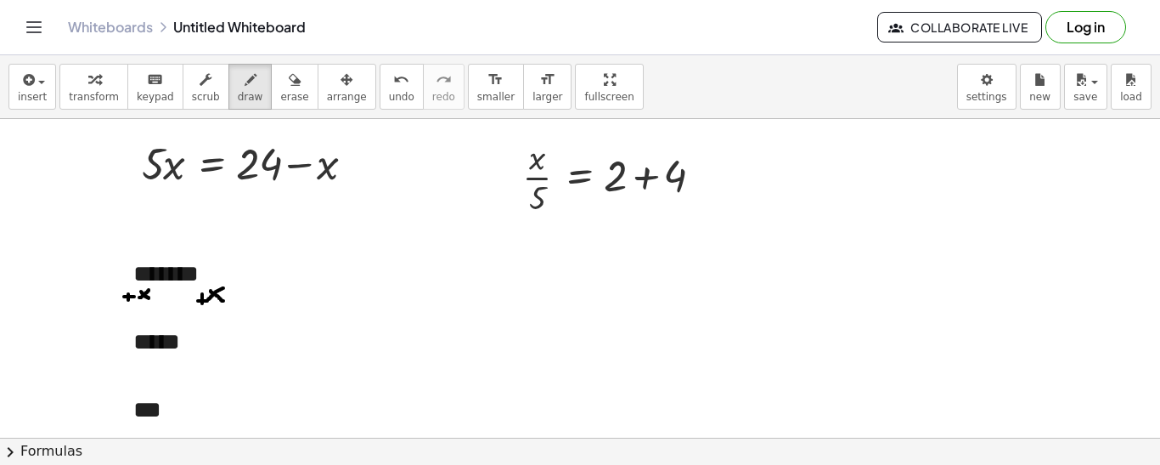
scroll to position [24, 0]
drag, startPoint x: 131, startPoint y: 351, endPoint x: 161, endPoint y: 352, distance: 30.6
click at [161, 352] on div at bounding box center [580, 413] width 1160 height 637
drag, startPoint x: 147, startPoint y: 355, endPoint x: 131, endPoint y: 364, distance: 18.6
click at [131, 364] on div at bounding box center [580, 413] width 1160 height 637
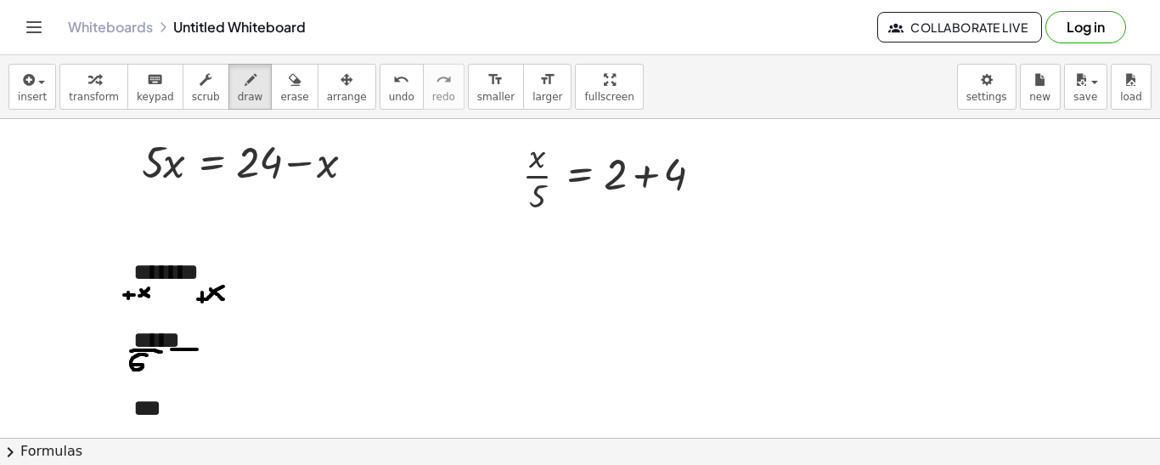
drag, startPoint x: 172, startPoint y: 349, endPoint x: 201, endPoint y: 349, distance: 29.7
click at [201, 349] on div at bounding box center [580, 413] width 1160 height 637
drag, startPoint x: 189, startPoint y: 355, endPoint x: 175, endPoint y: 363, distance: 15.6
click at [175, 363] on div at bounding box center [580, 413] width 1160 height 637
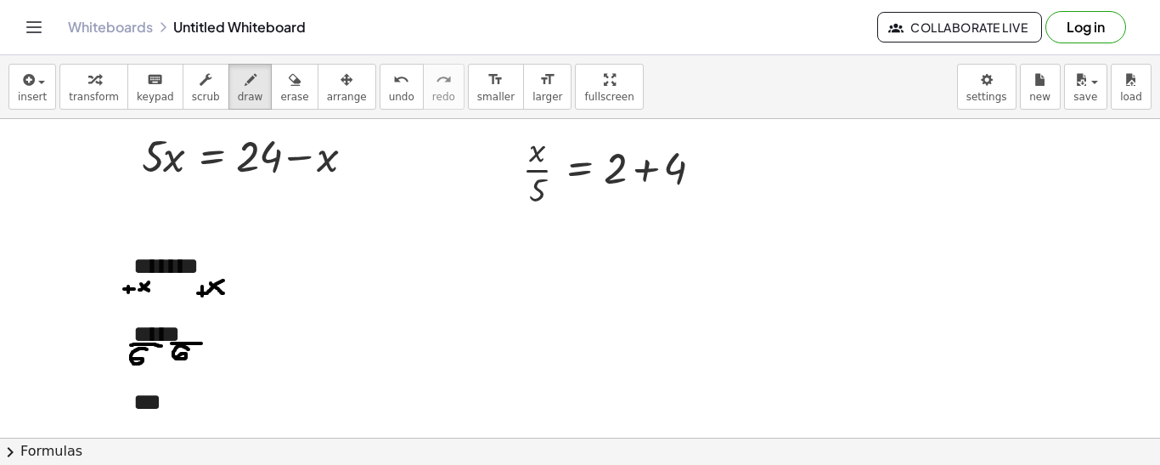
scroll to position [28, 0]
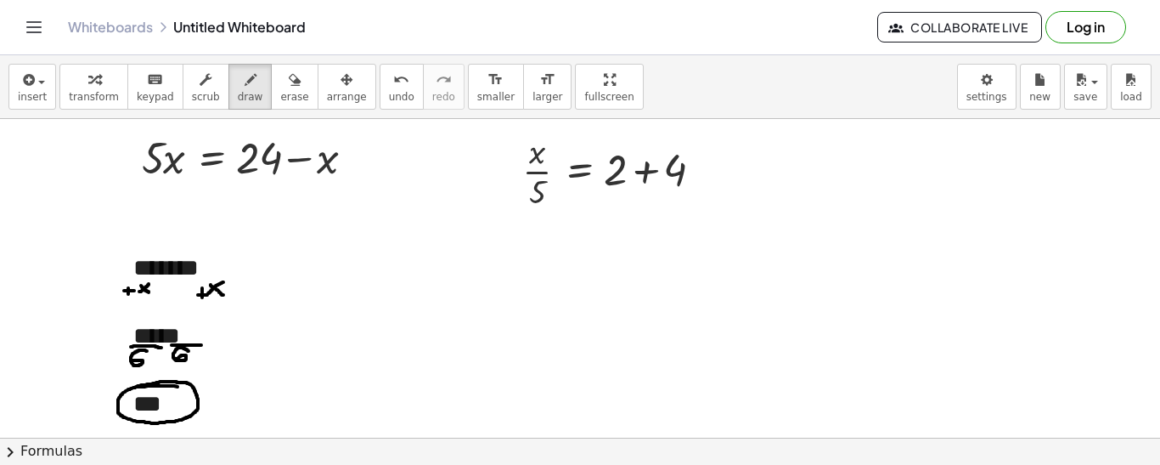
drag, startPoint x: 178, startPoint y: 386, endPoint x: 126, endPoint y: 387, distance: 51.8
click at [126, 387] on div at bounding box center [580, 409] width 1160 height 637
click at [25, 75] on icon "button" at bounding box center [27, 80] width 15 height 20
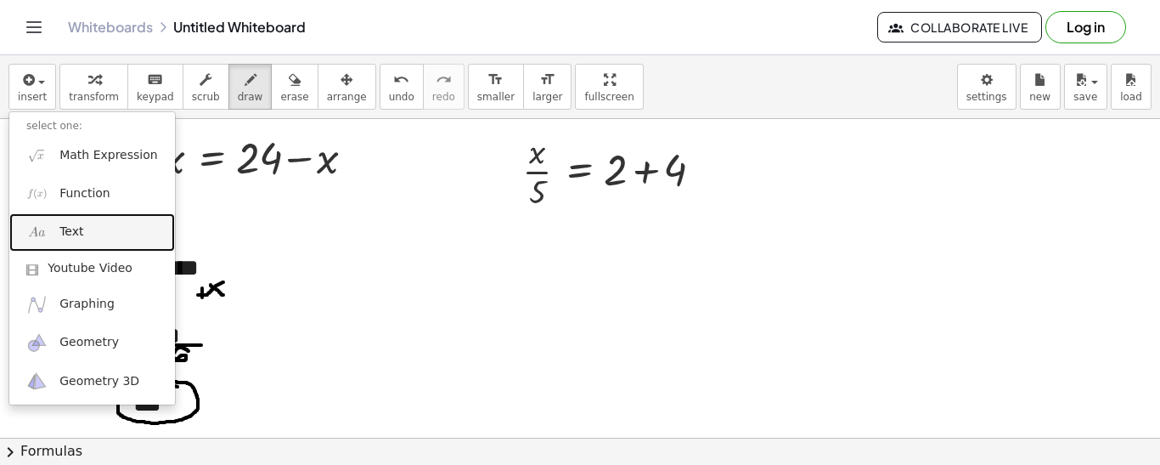
click at [96, 223] on link "Text" at bounding box center [92, 232] width 166 height 38
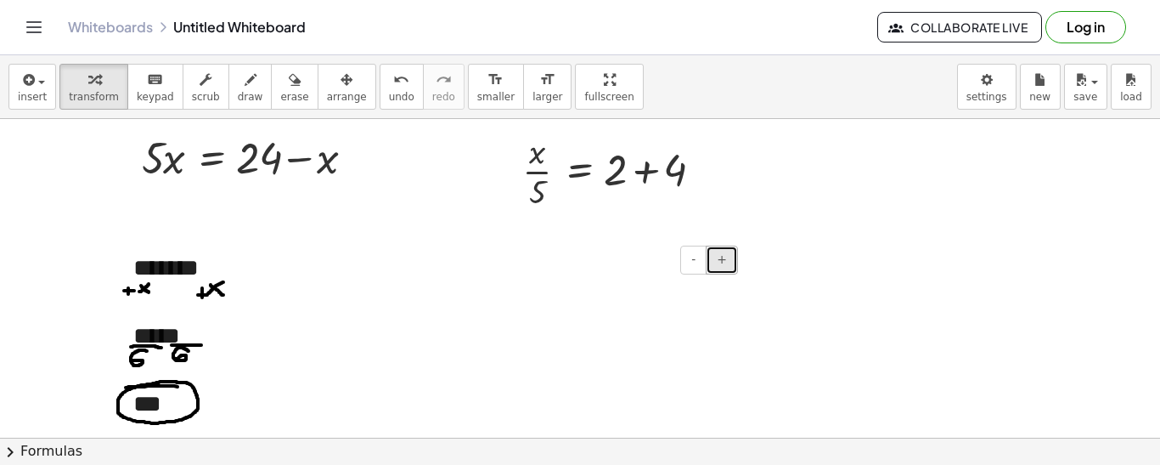
click at [729, 262] on button "+" at bounding box center [722, 259] width 32 height 29
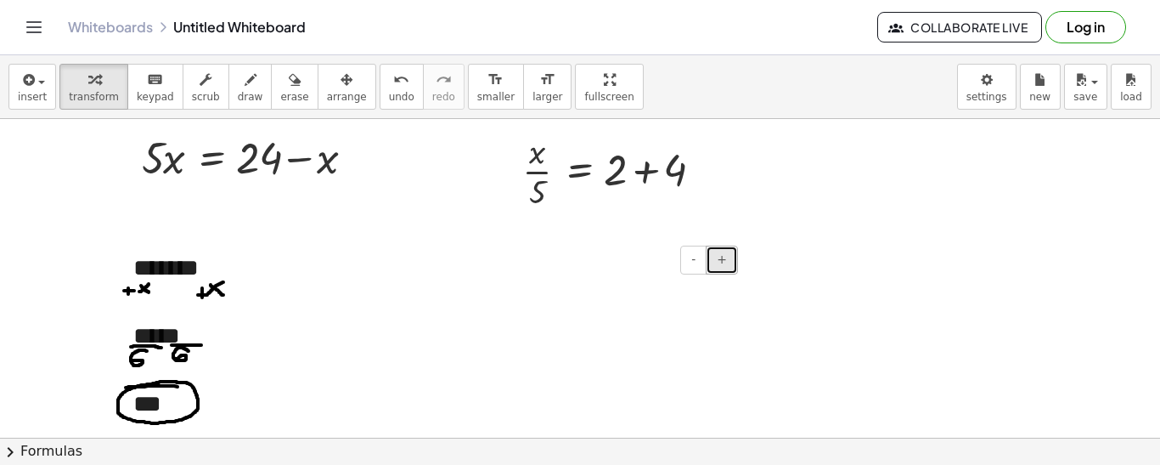
click at [729, 262] on button "+" at bounding box center [722, 259] width 32 height 29
click at [653, 282] on div at bounding box center [615, 308] width 255 height 93
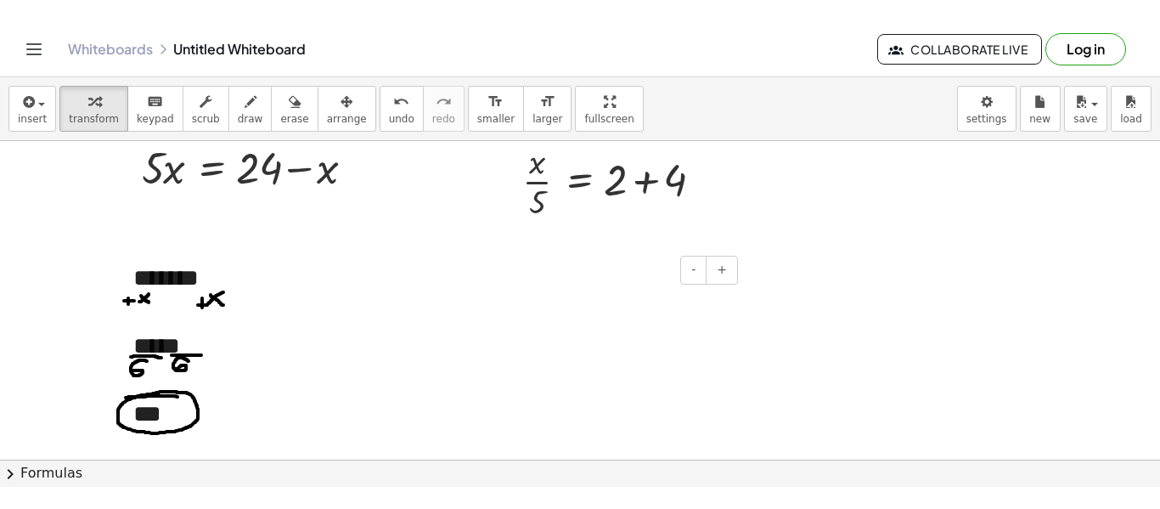
scroll to position [44, 0]
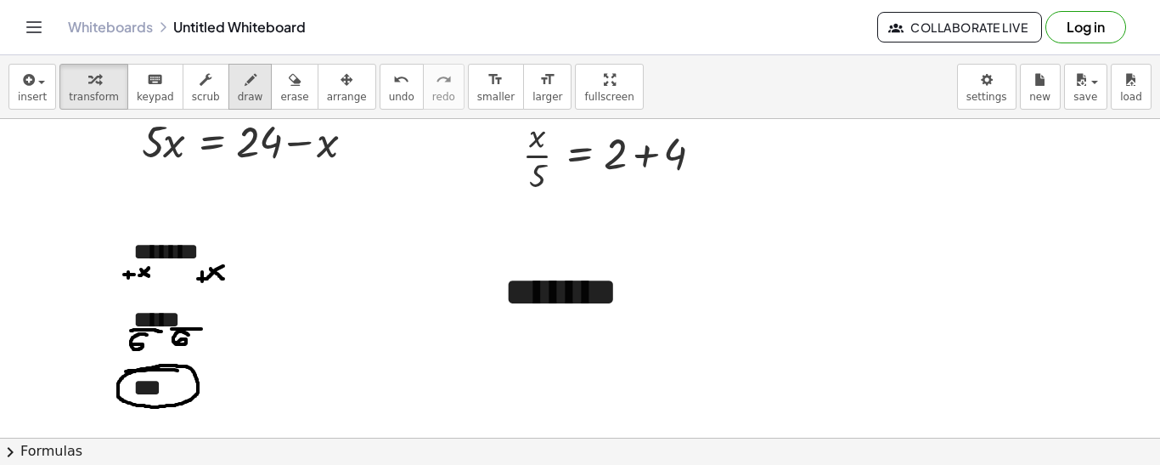
click at [245, 72] on icon "button" at bounding box center [251, 80] width 12 height 20
click at [501, 333] on div at bounding box center [580, 393] width 1160 height 637
click at [496, 331] on div at bounding box center [580, 393] width 1160 height 637
click at [521, 323] on div at bounding box center [580, 393] width 1160 height 637
drag, startPoint x: 513, startPoint y: 324, endPoint x: 506, endPoint y: 337, distance: 14.4
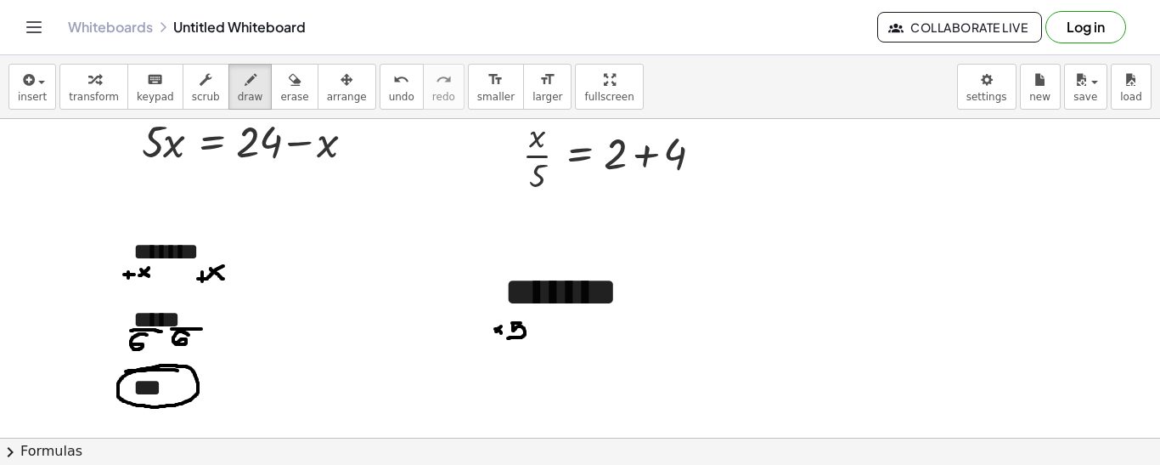
click at [506, 337] on div at bounding box center [580, 393] width 1160 height 637
click at [610, 319] on div at bounding box center [580, 393] width 1160 height 637
drag, startPoint x: 610, startPoint y: 313, endPoint x: 602, endPoint y: 321, distance: 10.8
click at [602, 321] on div at bounding box center [580, 393] width 1160 height 637
drag, startPoint x: 617, startPoint y: 311, endPoint x: 629, endPoint y: 311, distance: 11.0
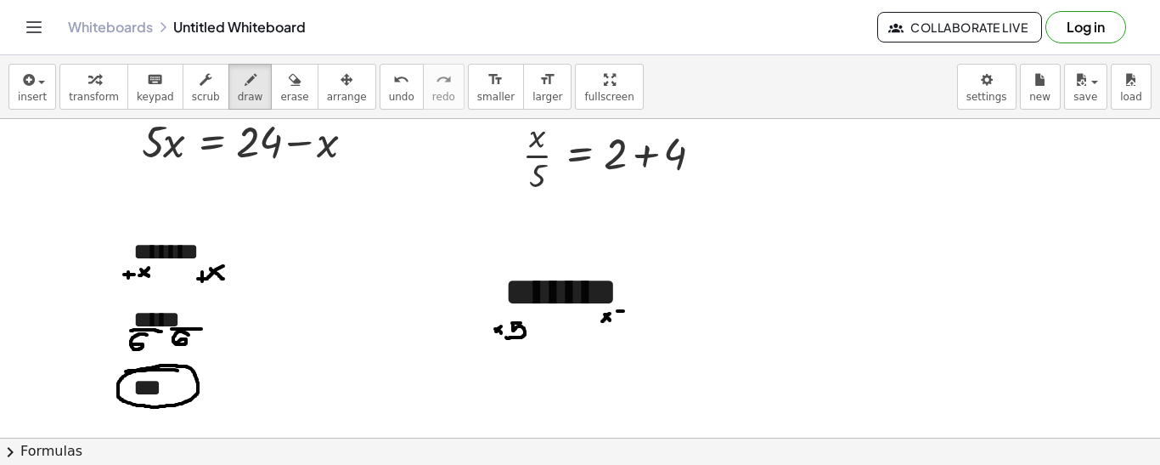
click at [629, 311] on div at bounding box center [580, 393] width 1160 height 637
drag, startPoint x: 615, startPoint y: 311, endPoint x: 610, endPoint y: 326, distance: 16.1
click at [610, 326] on div at bounding box center [580, 393] width 1160 height 637
